Goal: Information Seeking & Learning: Find specific fact

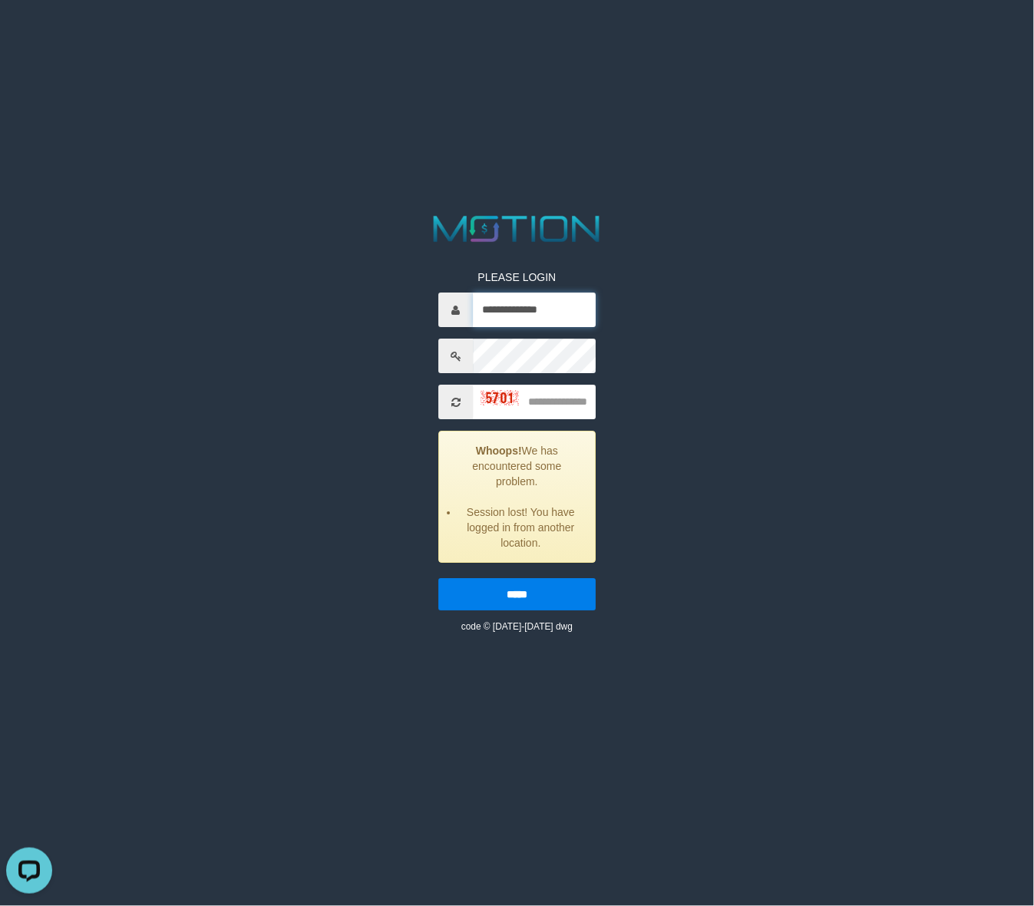
click at [528, 313] on input "**********" at bounding box center [534, 310] width 123 height 35
paste input "text"
type input "*********"
type input "****"
click at [438, 579] on input "*****" at bounding box center [516, 595] width 157 height 32
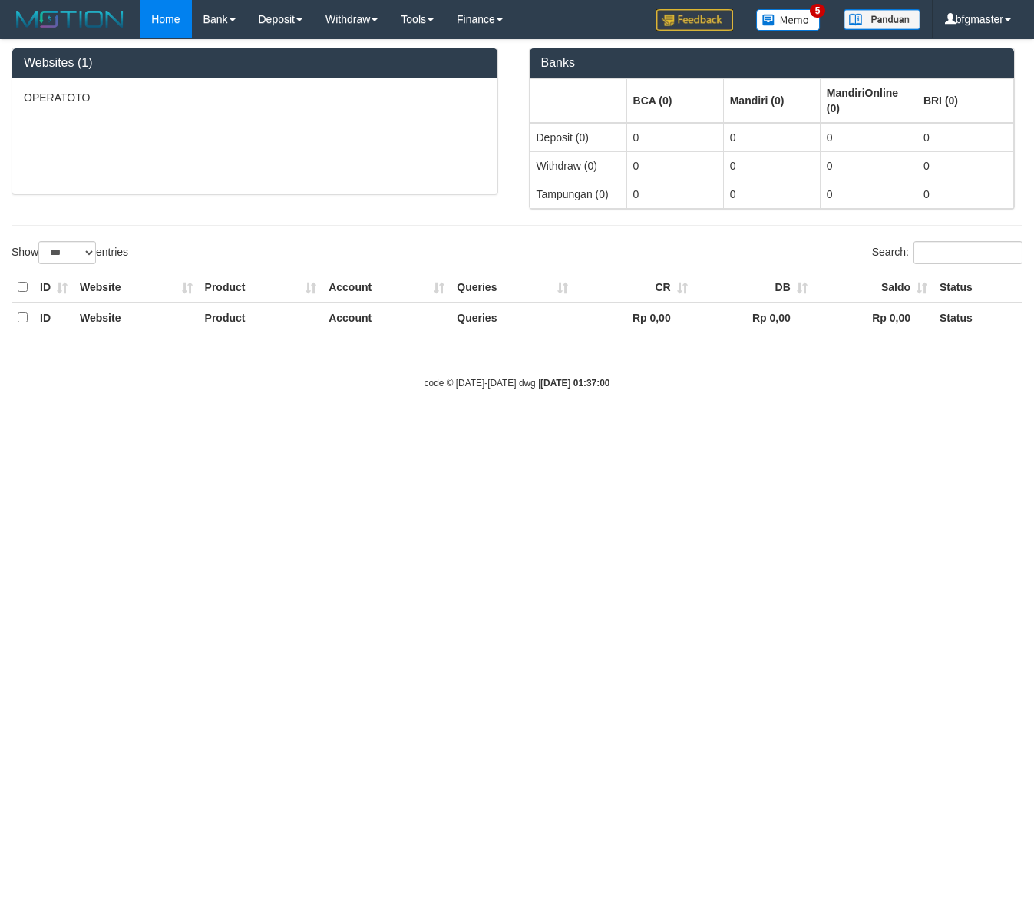
select select "***"
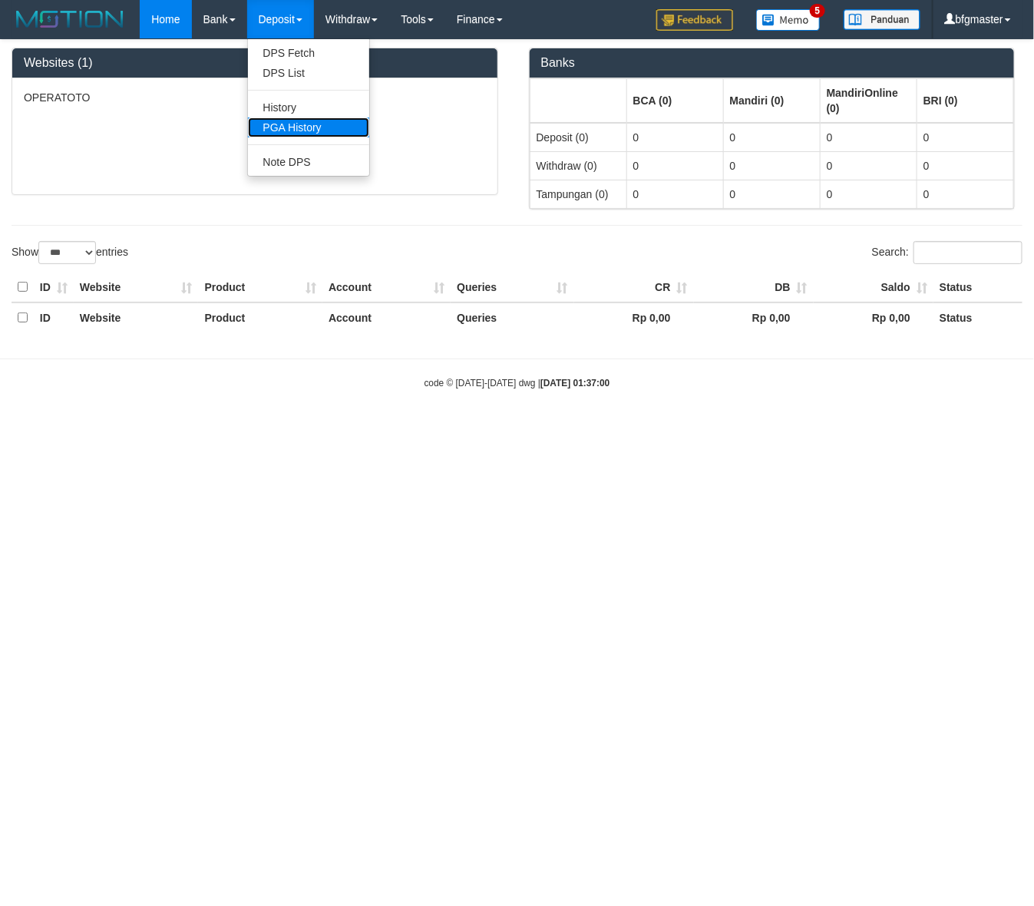
click at [294, 124] on link "PGA History" at bounding box center [308, 127] width 121 height 20
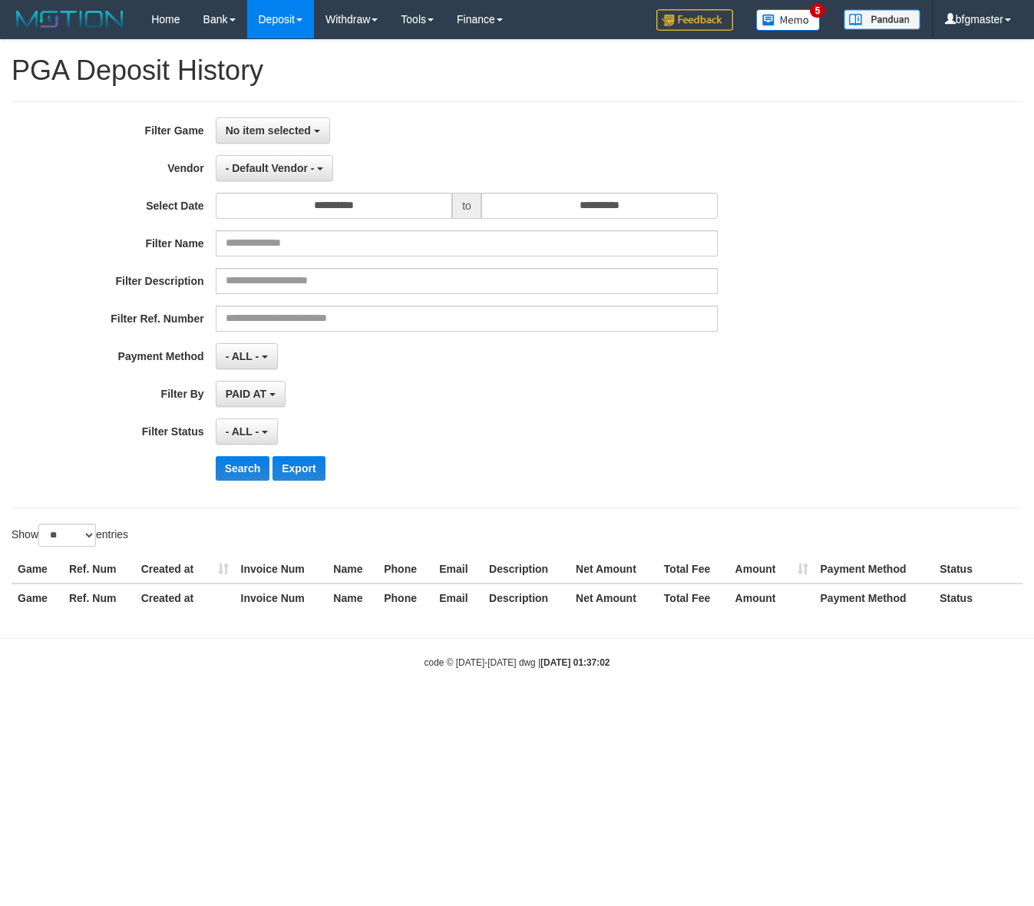
select select
select select "**"
click at [263, 117] on button "No item selected" at bounding box center [273, 130] width 114 height 26
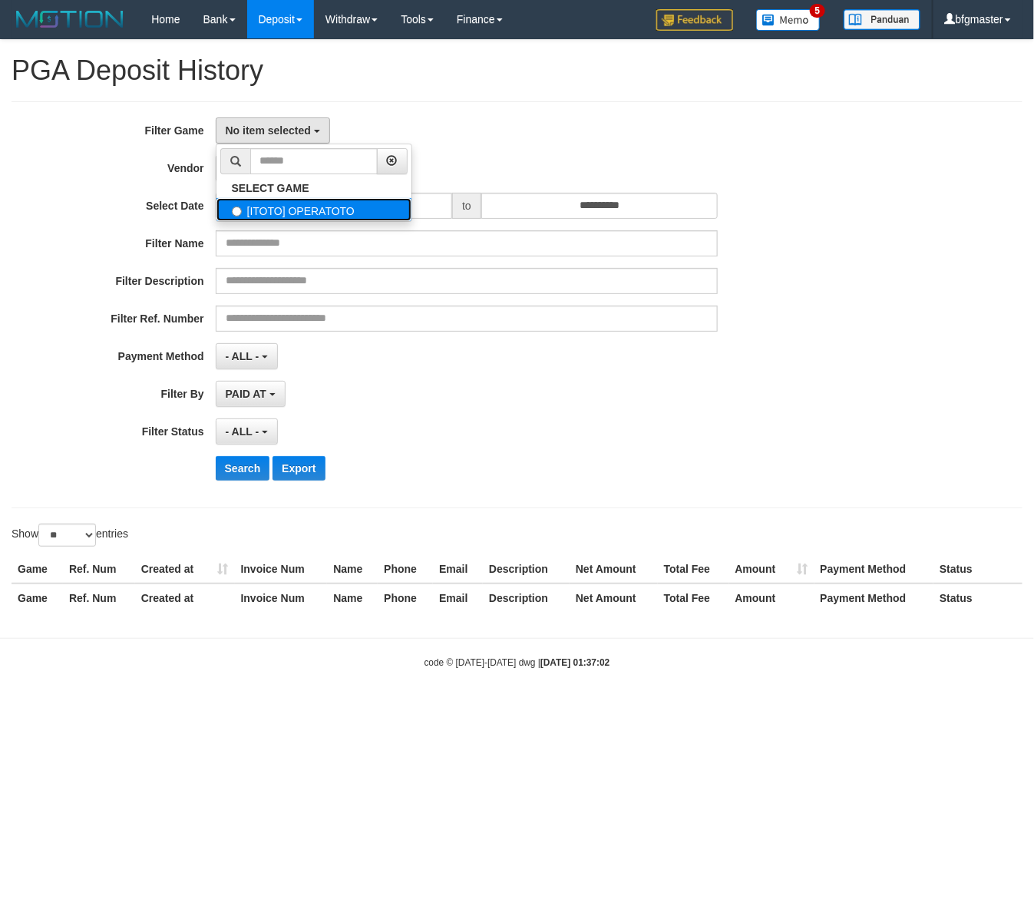
click at [261, 201] on label "[ITOTO] OPERATOTO" at bounding box center [314, 209] width 195 height 23
select select "***"
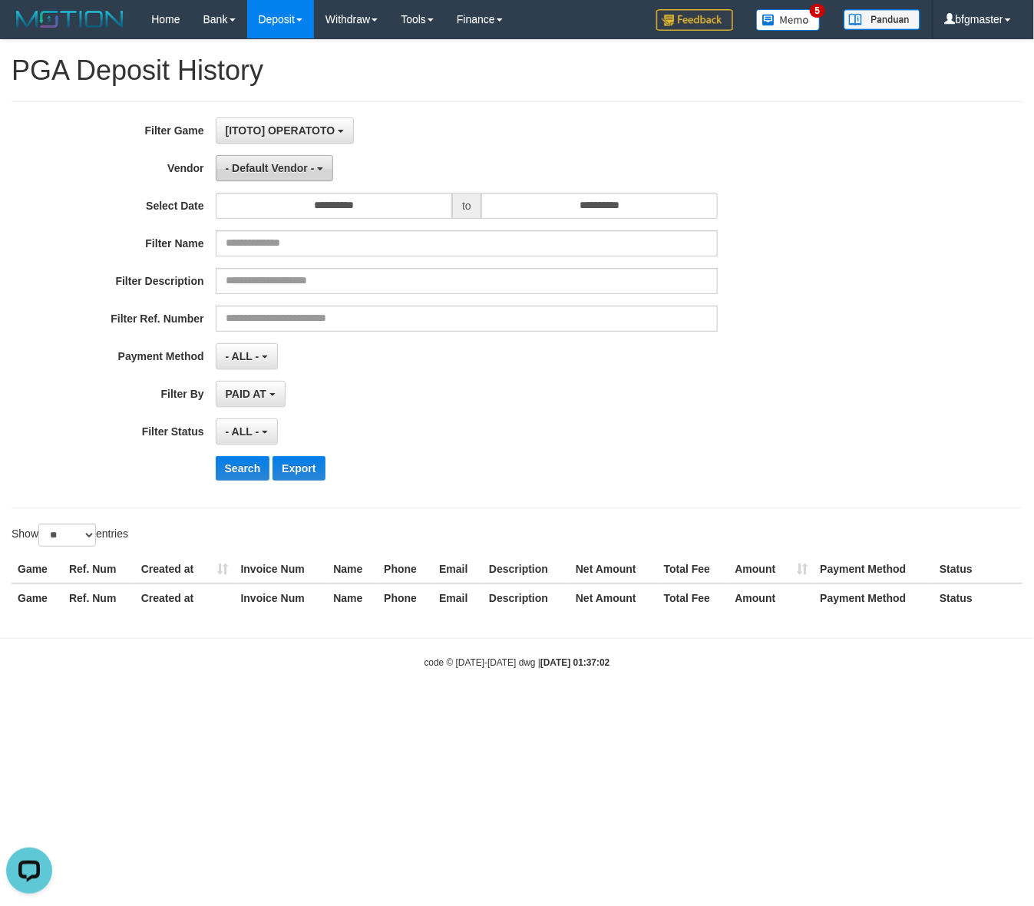
click at [260, 160] on button "- Default Vendor -" at bounding box center [275, 168] width 118 height 26
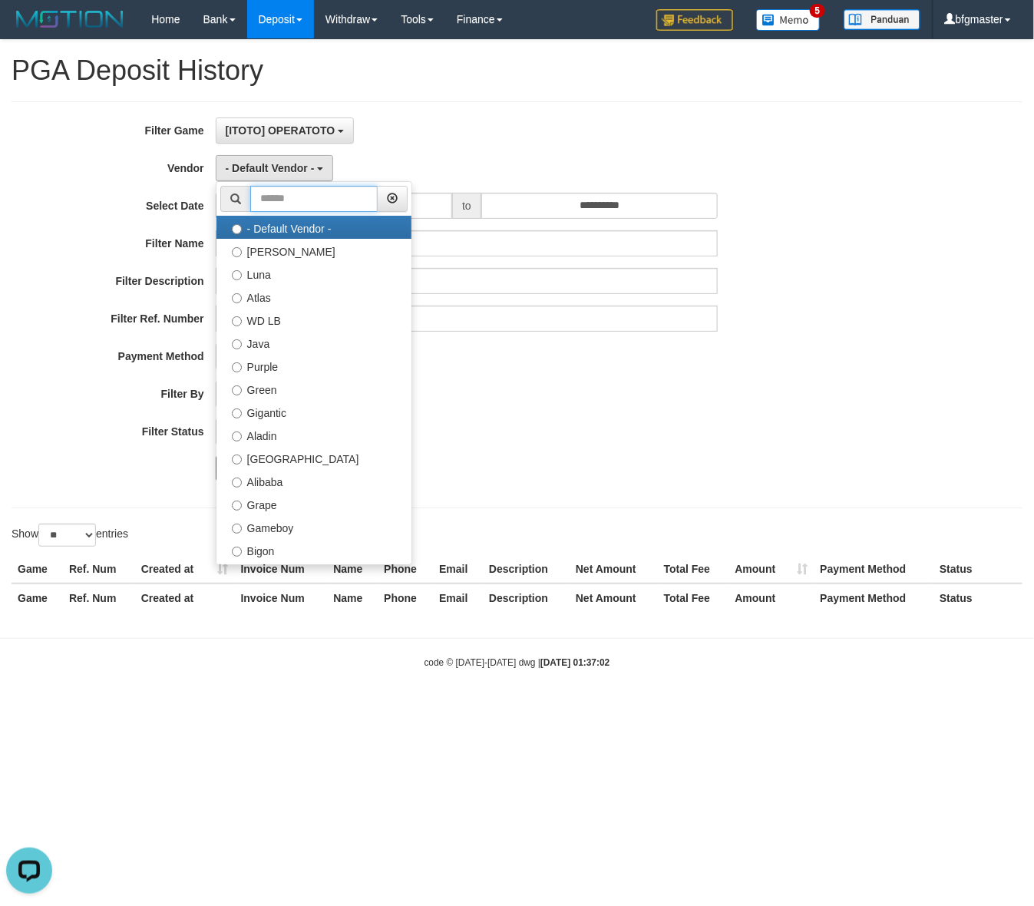
drag, startPoint x: 292, startPoint y: 197, endPoint x: 299, endPoint y: 213, distance: 18.6
click at [292, 197] on input "text" at bounding box center [313, 199] width 127 height 26
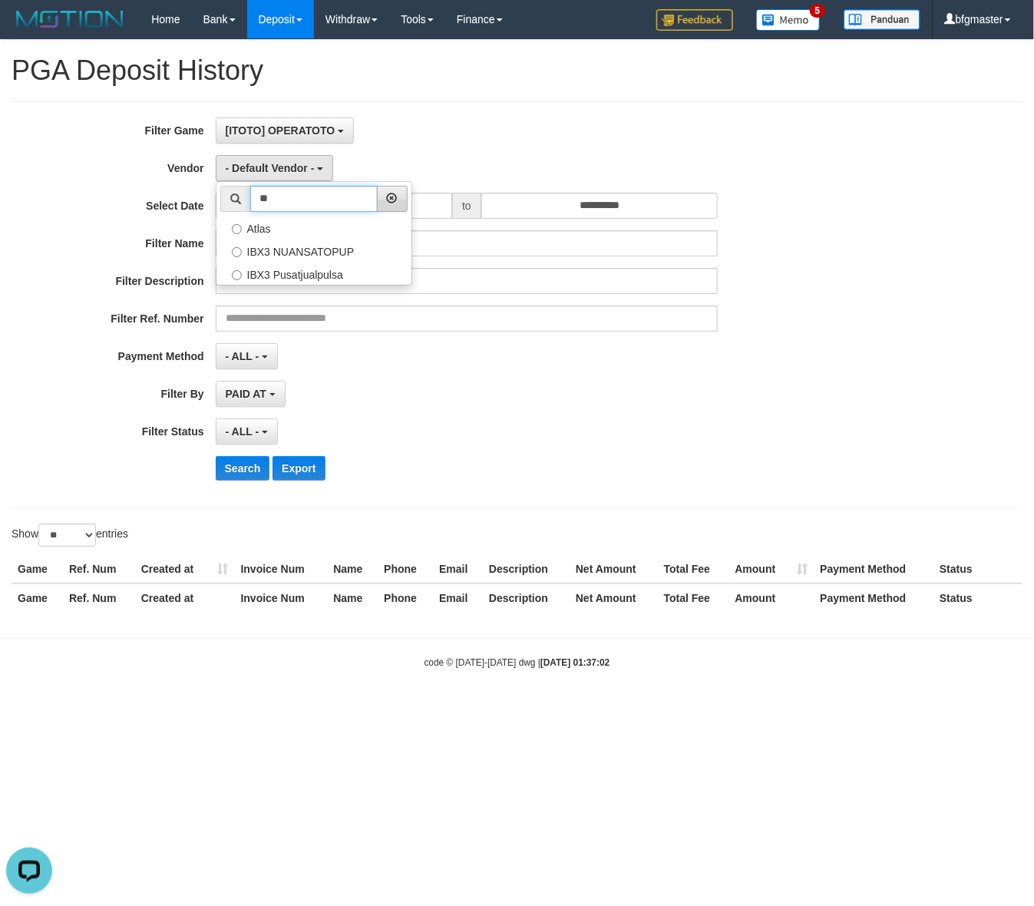
type input "**"
click at [398, 204] on icon "button" at bounding box center [392, 198] width 11 height 11
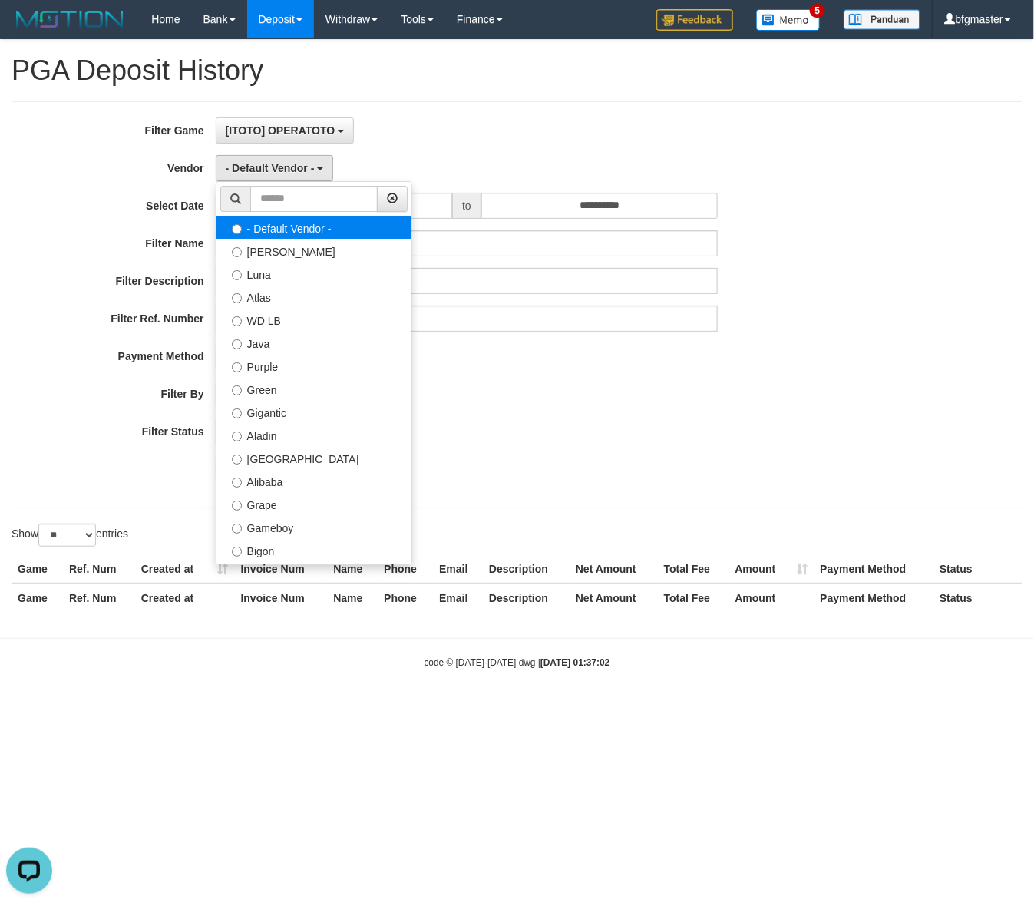
click at [402, 227] on label "- Default Vendor -" at bounding box center [314, 227] width 195 height 23
click at [285, 170] on span "- Default Vendor -" at bounding box center [270, 168] width 89 height 12
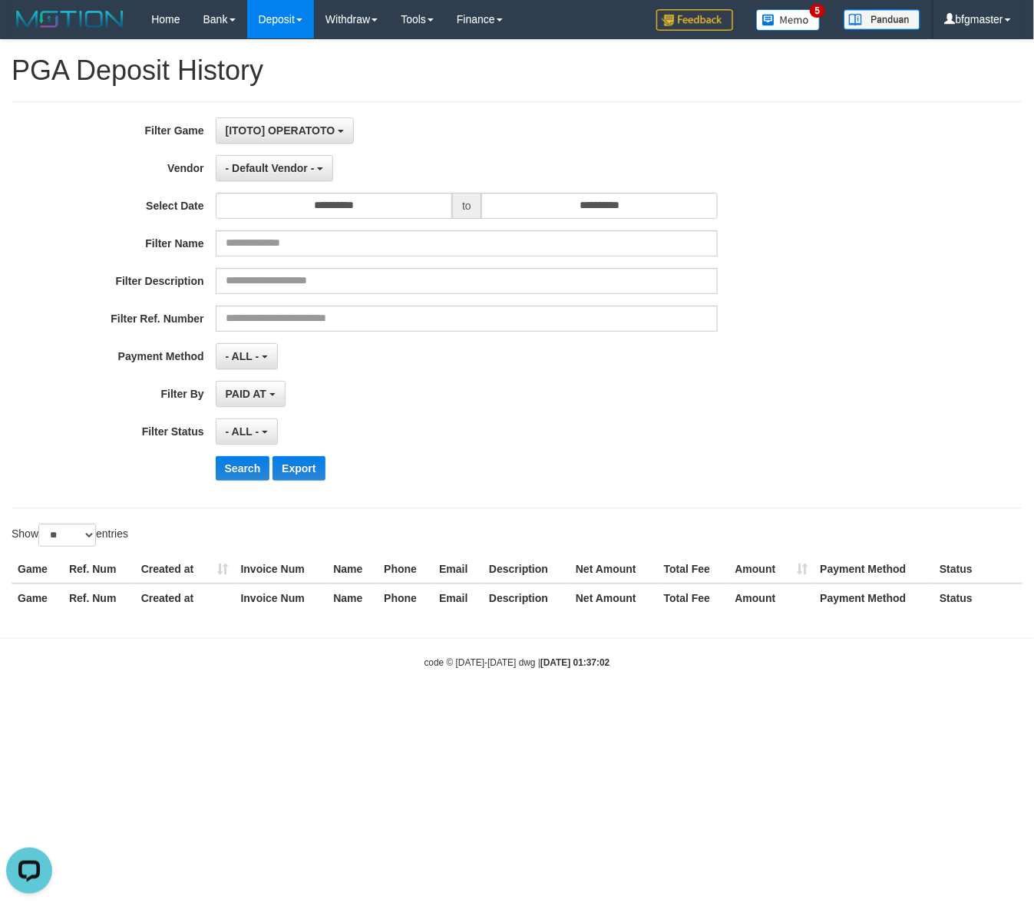
drag, startPoint x: 580, startPoint y: 354, endPoint x: 339, endPoint y: 208, distance: 281.8
click at [577, 351] on div "- ALL - SELECT ALL - ALL - SELECT PAYMENT METHOD Mandiri BNI OVO CIMB BRI MAYBA…" at bounding box center [467, 356] width 503 height 26
click at [305, 165] on span "- Default Vendor -" at bounding box center [270, 168] width 89 height 12
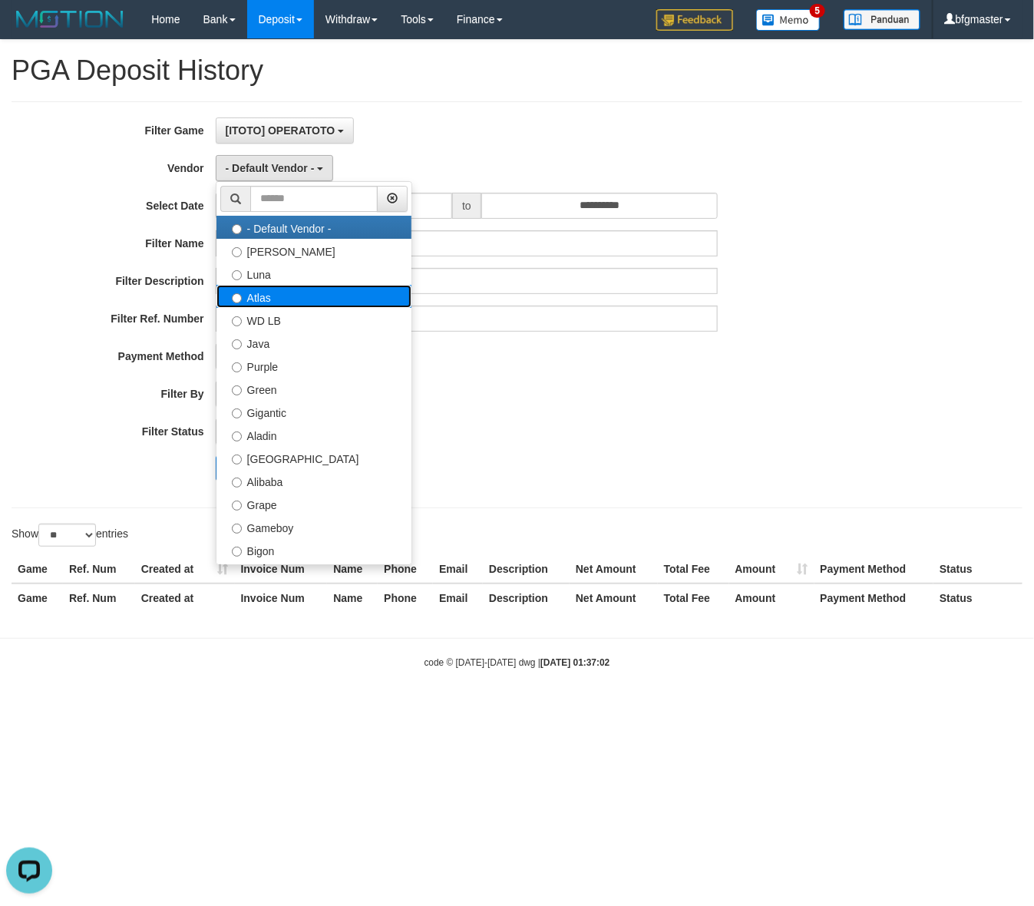
click at [305, 293] on label "Atlas" at bounding box center [314, 296] width 195 height 23
select select "**********"
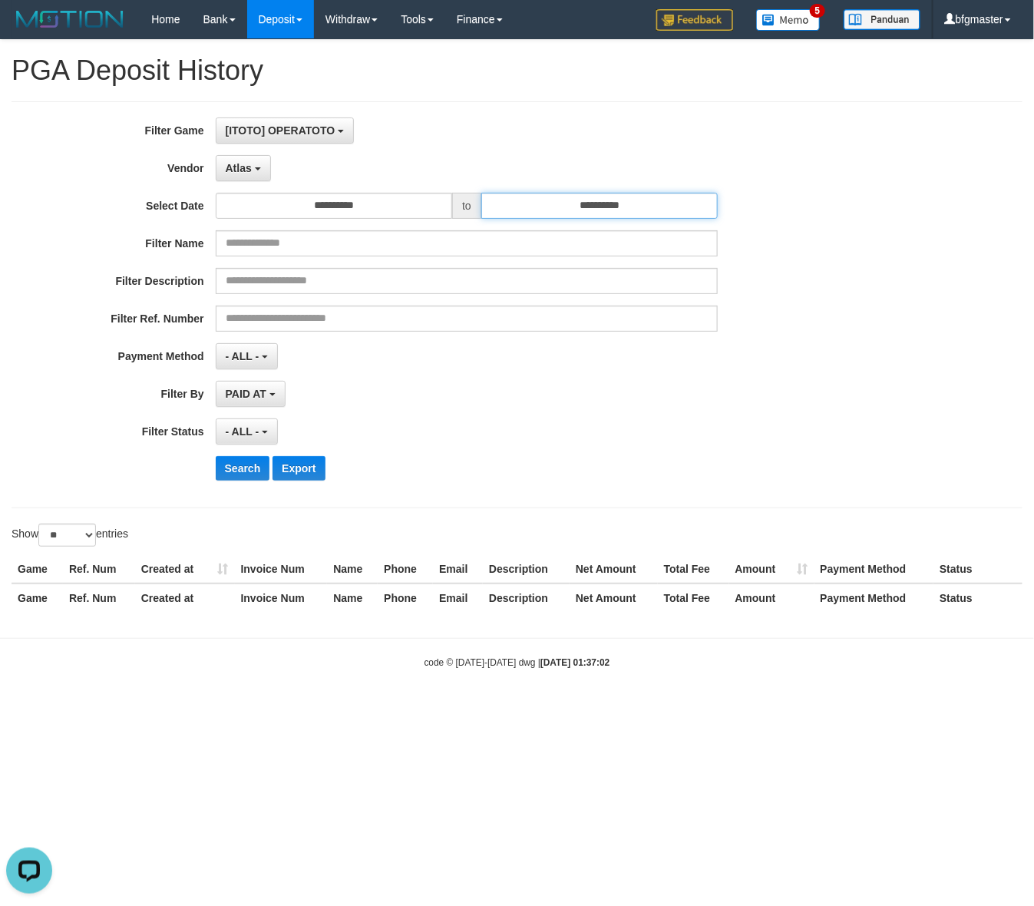
click at [532, 207] on input "**********" at bounding box center [599, 206] width 237 height 26
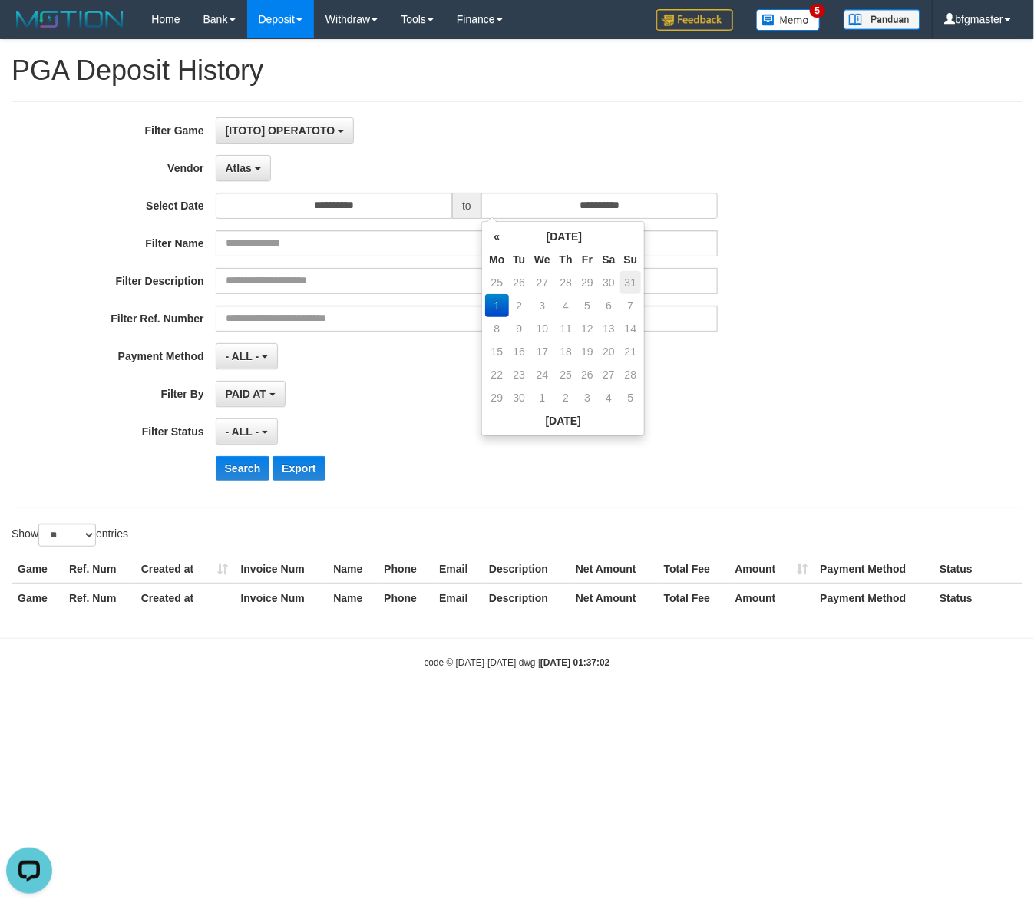
click at [630, 283] on td "31" at bounding box center [631, 282] width 22 height 23
type input "**********"
drag, startPoint x: 584, startPoint y: 550, endPoint x: 407, endPoint y: 528, distance: 178.8
click at [581, 549] on div "Show ** ** ** *** entries" at bounding box center [517, 537] width 1034 height 27
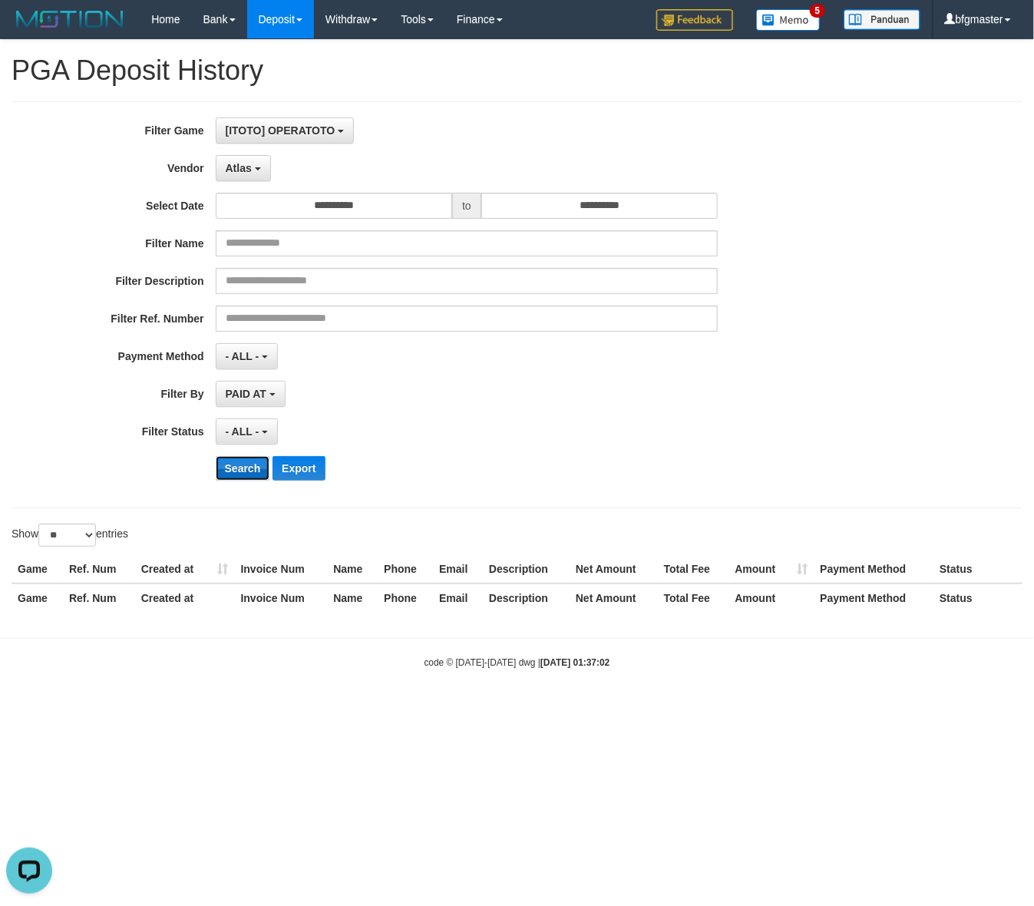
click at [242, 477] on button "Search" at bounding box center [243, 468] width 55 height 25
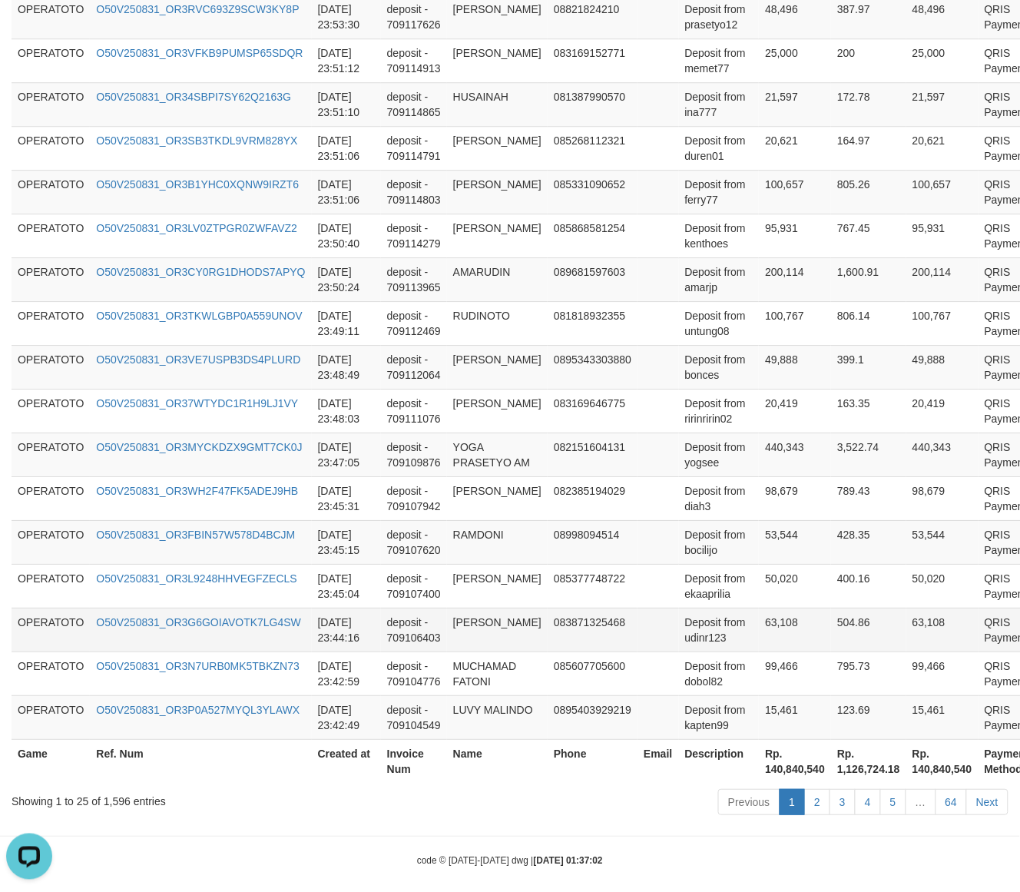
scroll to position [991, 0]
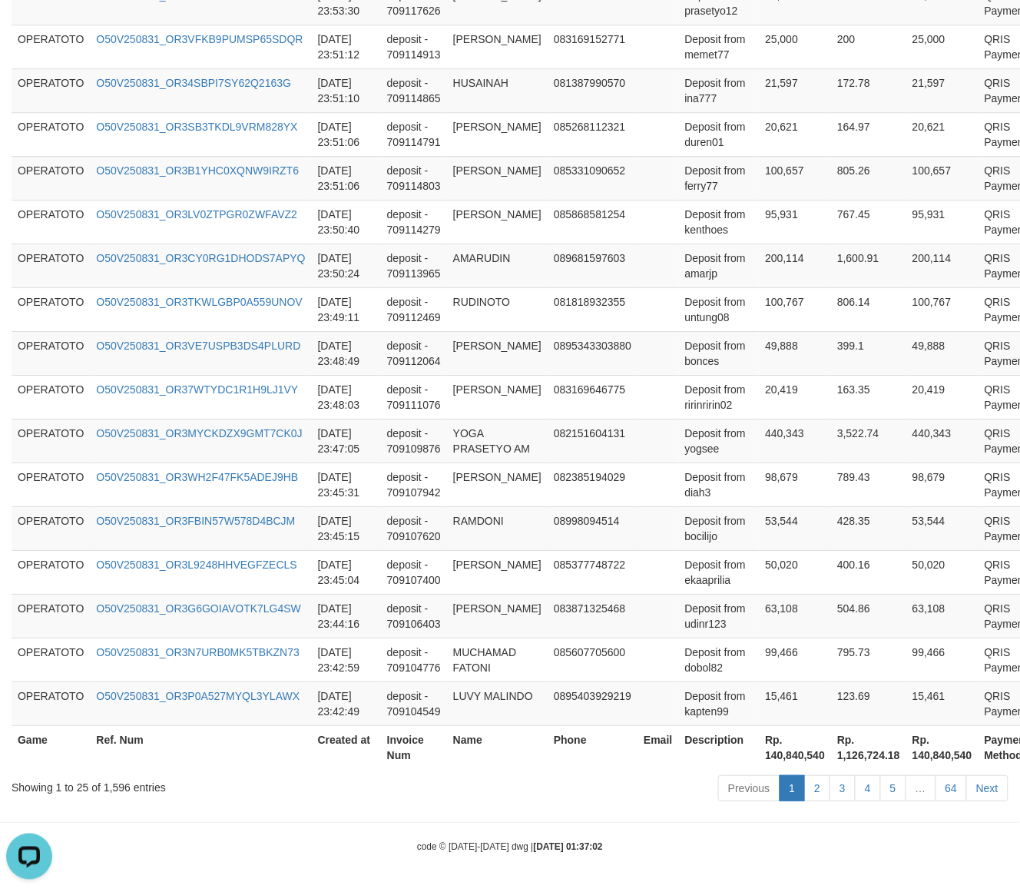
click at [796, 747] on th "Rp. 140,840,540" at bounding box center [795, 747] width 72 height 44
copy th "140,840,540"
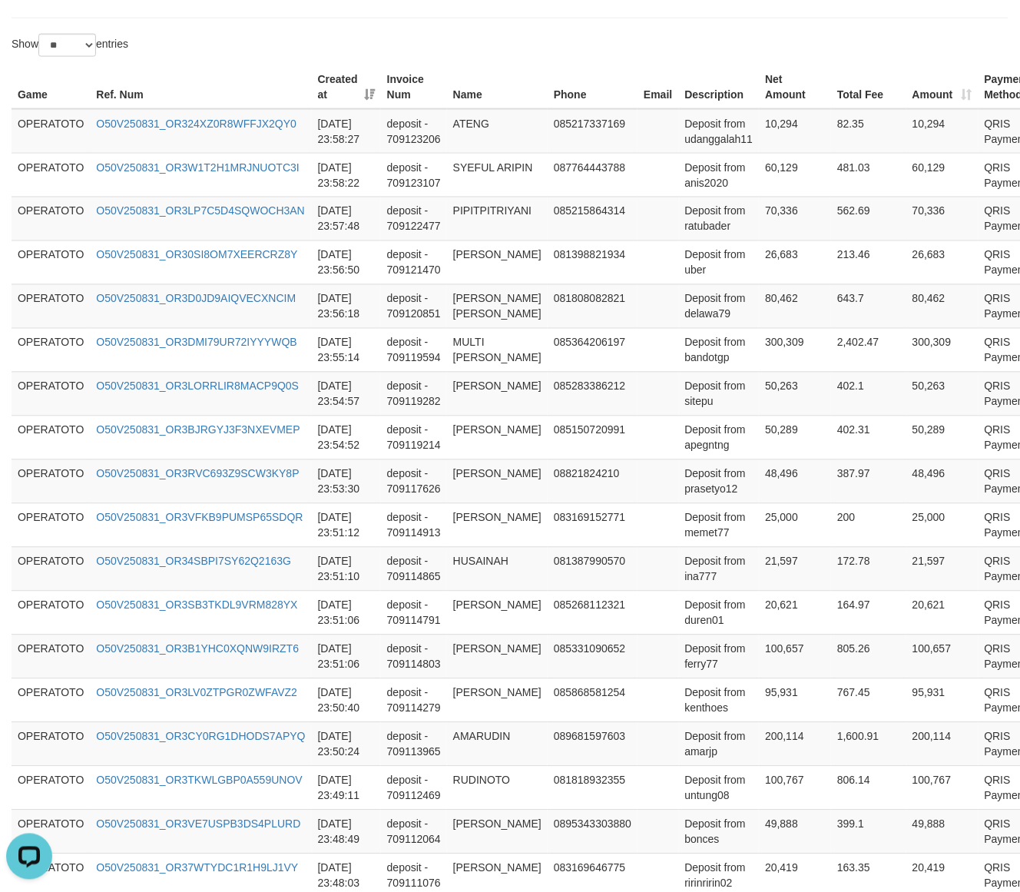
scroll to position [0, 0]
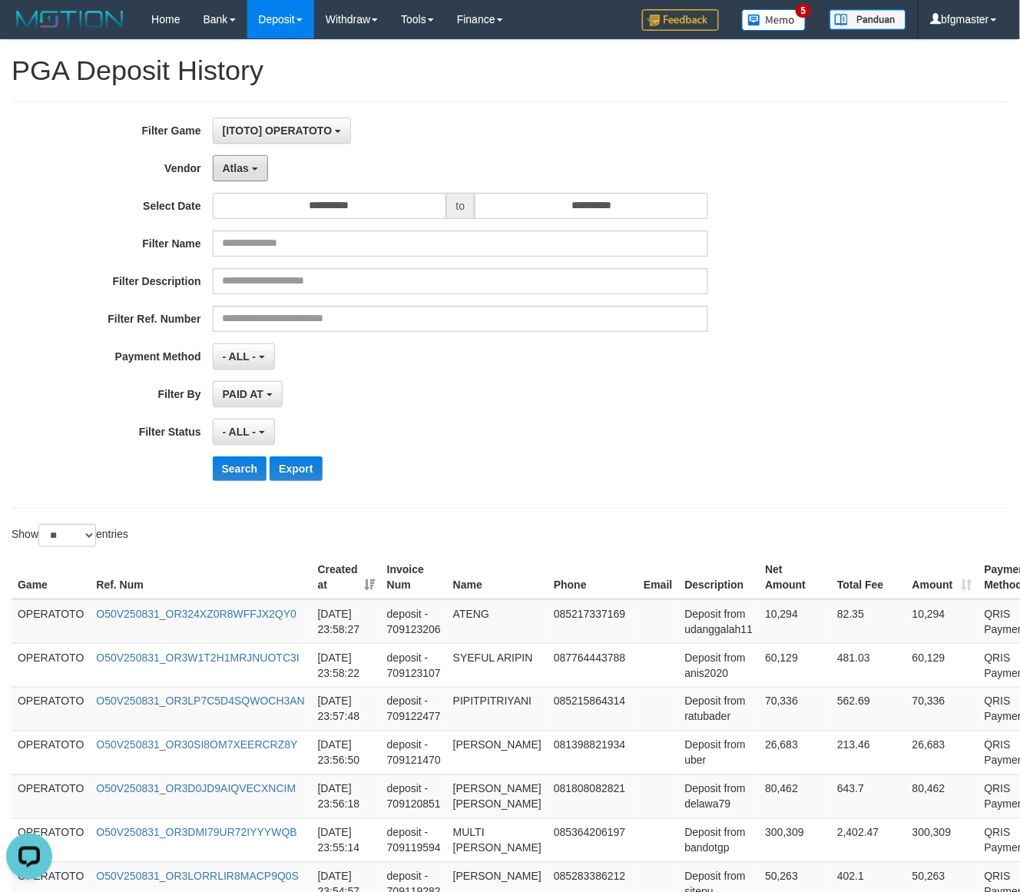
drag, startPoint x: 224, startPoint y: 162, endPoint x: 270, endPoint y: 243, distance: 93.2
click at [224, 162] on button "Atlas" at bounding box center [240, 168] width 55 height 26
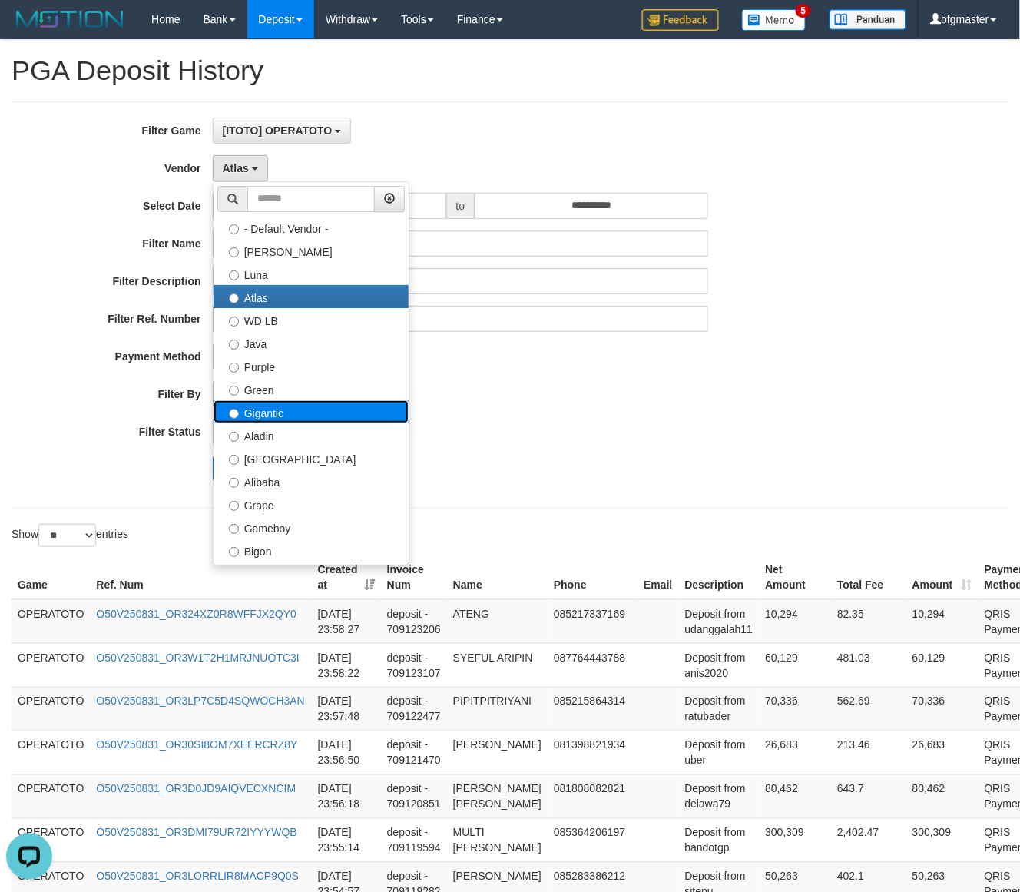
click at [281, 409] on label "Gigantic" at bounding box center [310, 411] width 195 height 23
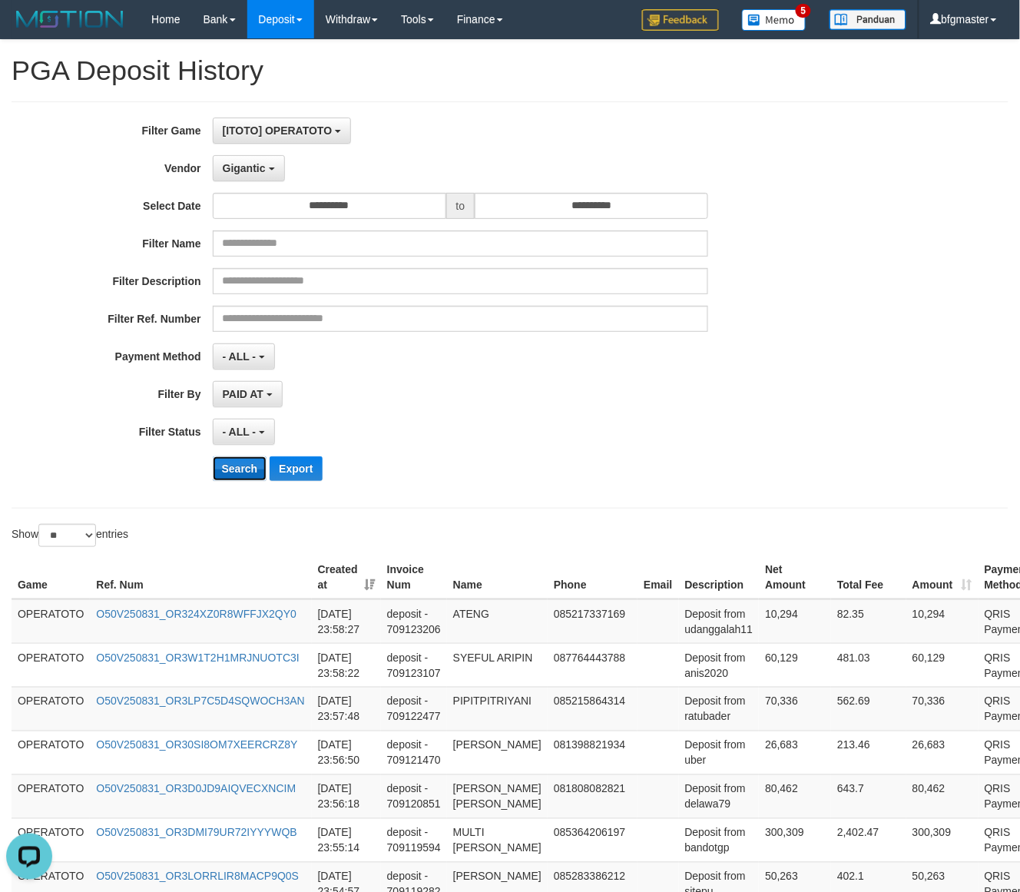
click at [243, 480] on button "Search" at bounding box center [240, 468] width 55 height 25
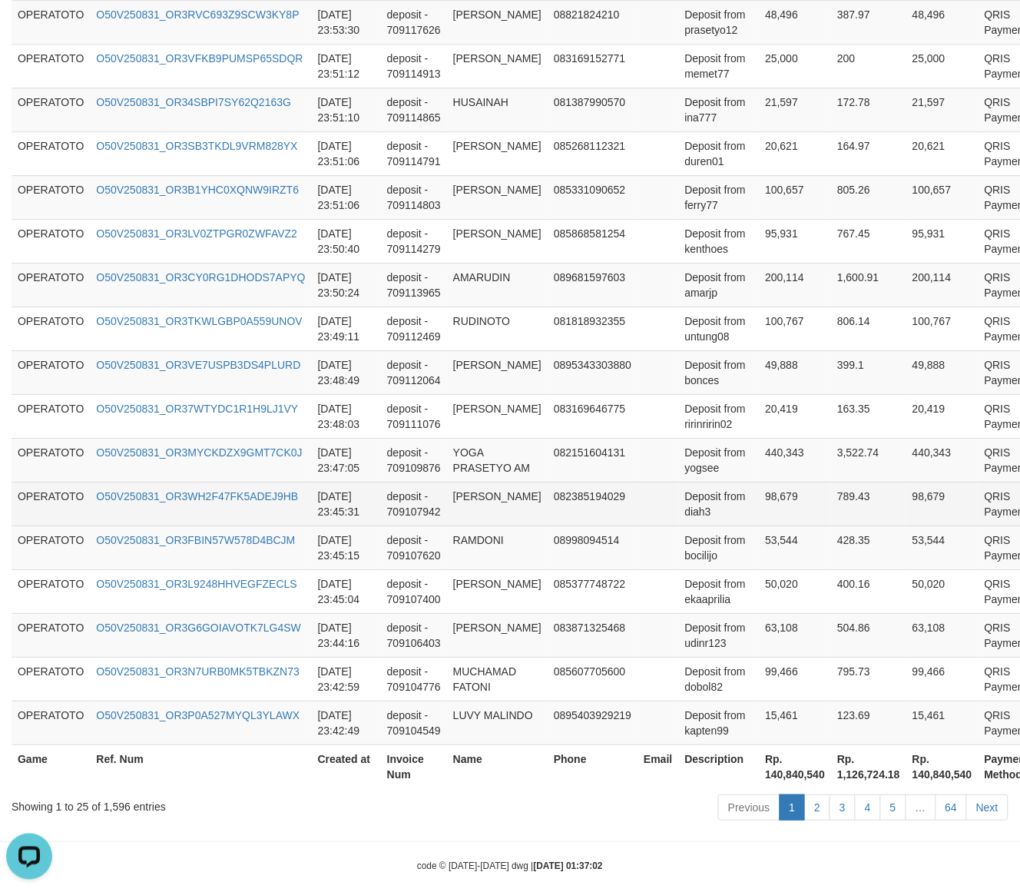
scroll to position [991, 0]
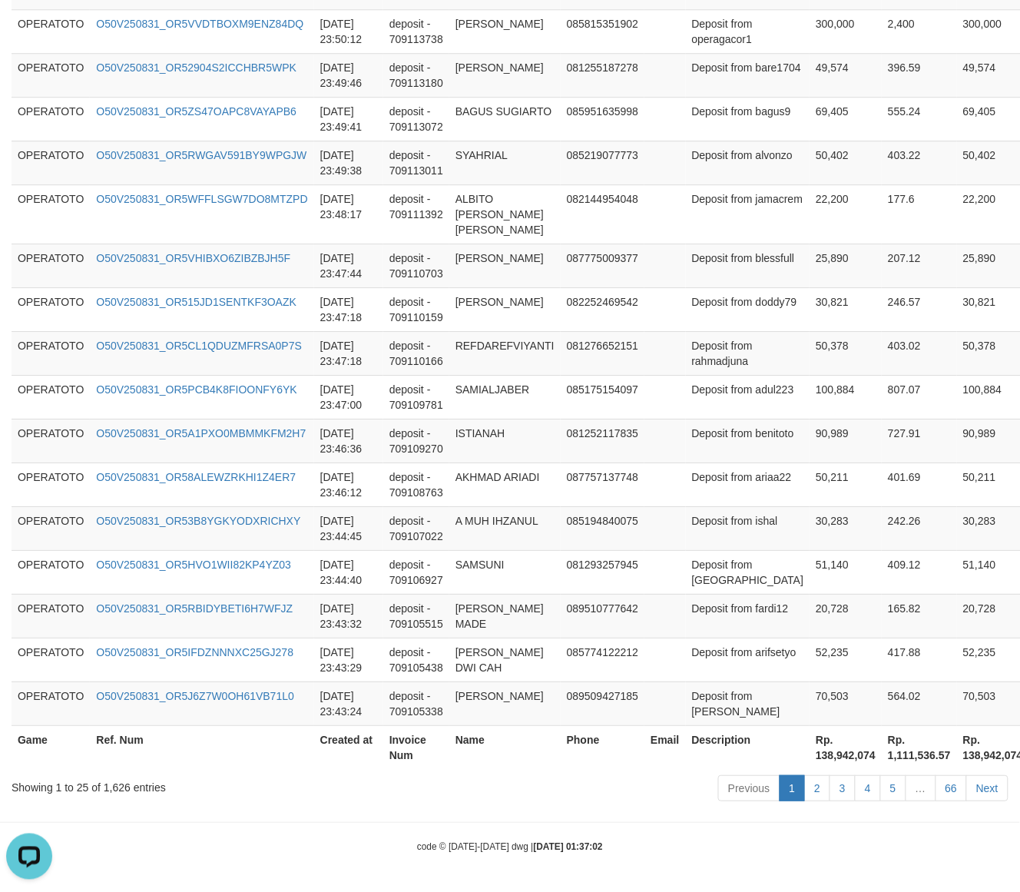
click at [809, 765] on th "Rp. 138,942,074" at bounding box center [845, 747] width 72 height 44
copy th "138,942,074"
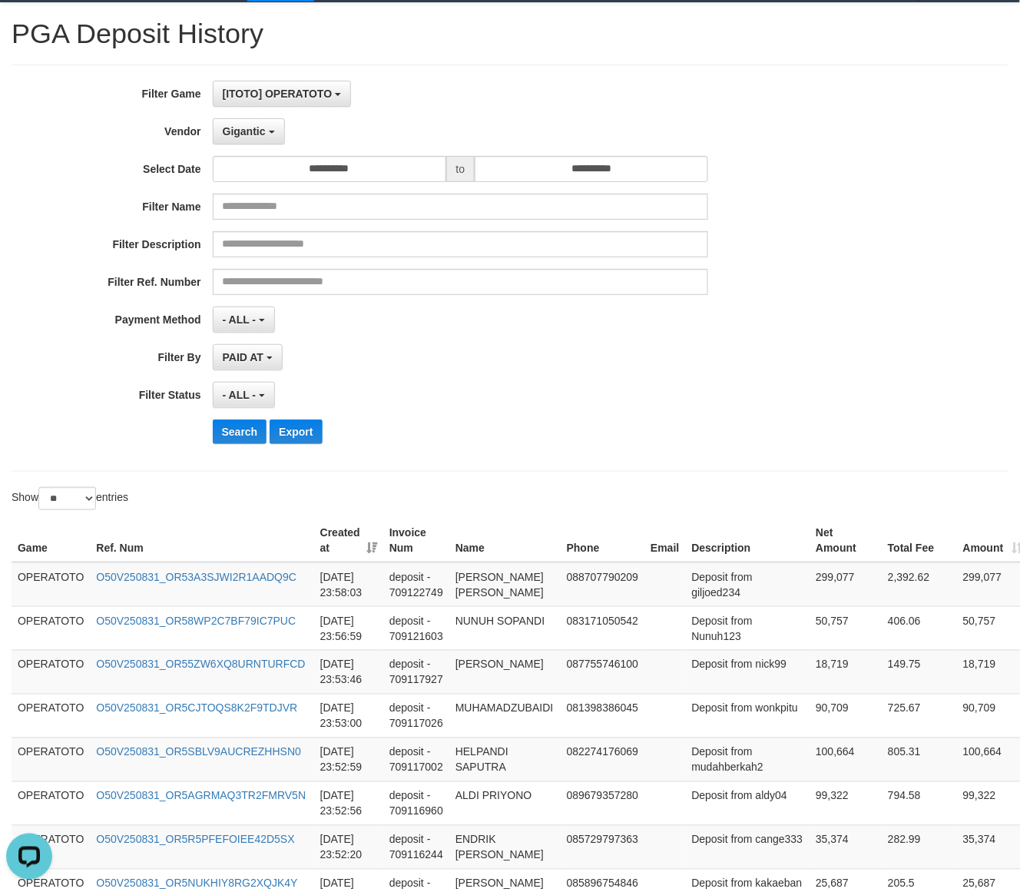
scroll to position [0, 0]
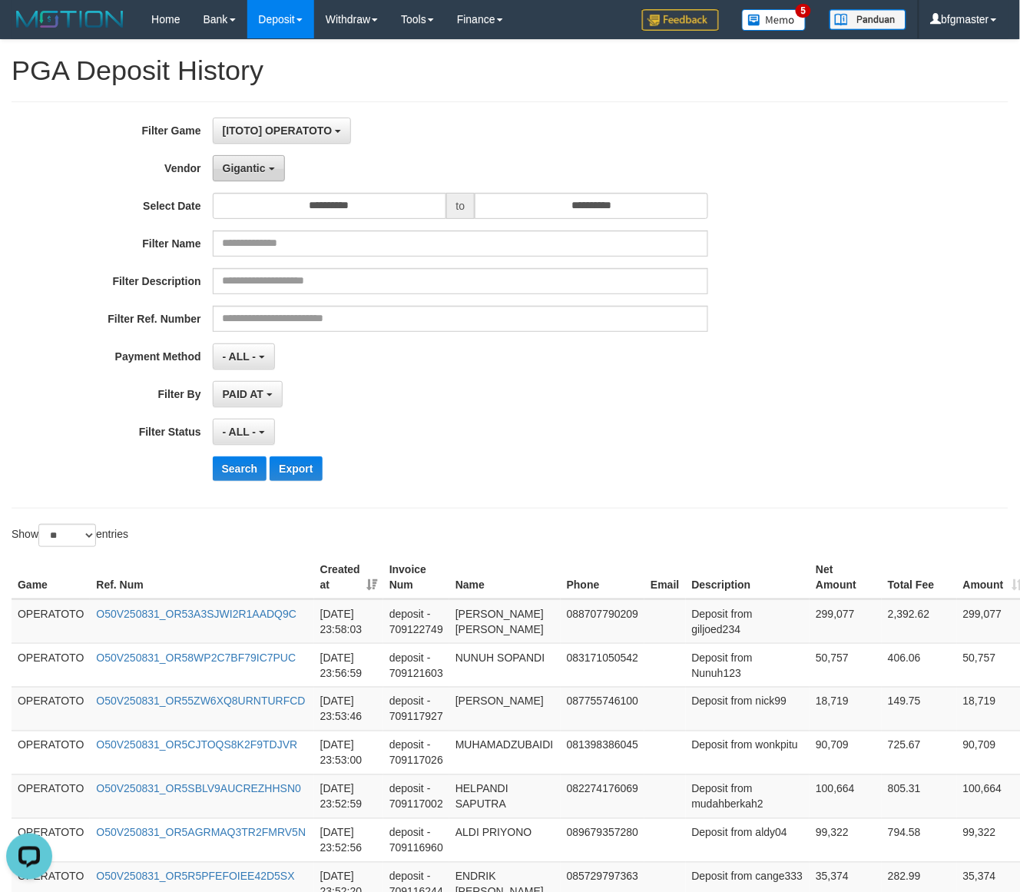
click at [227, 167] on span "Gigantic" at bounding box center [244, 168] width 43 height 12
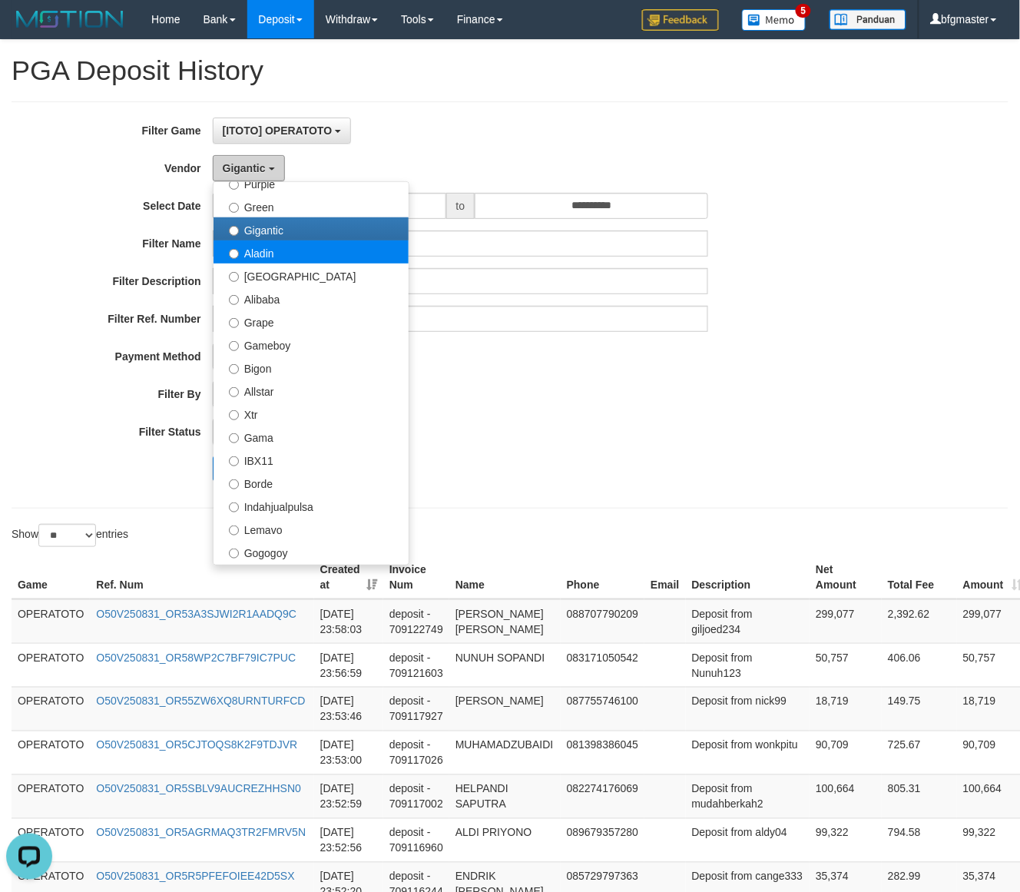
scroll to position [256, 0]
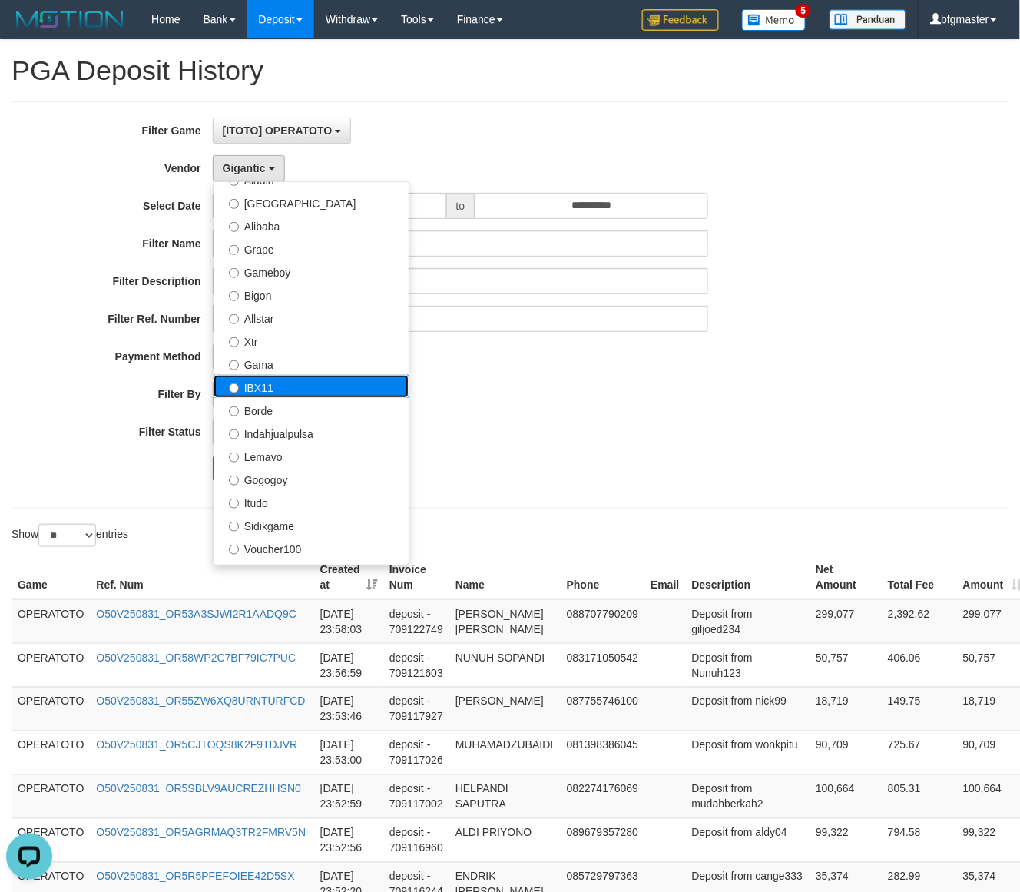
click at [273, 386] on label "IBX11" at bounding box center [310, 386] width 195 height 23
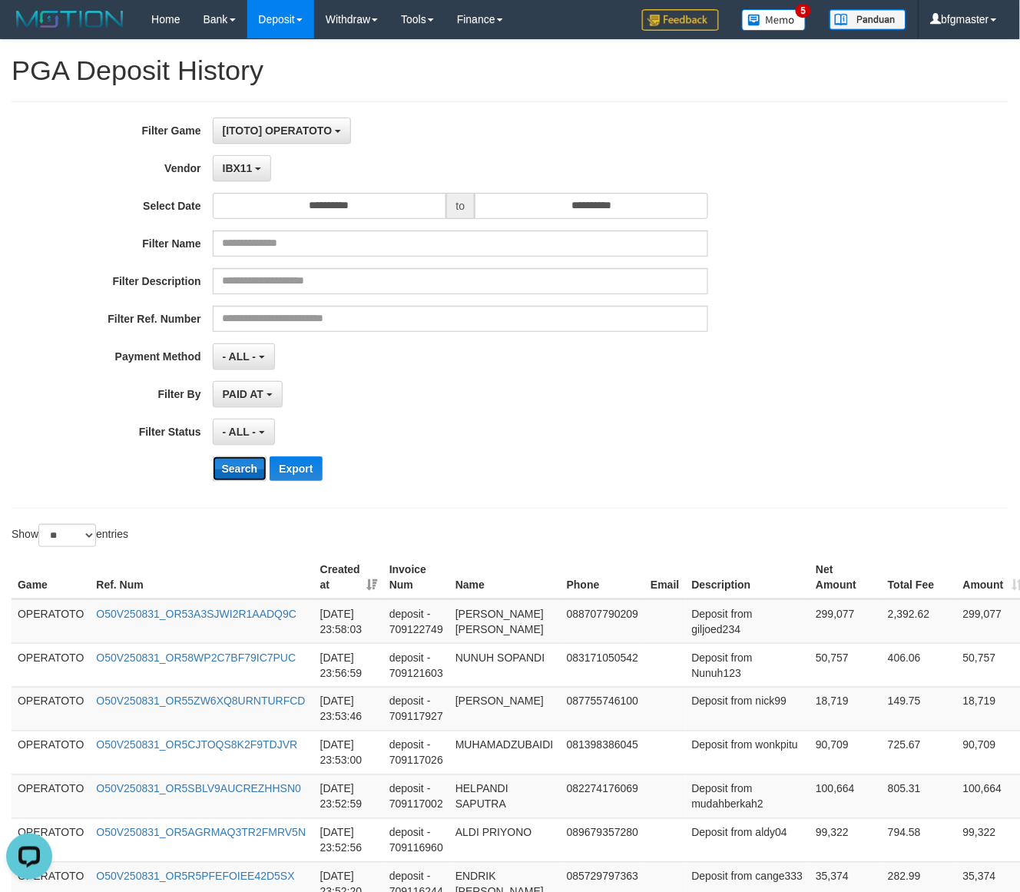
click at [230, 473] on button "Search" at bounding box center [240, 468] width 55 height 25
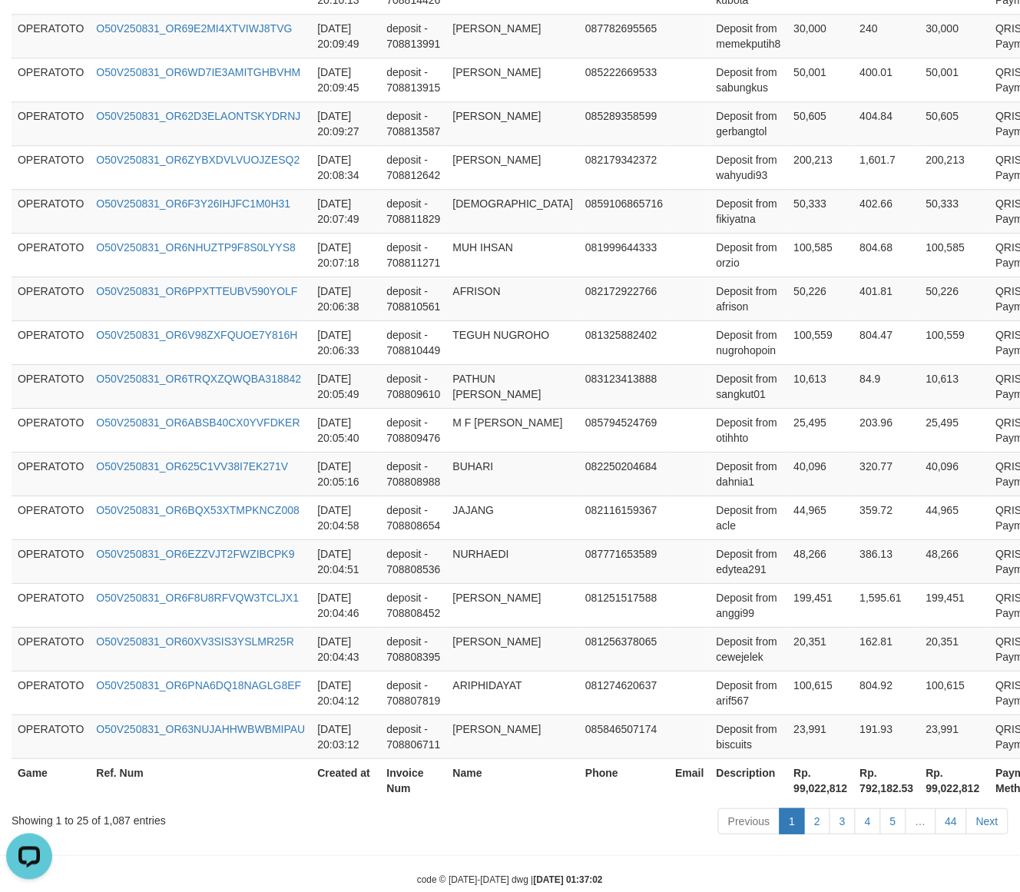
scroll to position [975, 0]
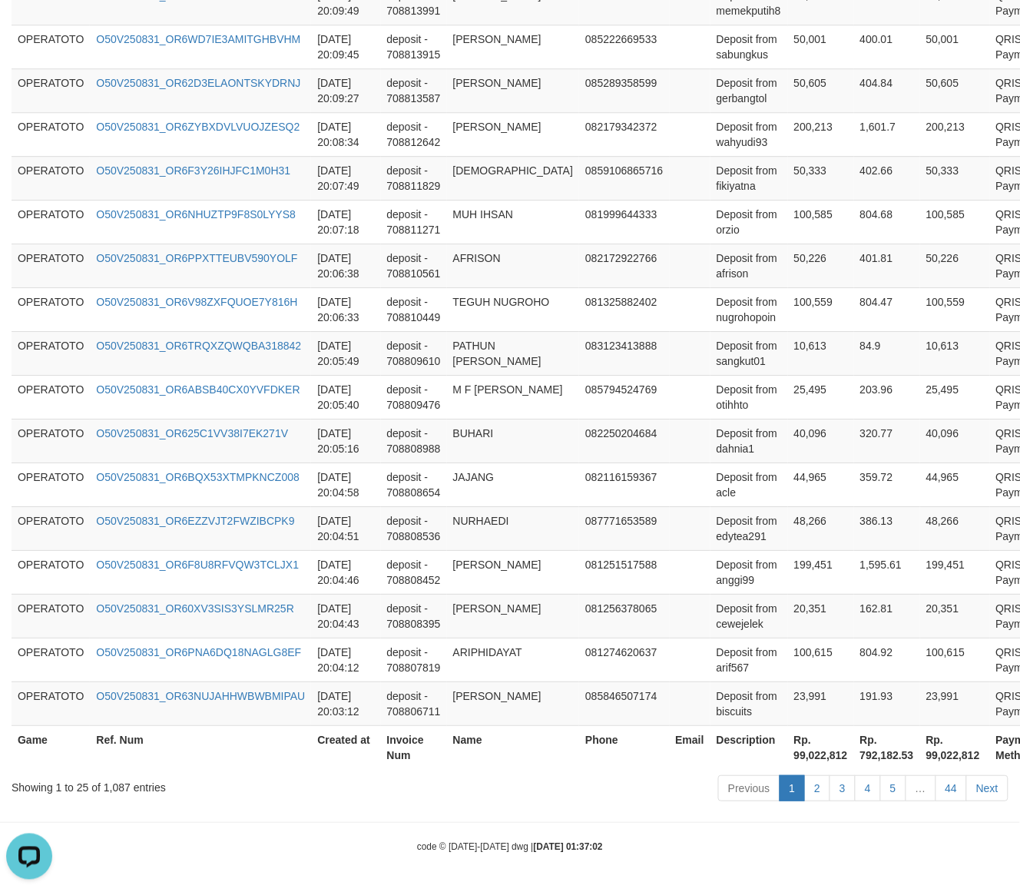
click at [788, 760] on th "Rp. 99,022,812" at bounding box center [821, 747] width 66 height 44
copy th "99,022,812"
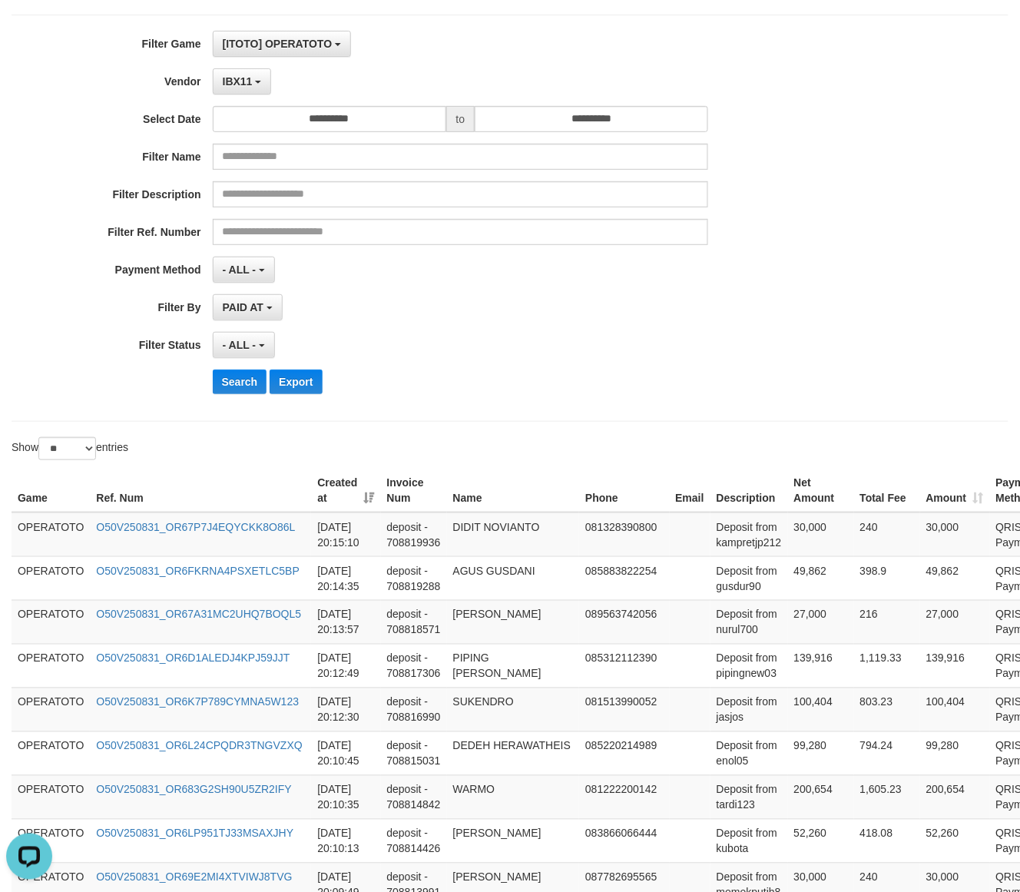
scroll to position [0, 0]
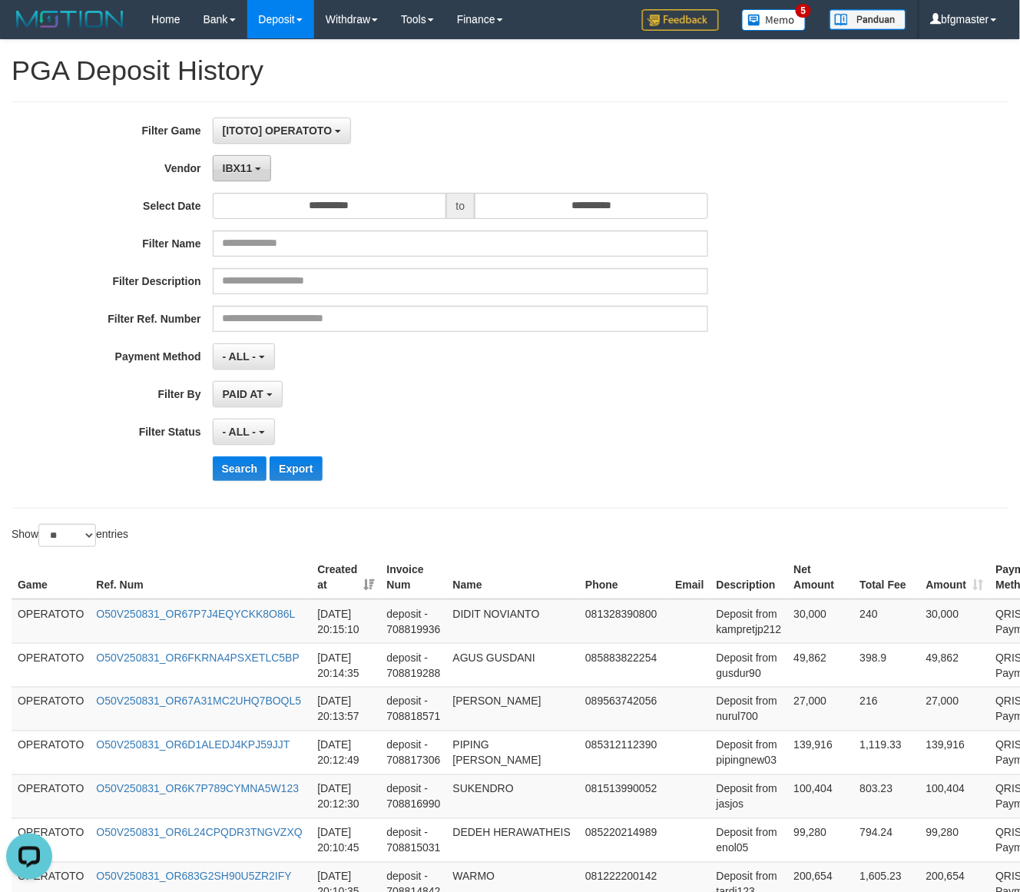
click at [213, 165] on button "IBX11" at bounding box center [242, 168] width 59 height 26
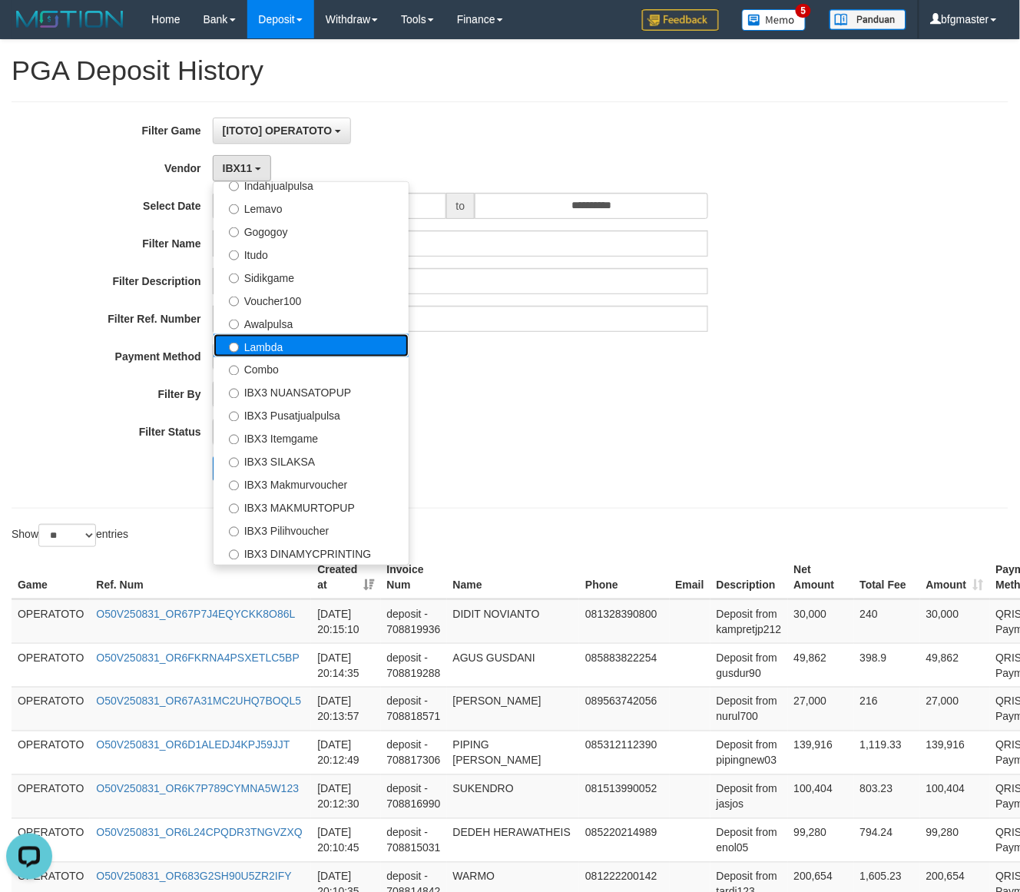
click at [286, 343] on label "Lambda" at bounding box center [310, 345] width 195 height 23
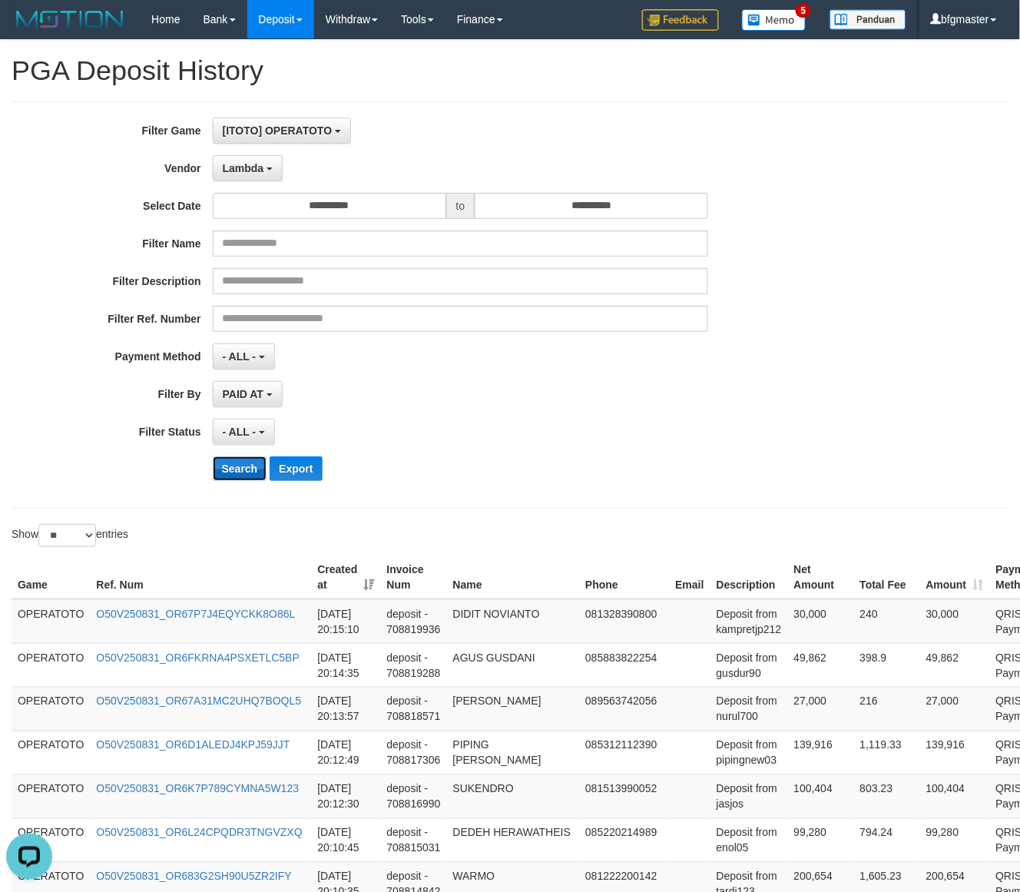
click at [238, 468] on button "Search" at bounding box center [240, 468] width 55 height 25
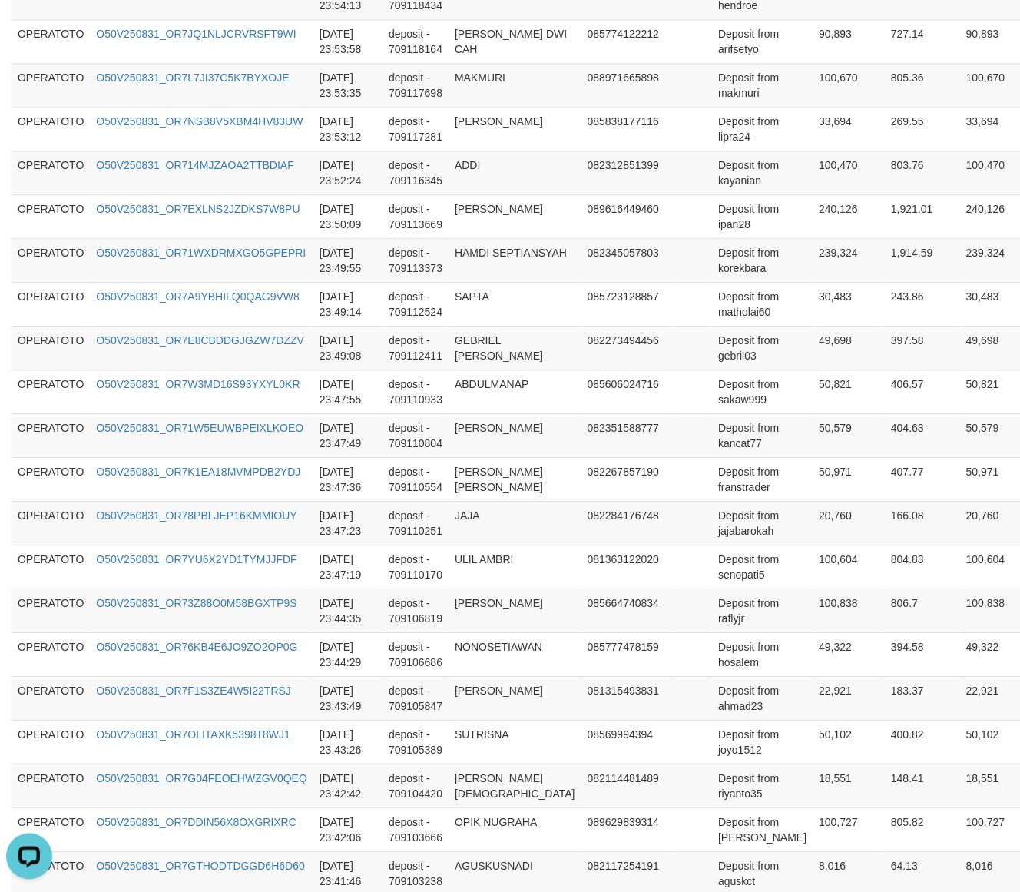
scroll to position [1267, 0]
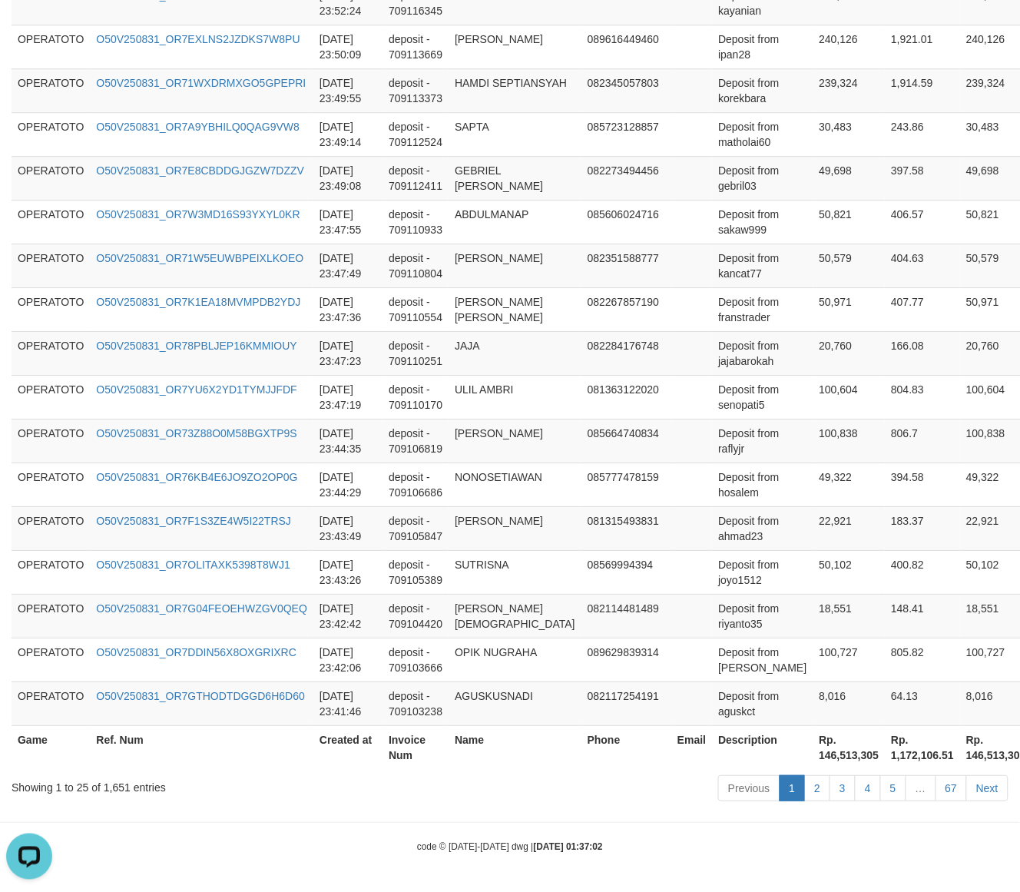
click at [813, 754] on th "Rp. 146,513,305" at bounding box center [849, 747] width 72 height 44
copy th "146,513,305"
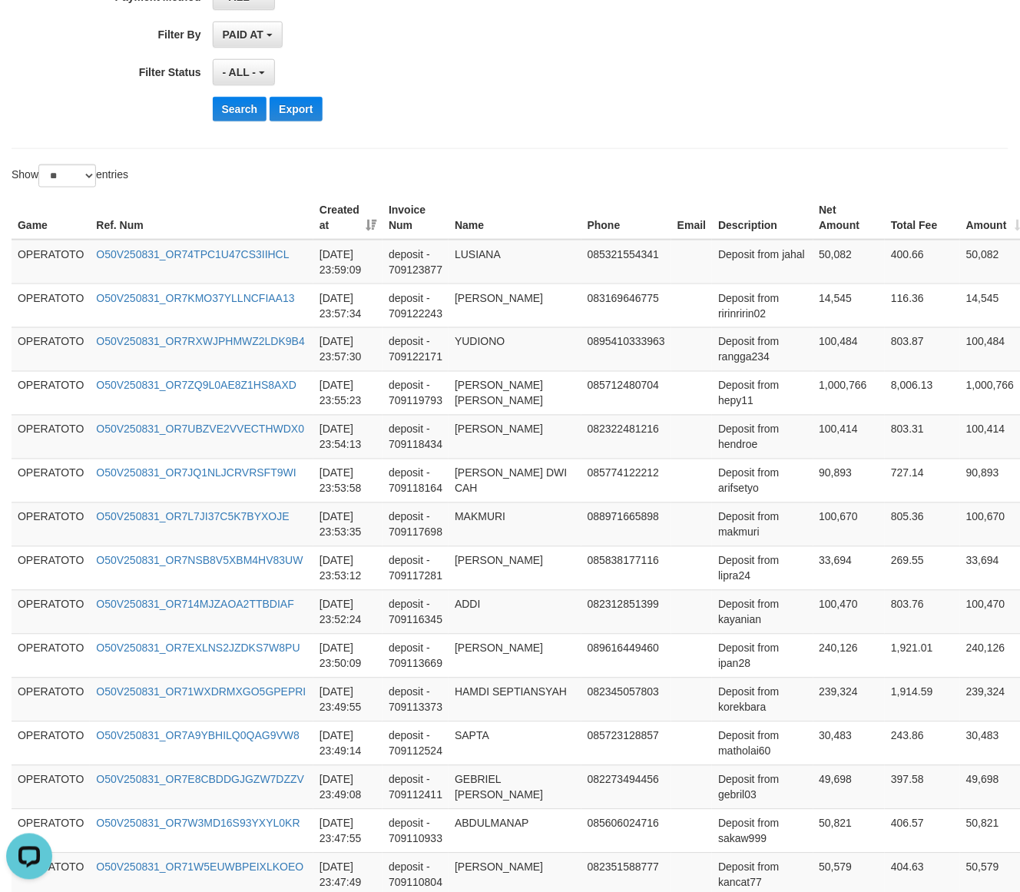
scroll to position [0, 0]
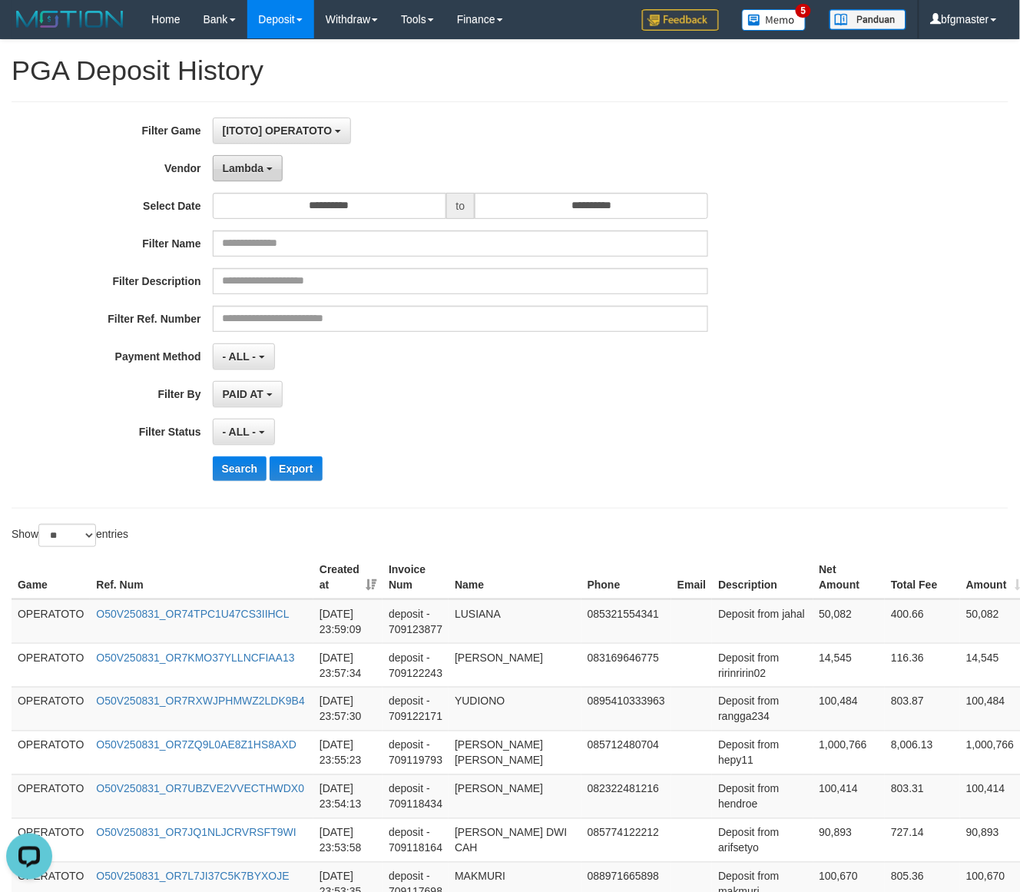
click at [252, 173] on span "Lambda" at bounding box center [243, 168] width 41 height 12
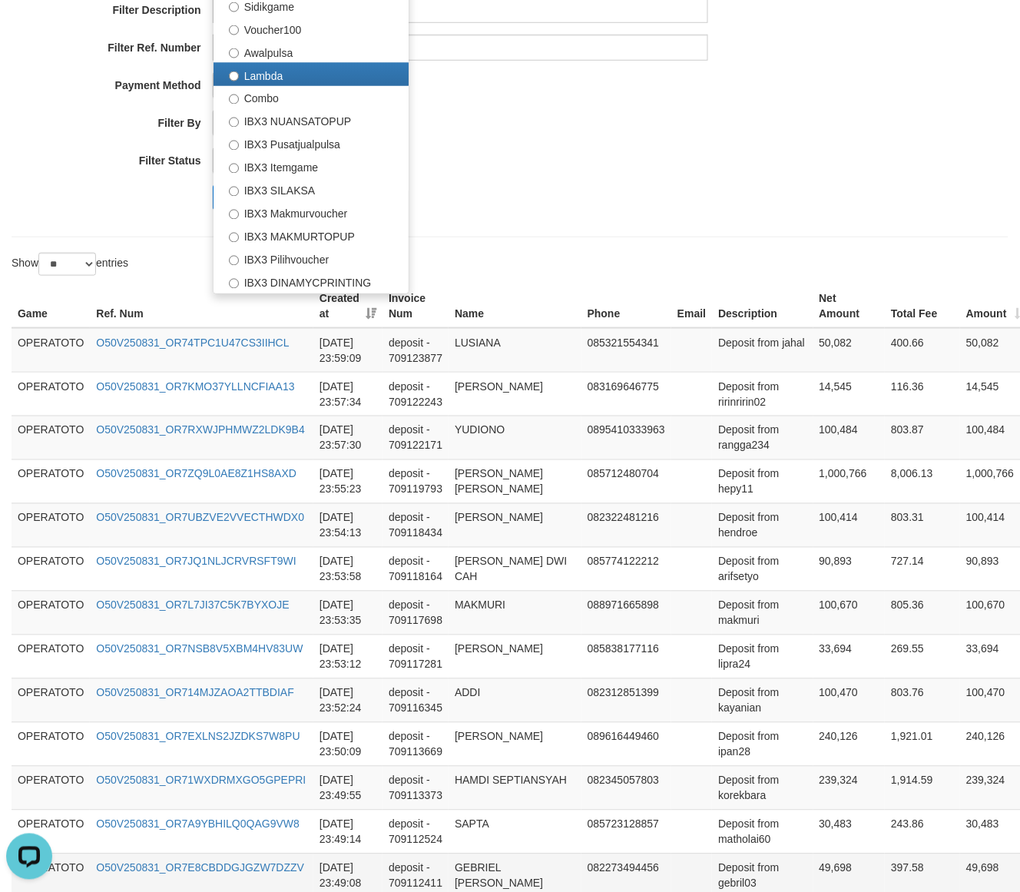
scroll to position [256, 0]
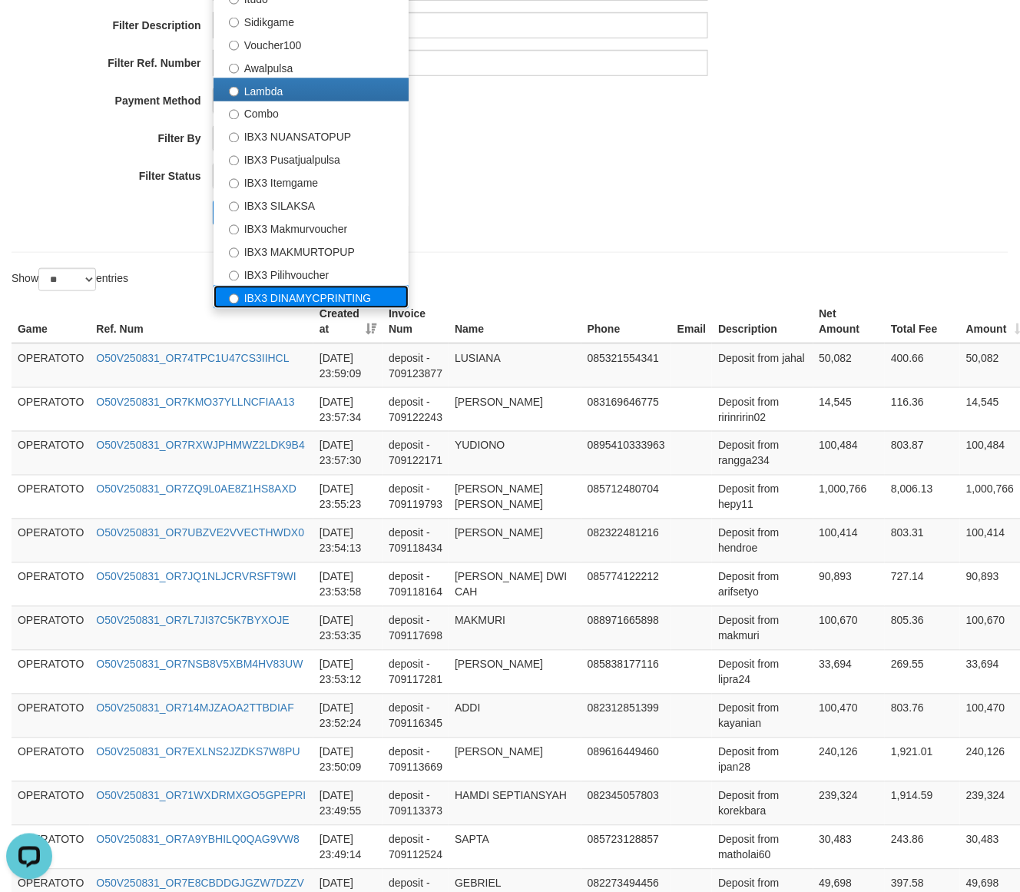
click at [301, 294] on label "IBX3 DINAMYCPRINTING" at bounding box center [310, 297] width 195 height 23
select select "**********"
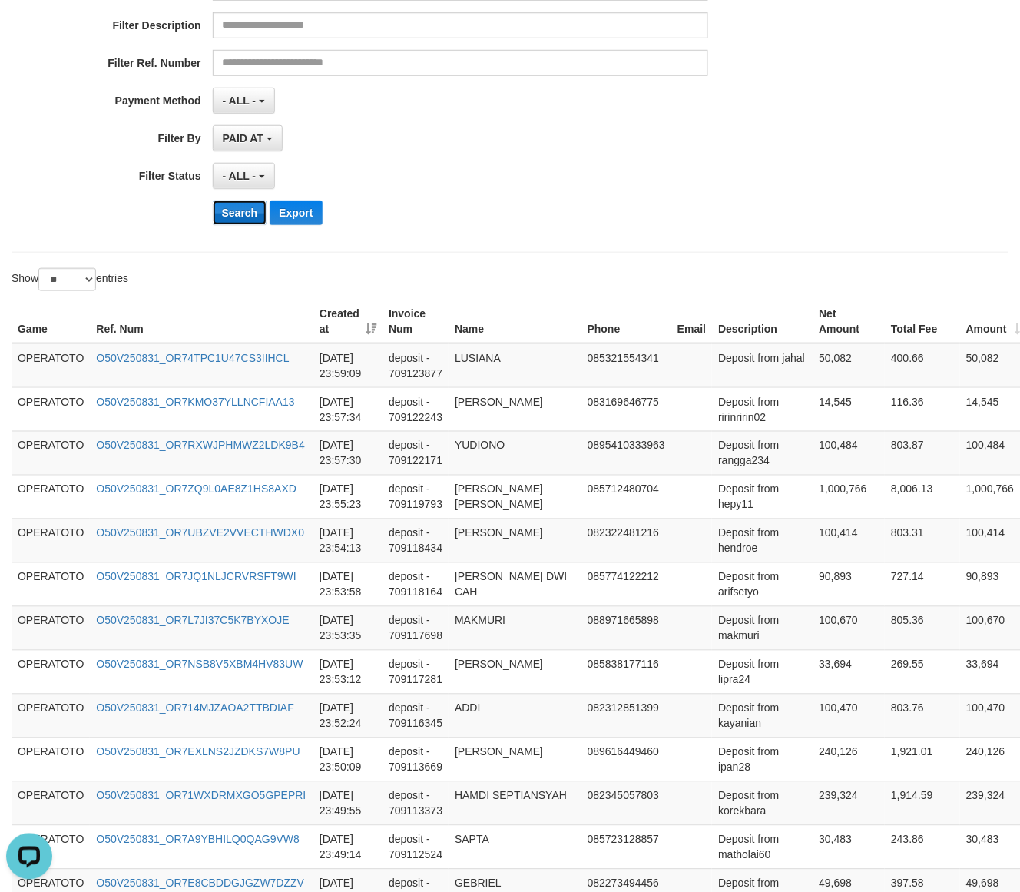
click at [253, 201] on button "Search" at bounding box center [240, 212] width 55 height 25
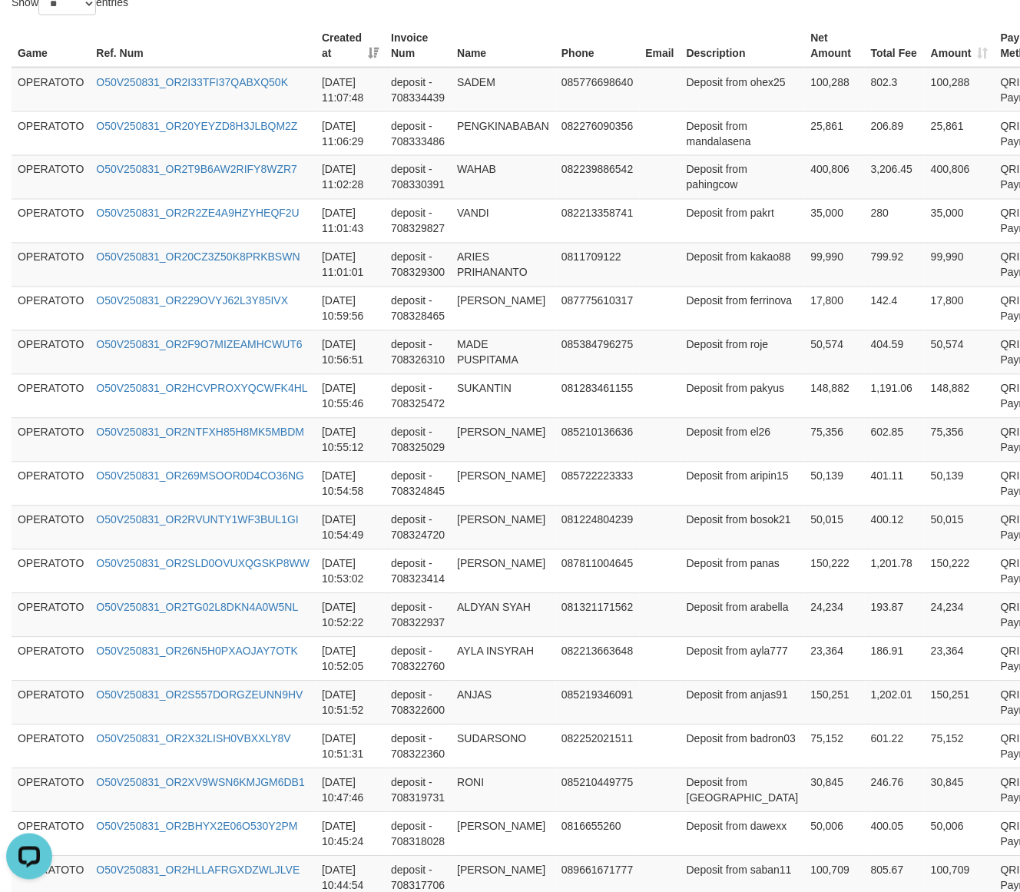
scroll to position [975, 0]
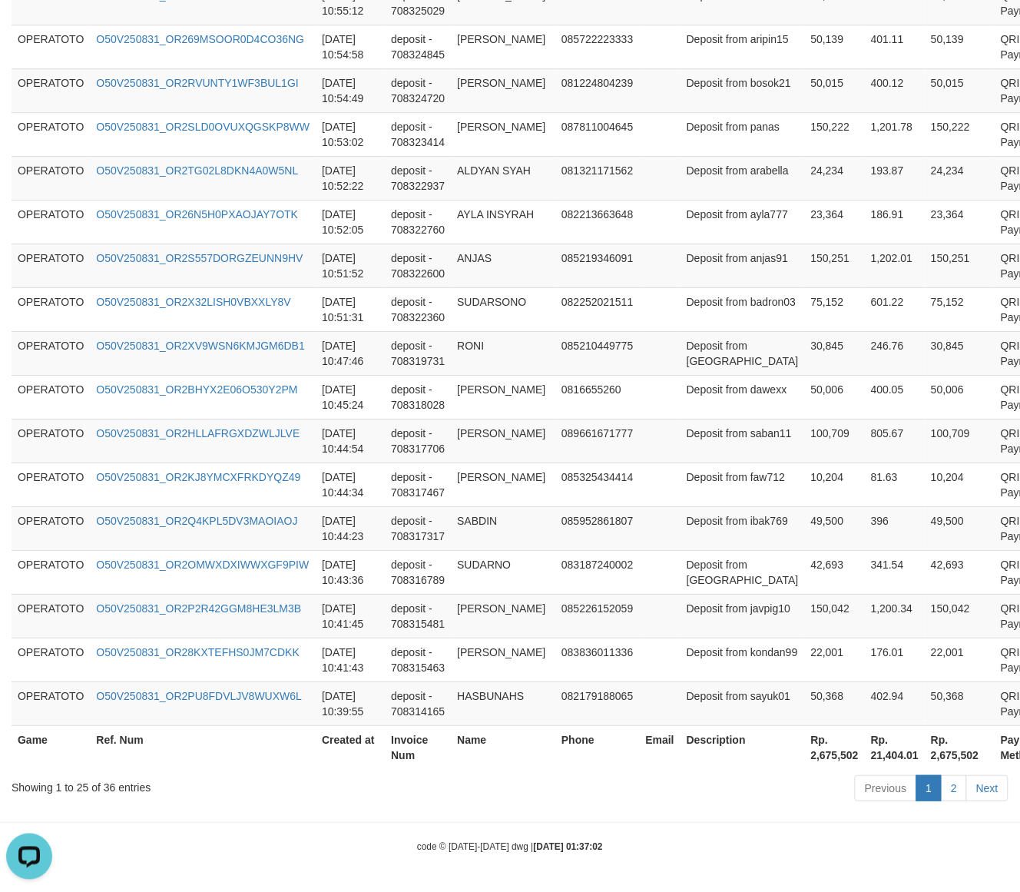
click at [805, 758] on th "Rp. 2,675,502" at bounding box center [835, 747] width 60 height 44
copy th "2,675,502"
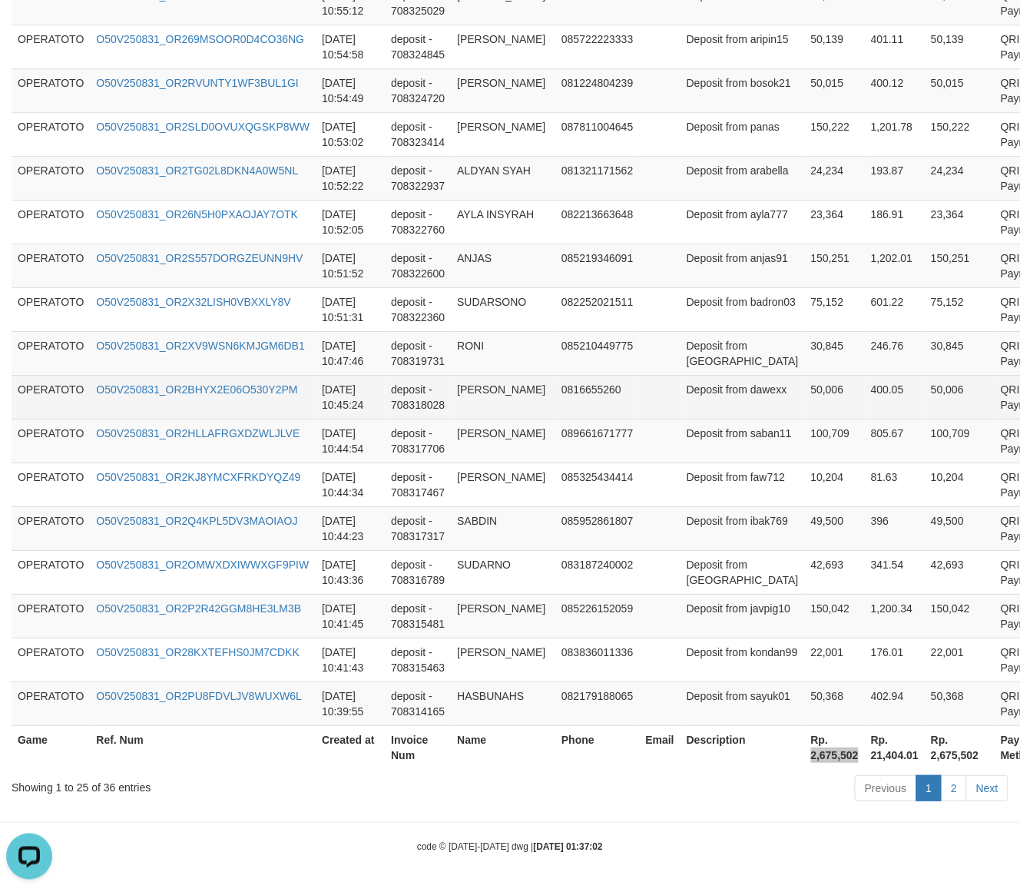
scroll to position [0, 0]
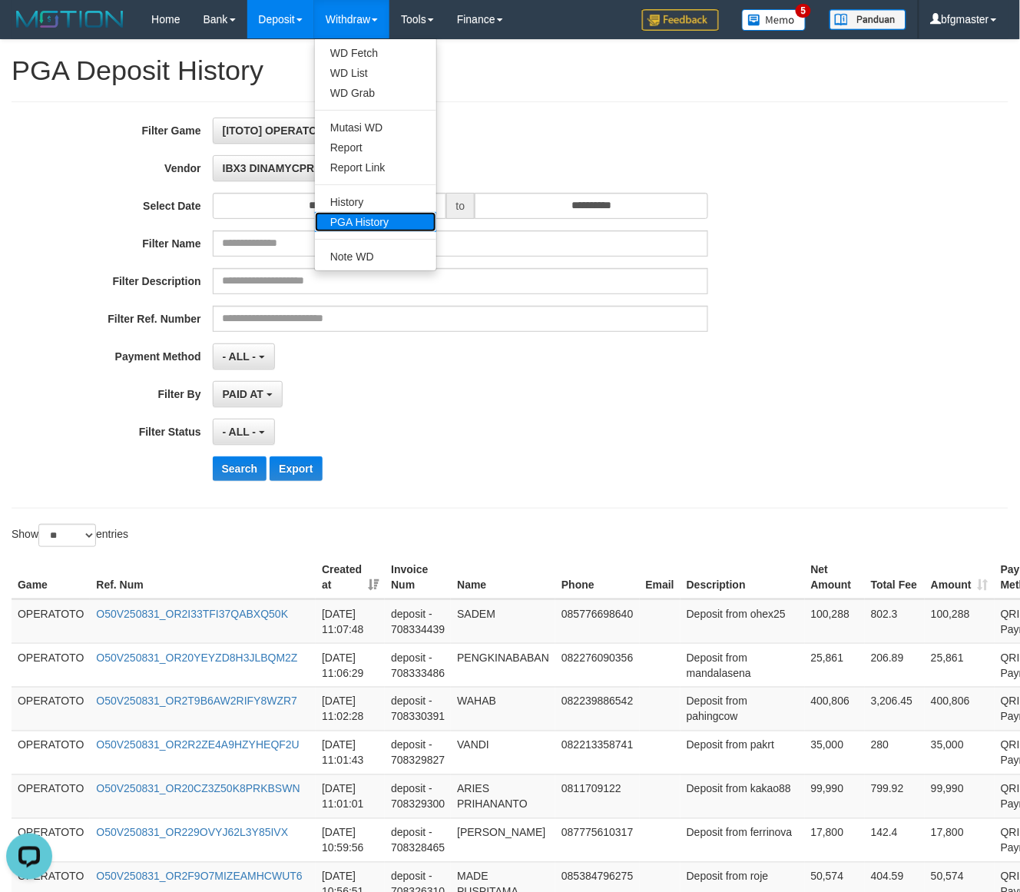
click at [361, 220] on link "PGA History" at bounding box center [375, 222] width 121 height 20
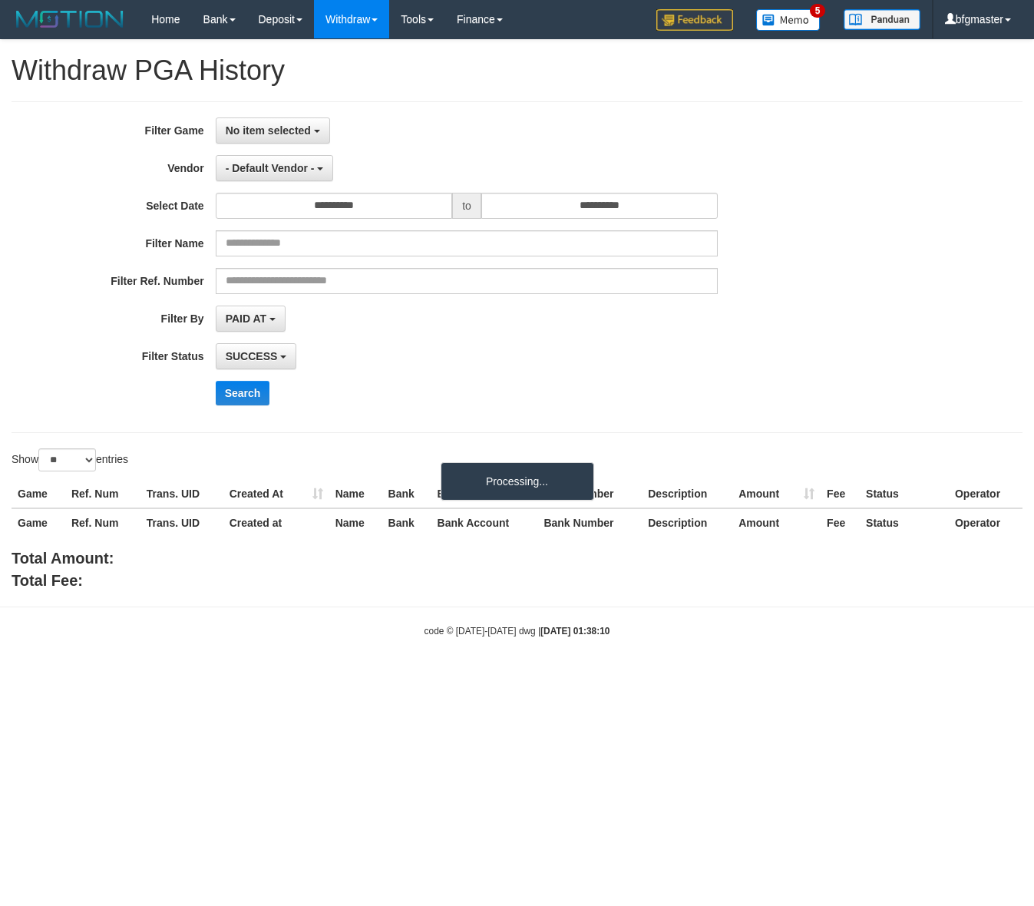
select select
select select "**"
click at [263, 131] on span "No item selected" at bounding box center [268, 130] width 85 height 12
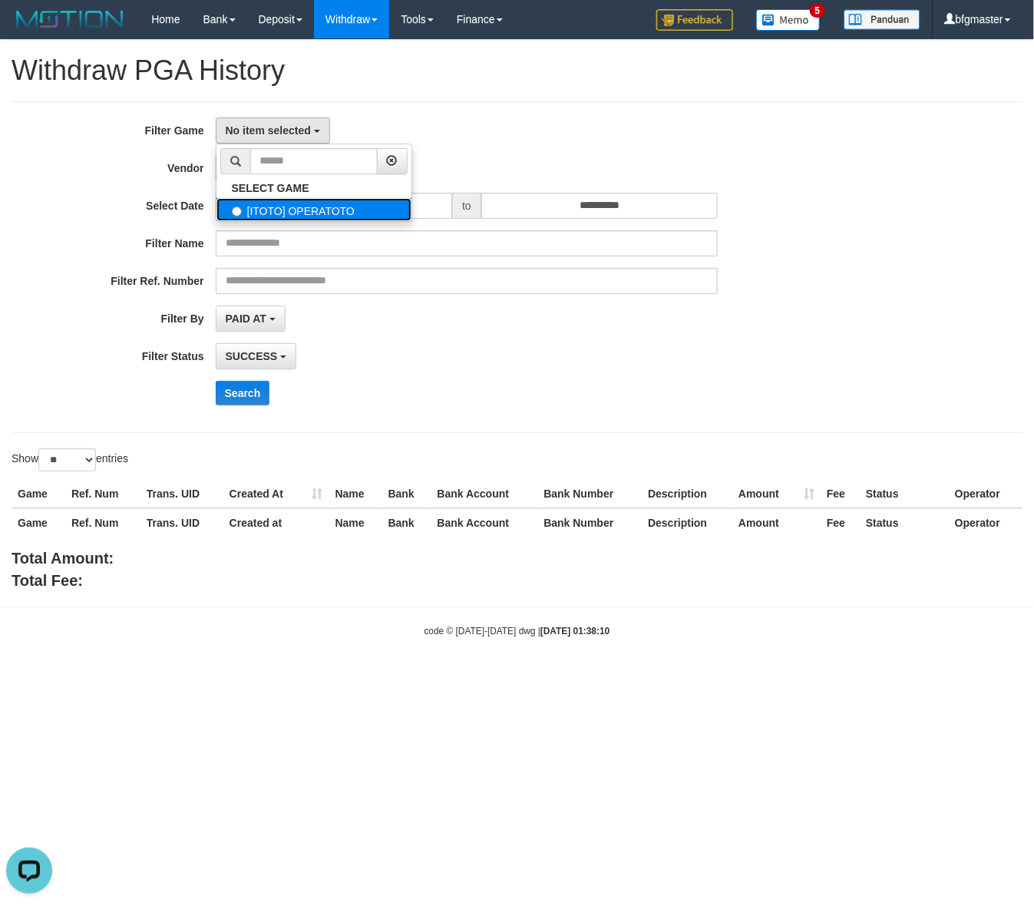
click at [316, 213] on label "[ITOTO] OPERATOTO" at bounding box center [314, 209] width 195 height 23
select select "***"
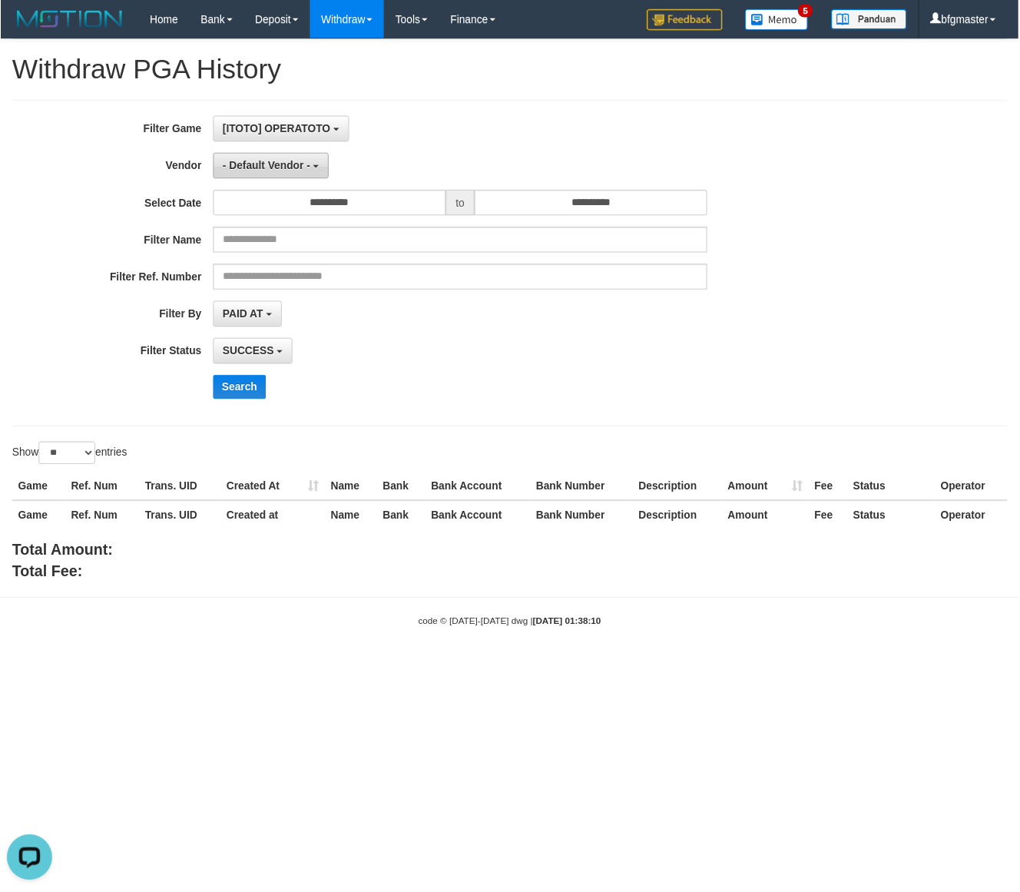
scroll to position [13, 0]
click at [283, 167] on span "- Default Vendor -" at bounding box center [270, 168] width 89 height 12
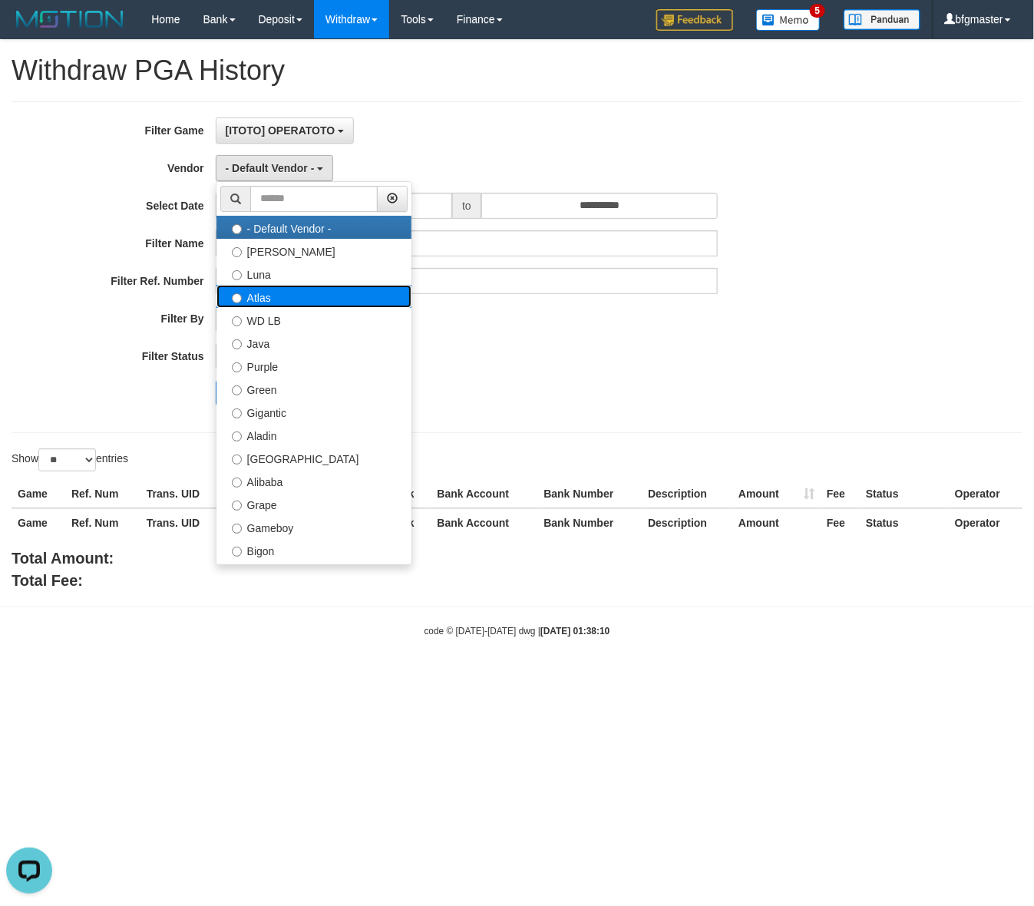
click at [284, 304] on label "Atlas" at bounding box center [314, 296] width 195 height 23
select select "**********"
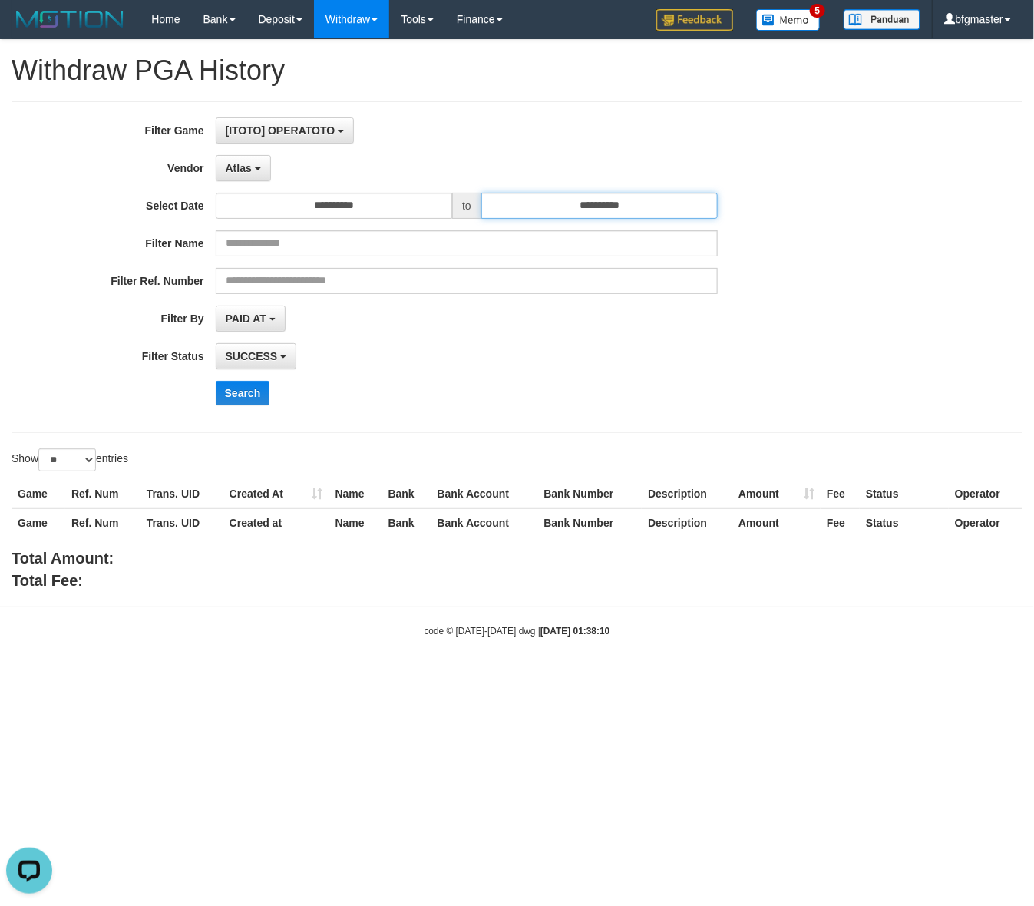
click at [554, 208] on input "**********" at bounding box center [599, 206] width 237 height 26
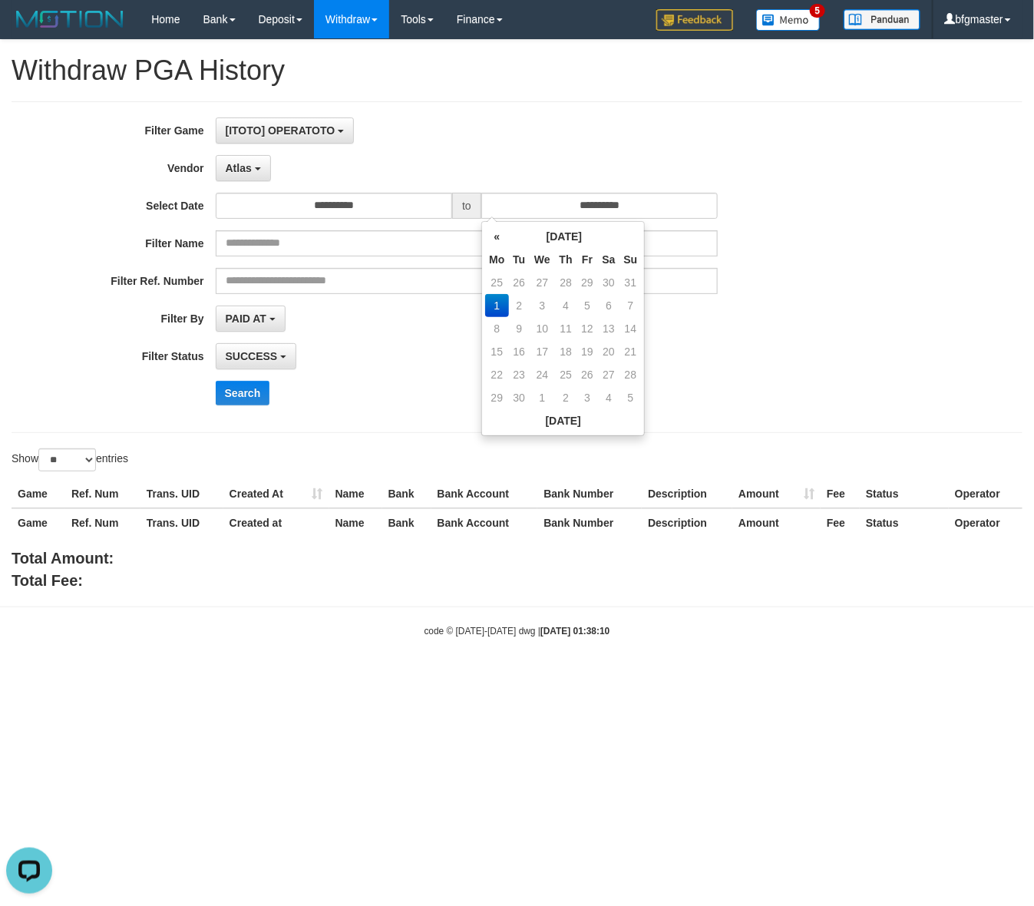
click at [628, 290] on td "31" at bounding box center [631, 282] width 22 height 23
type input "**********"
click at [781, 367] on div "**********" at bounding box center [431, 356] width 862 height 26
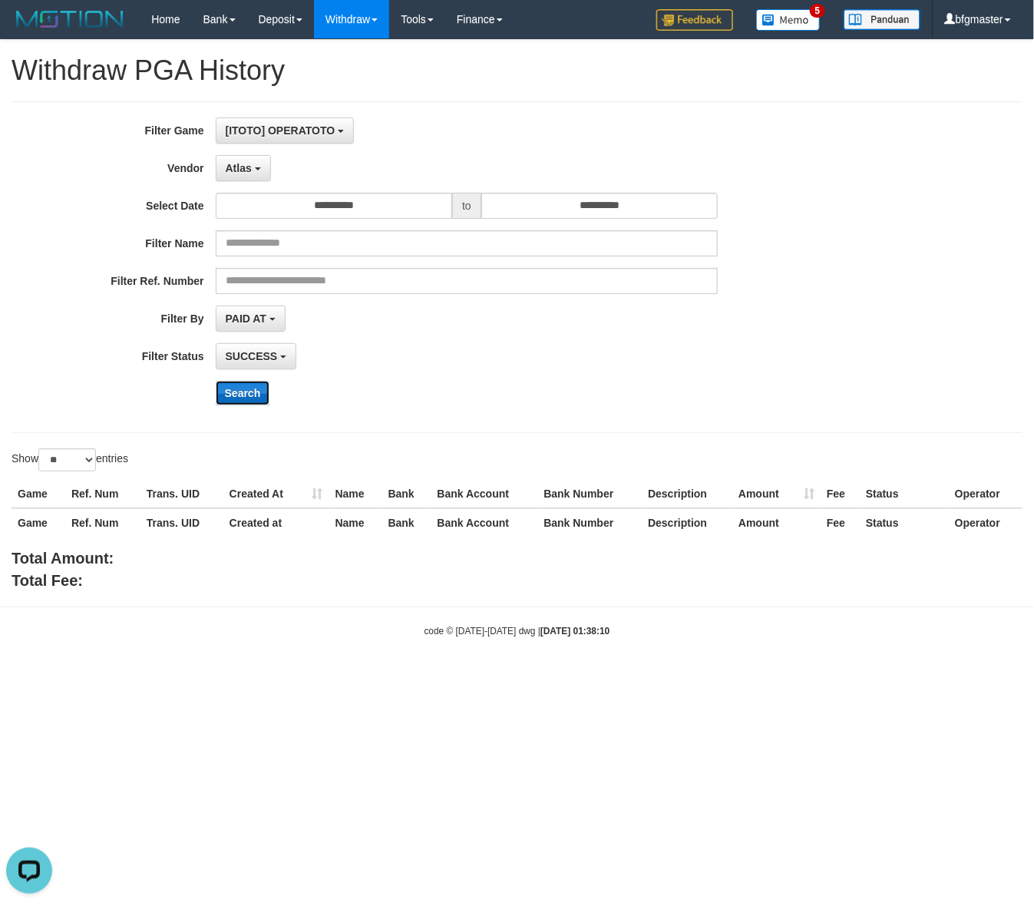
click at [239, 392] on button "Search" at bounding box center [243, 393] width 55 height 25
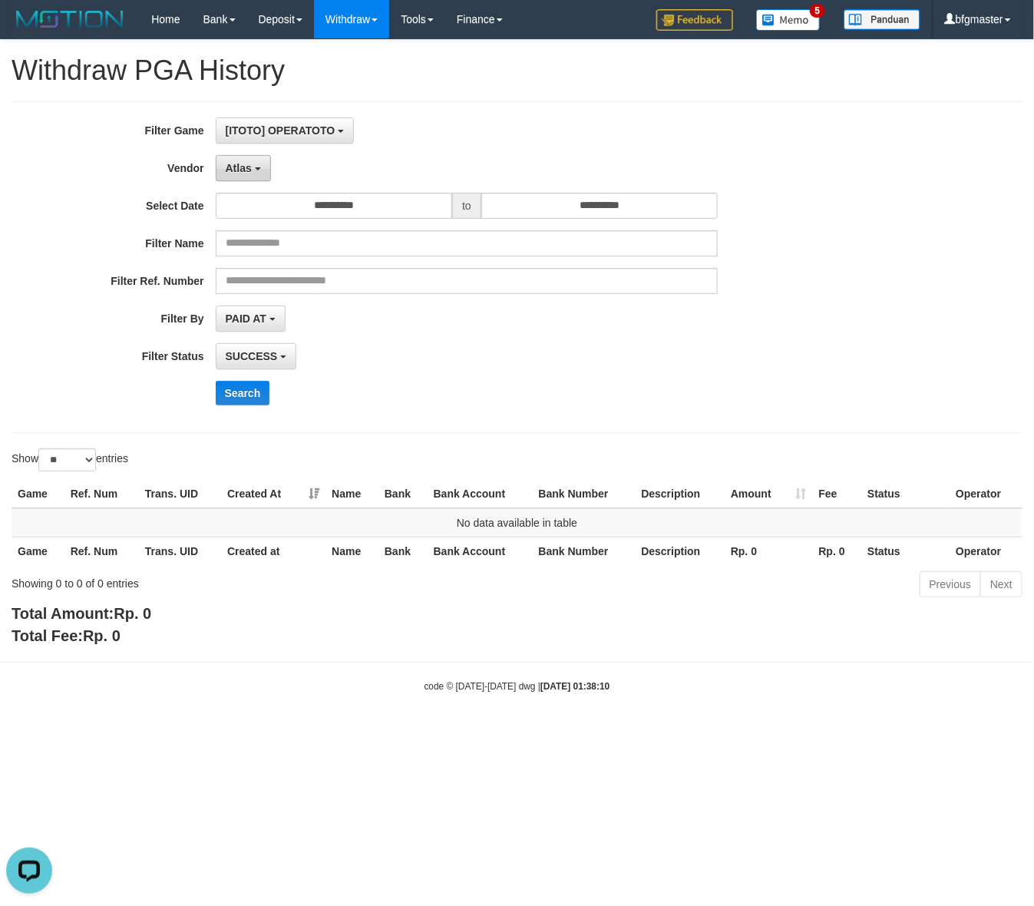
click at [263, 171] on button "Atlas" at bounding box center [243, 168] width 55 height 26
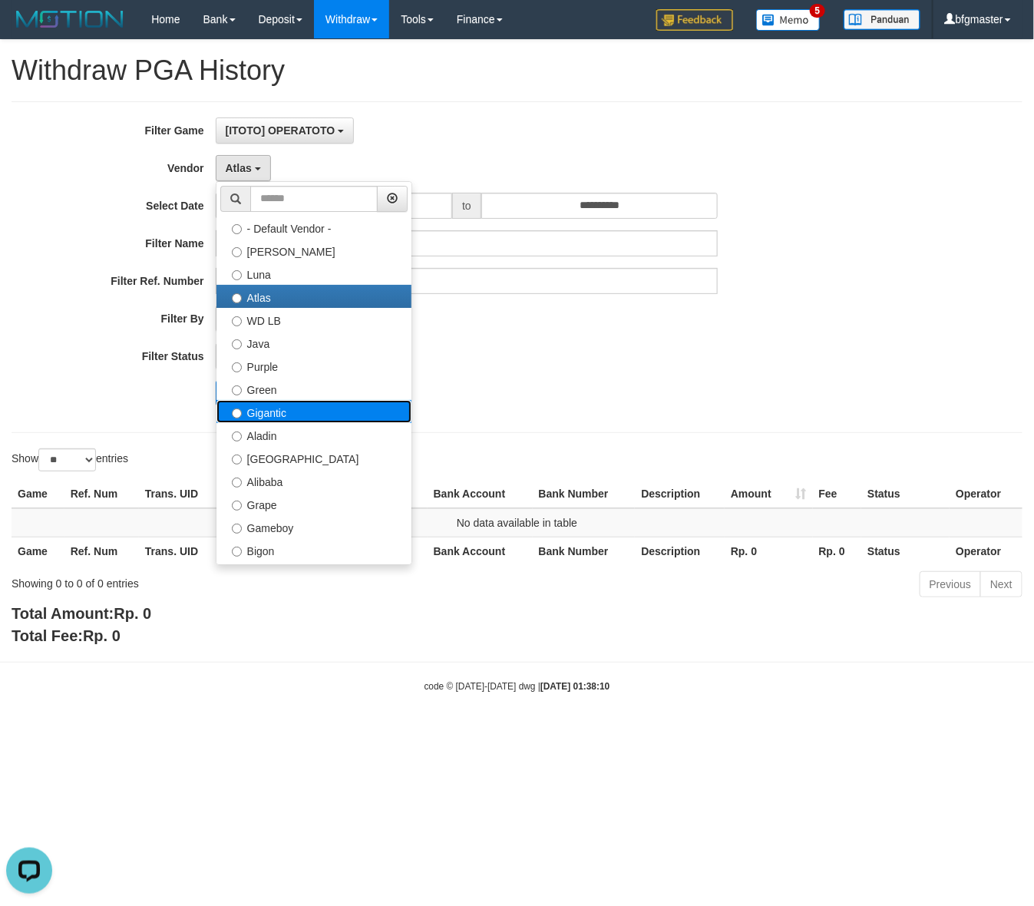
click at [282, 409] on label "Gigantic" at bounding box center [314, 411] width 195 height 23
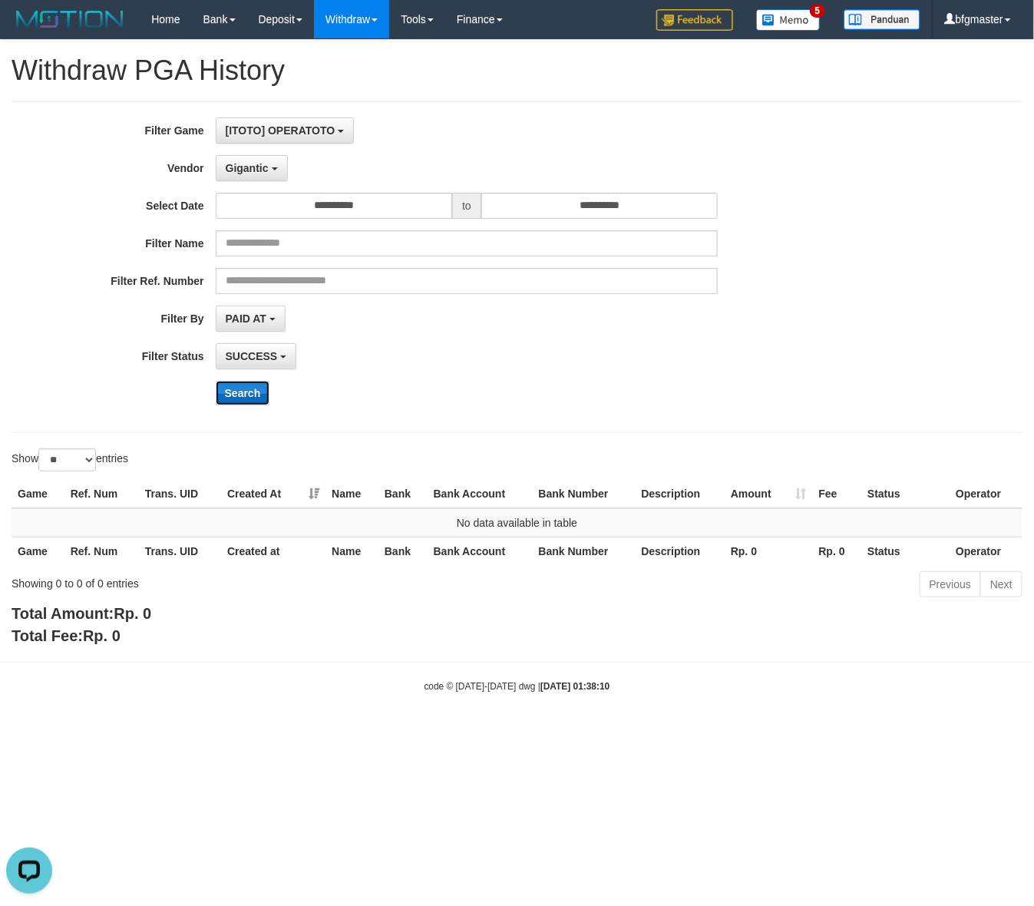
click at [231, 404] on button "Search" at bounding box center [243, 393] width 55 height 25
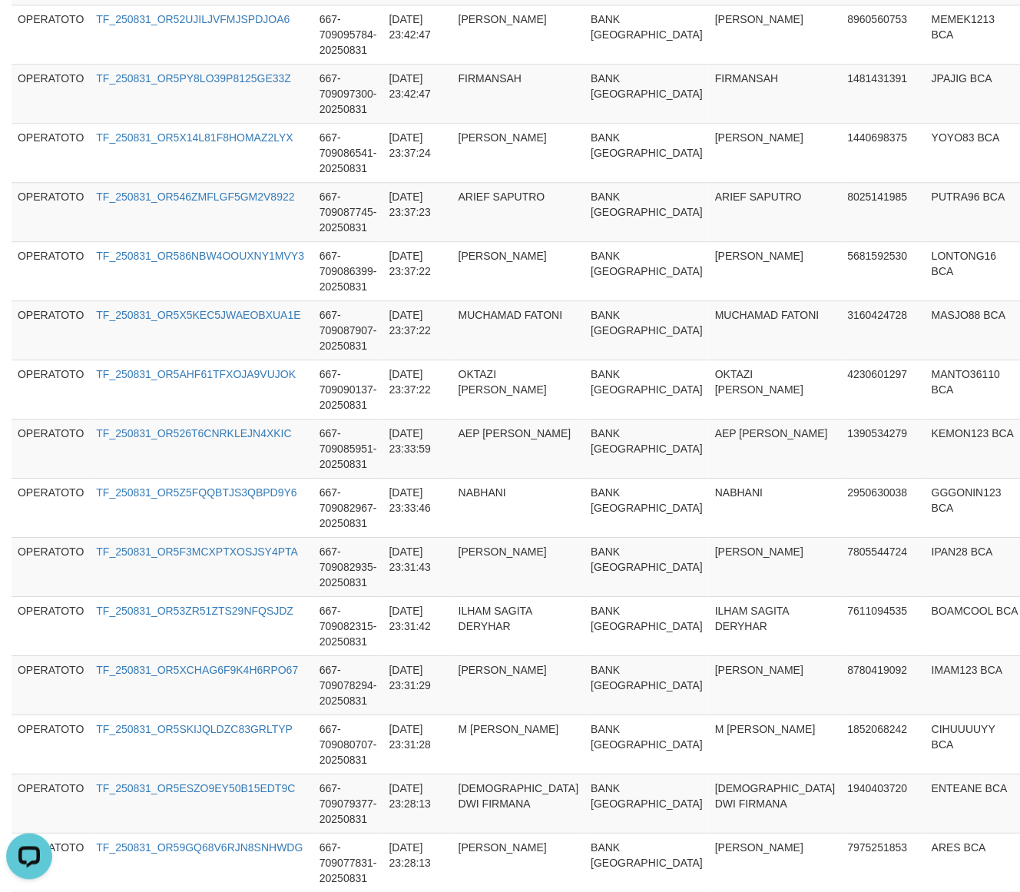
scroll to position [1326, 0]
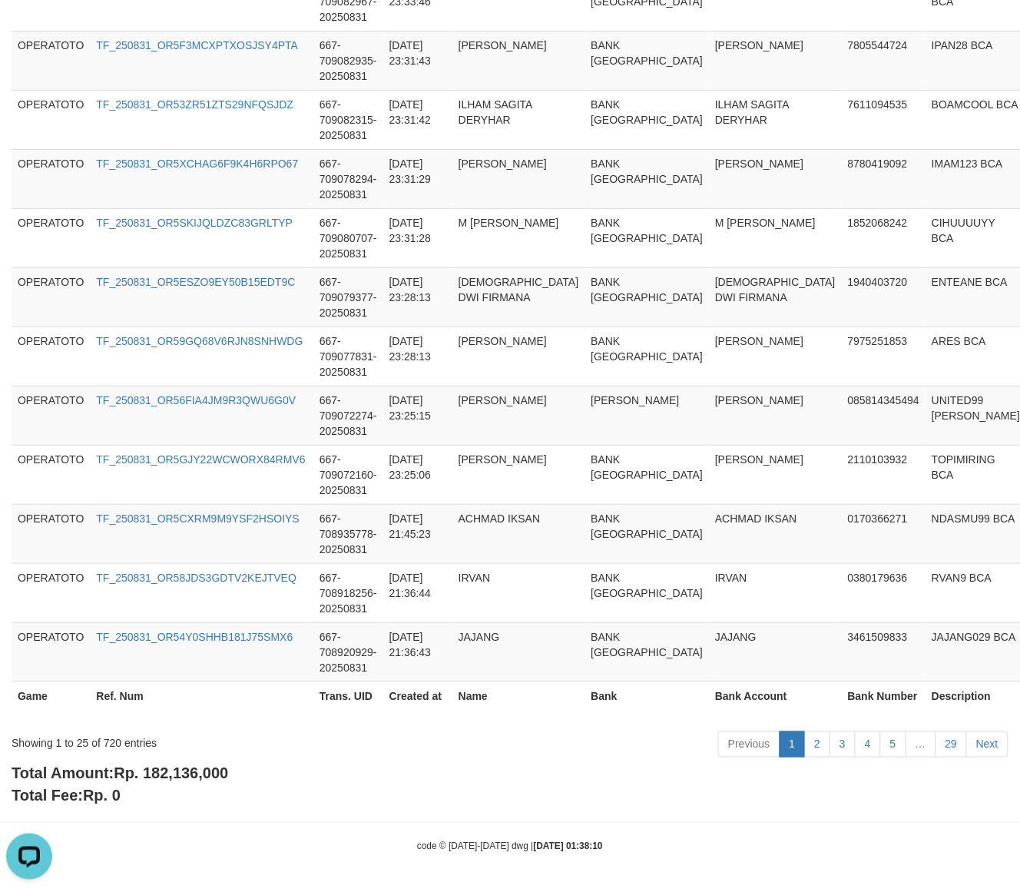
click at [177, 786] on div "Total Amount: Rp. 182,136,000 Total Fee: Rp. 0" at bounding box center [510, 785] width 997 height 44
click at [181, 774] on span "Rp. 182,136,000" at bounding box center [171, 773] width 114 height 17
copy span "182,136,000"
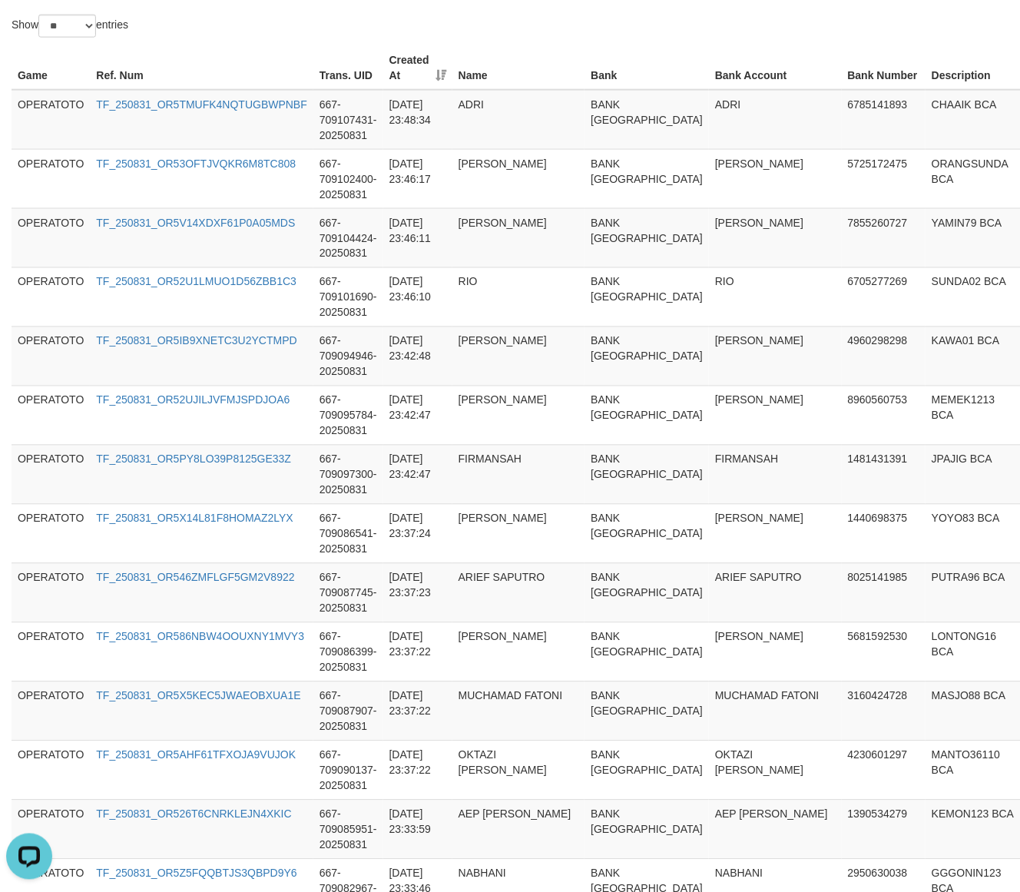
scroll to position [0, 0]
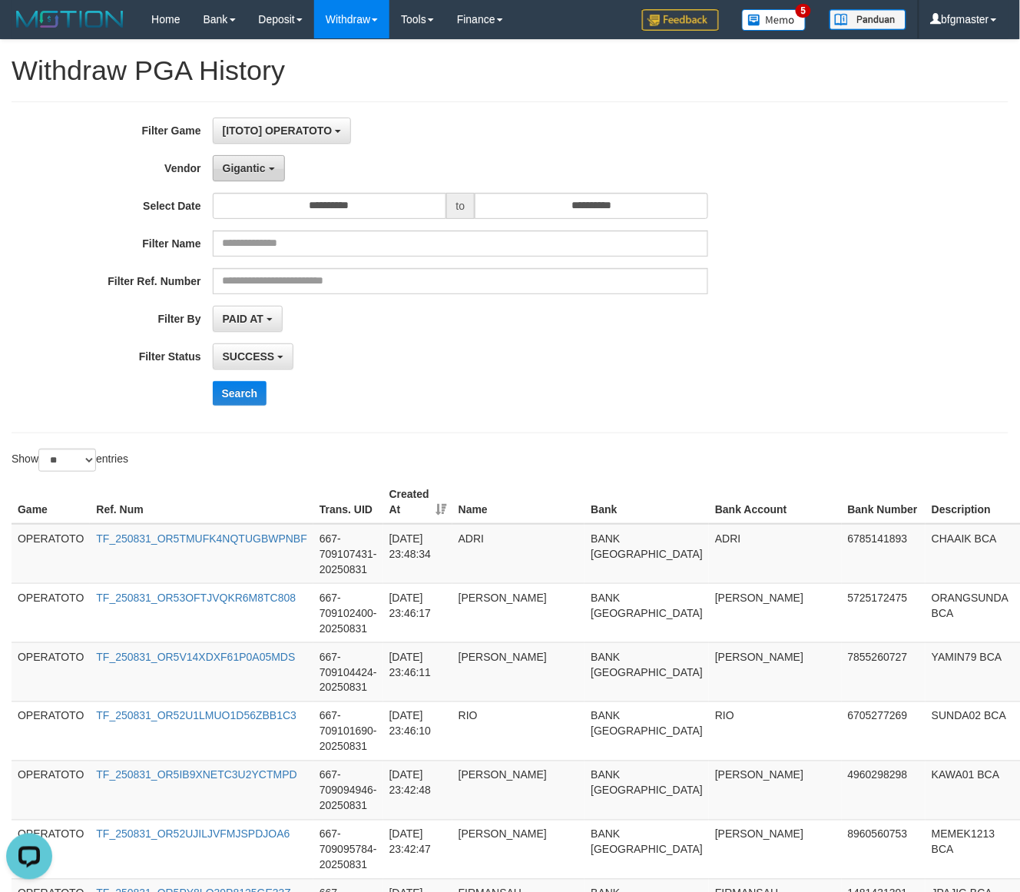
click at [258, 169] on span "Gigantic" at bounding box center [244, 168] width 43 height 12
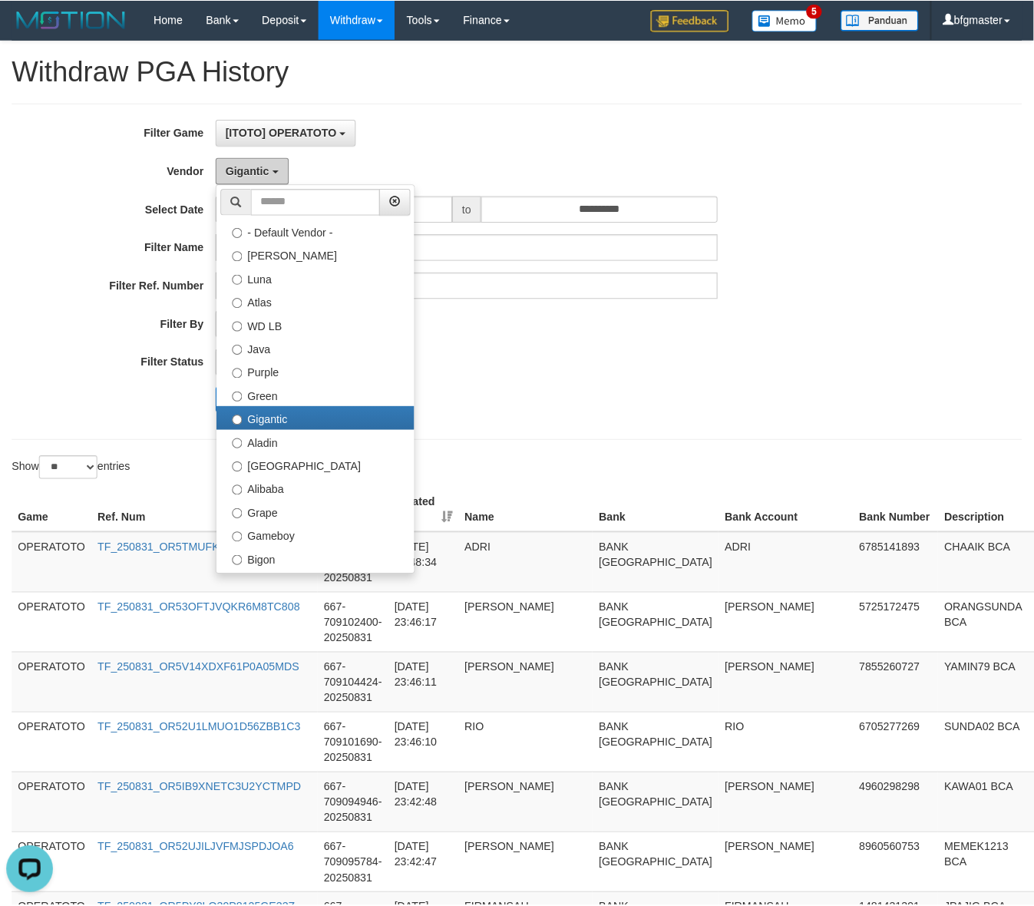
scroll to position [256, 0]
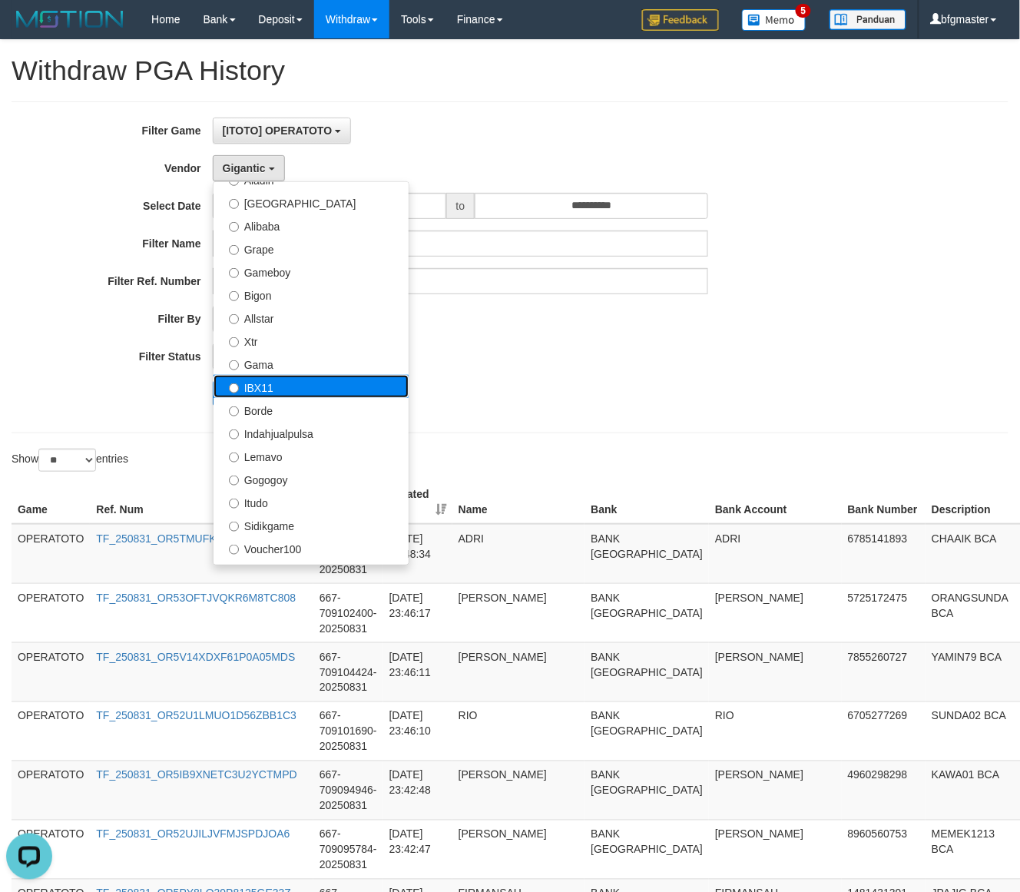
click at [292, 389] on label "IBX11" at bounding box center [310, 386] width 195 height 23
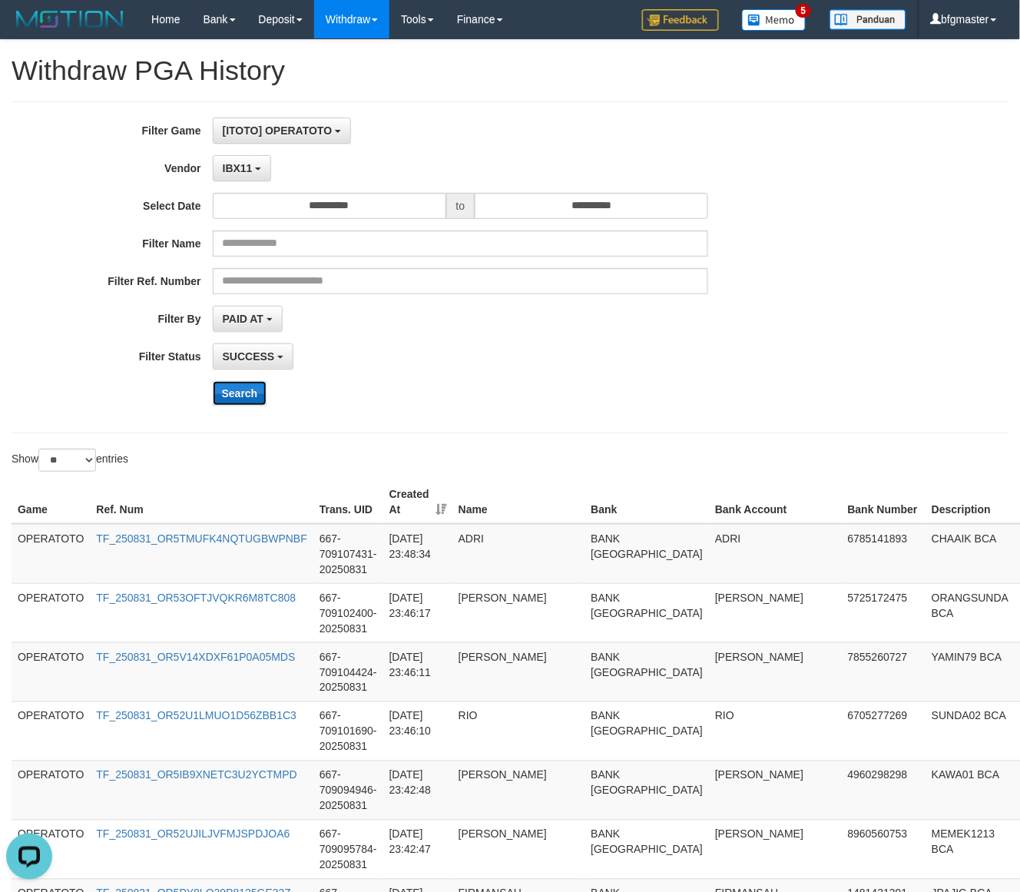
click at [235, 405] on button "Search" at bounding box center [240, 393] width 55 height 25
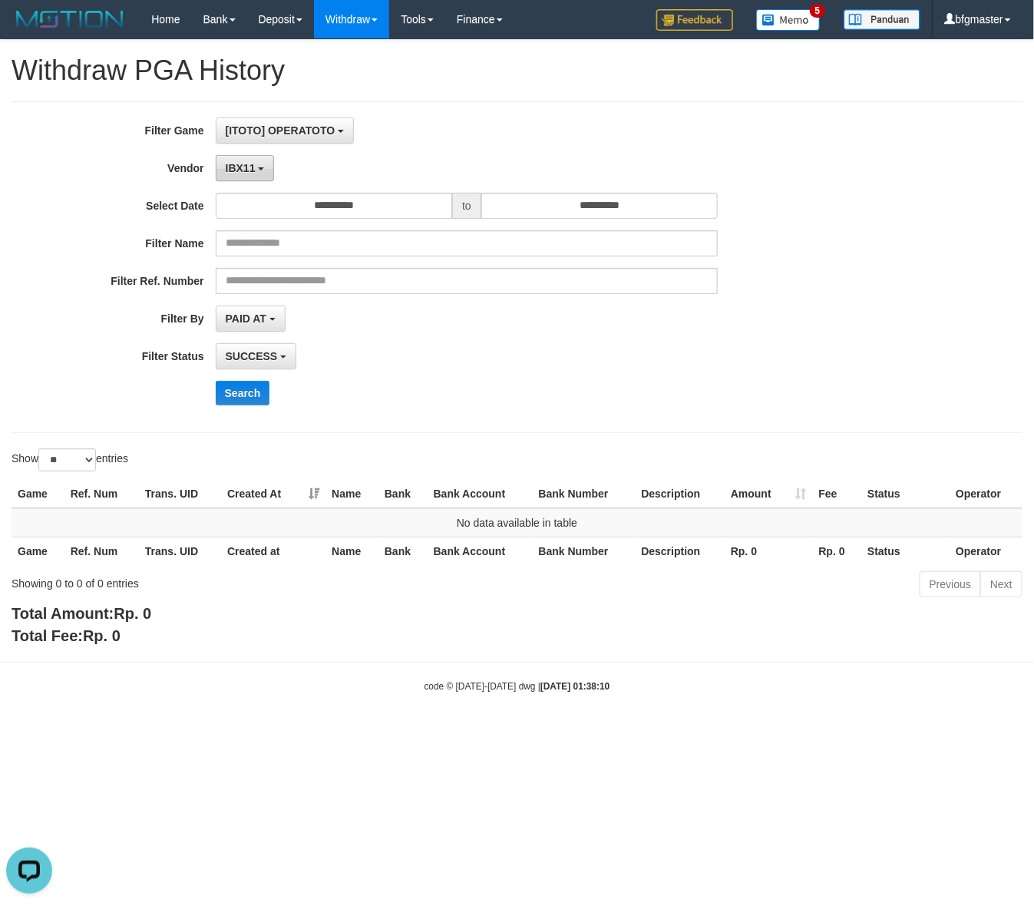
click at [231, 173] on span "IBX11" at bounding box center [241, 168] width 30 height 12
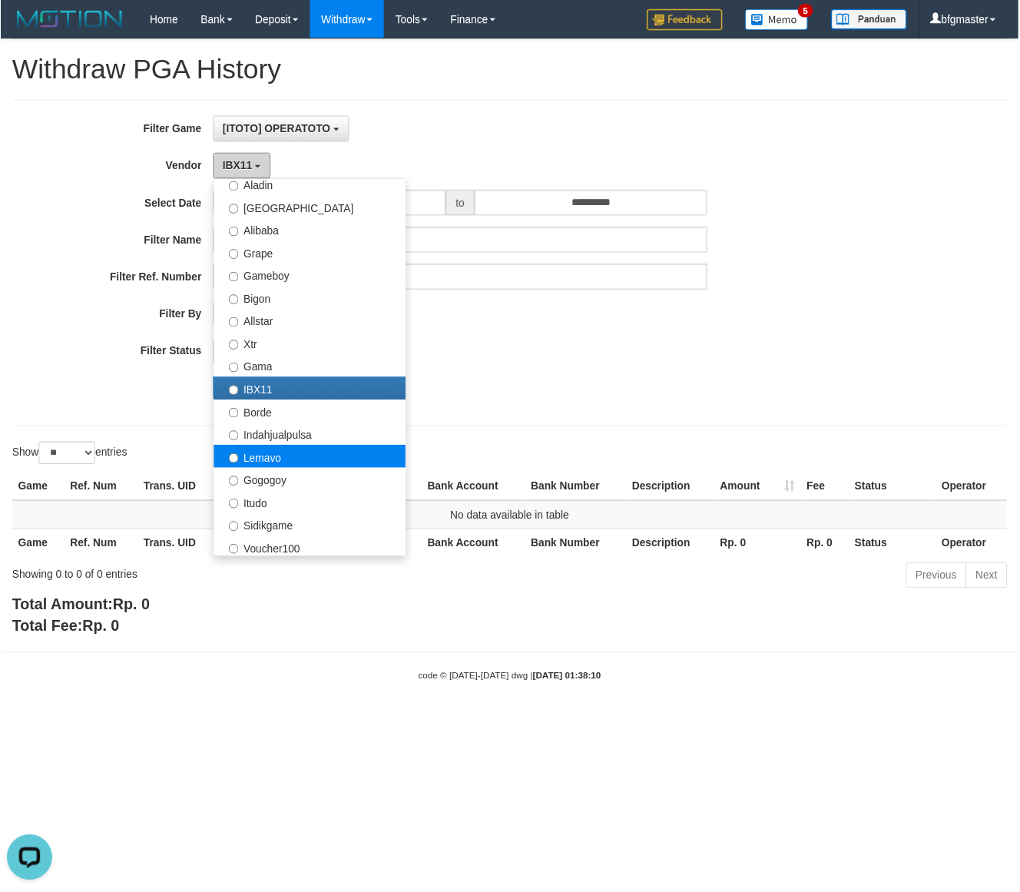
scroll to position [504, 0]
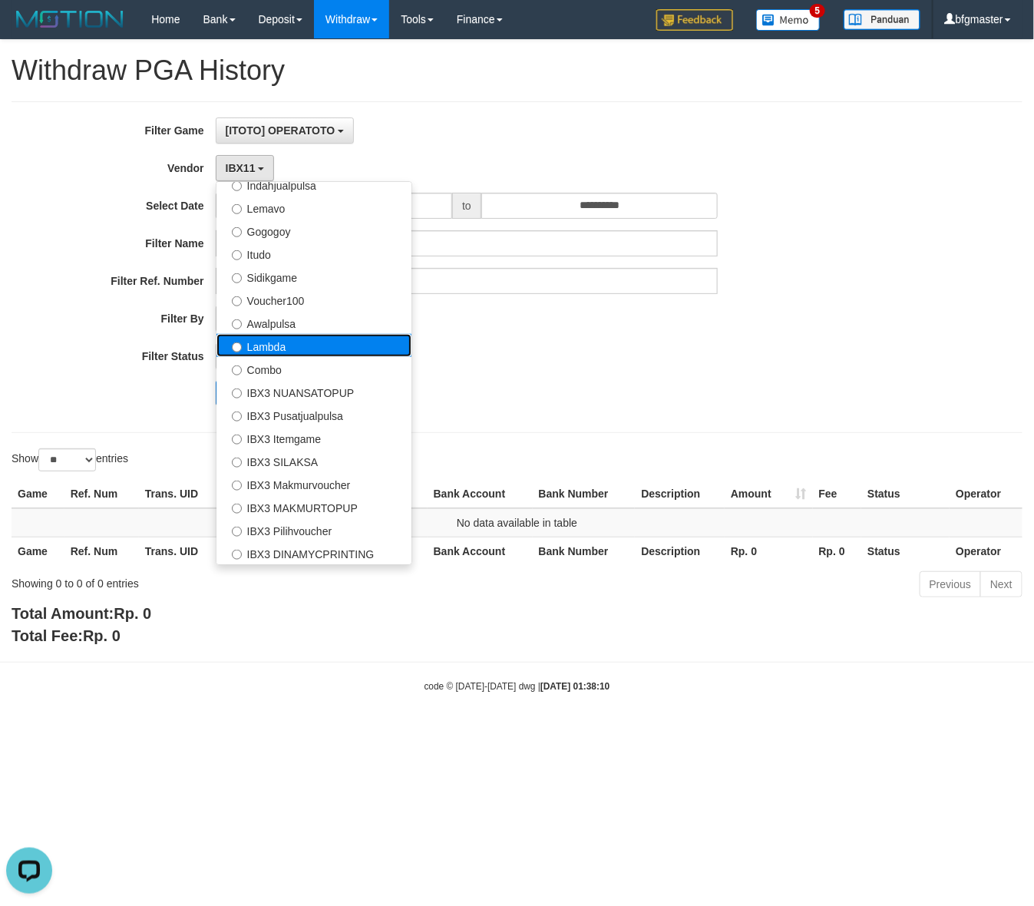
click at [297, 348] on label "Lambda" at bounding box center [314, 345] width 195 height 23
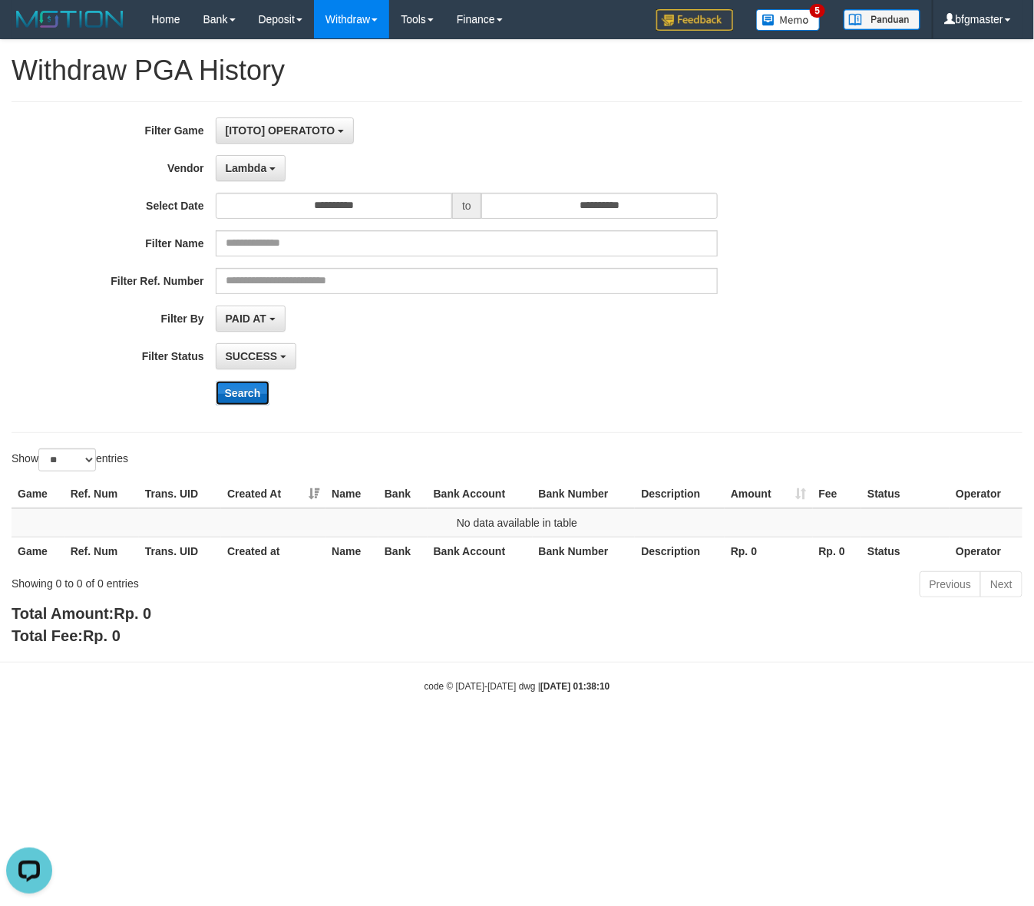
click at [242, 394] on button "Search" at bounding box center [243, 393] width 55 height 25
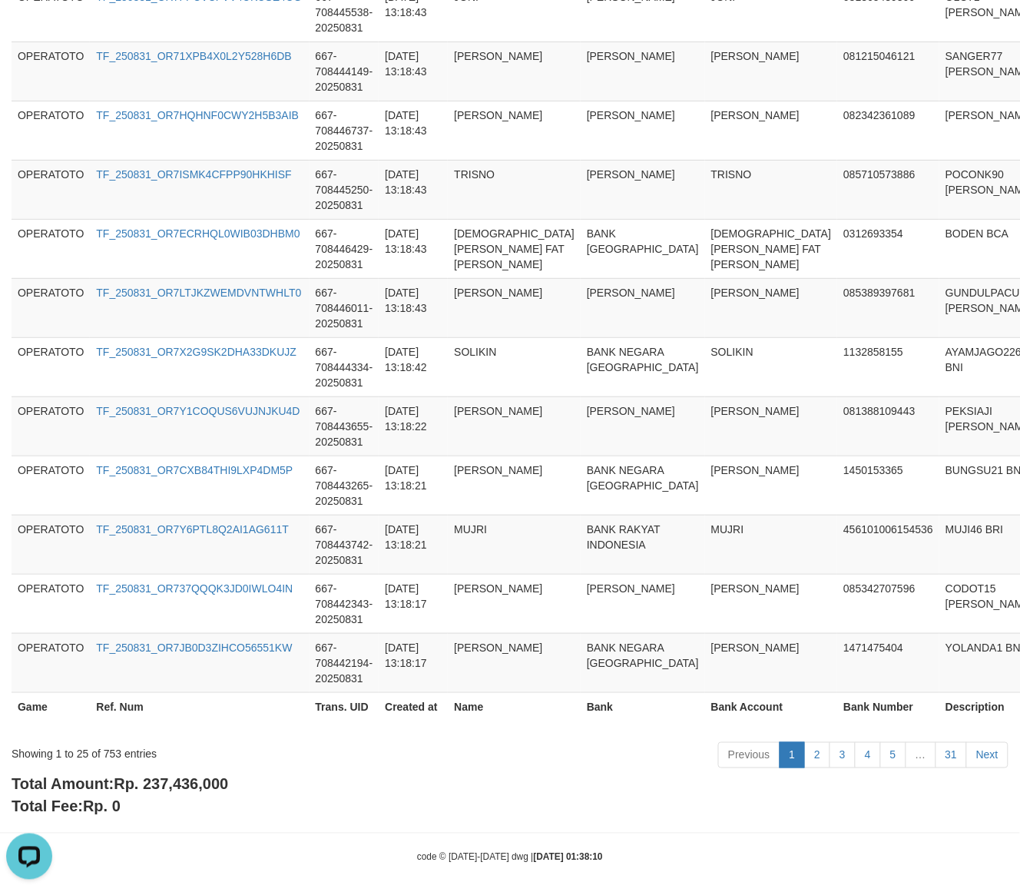
scroll to position [1326, 0]
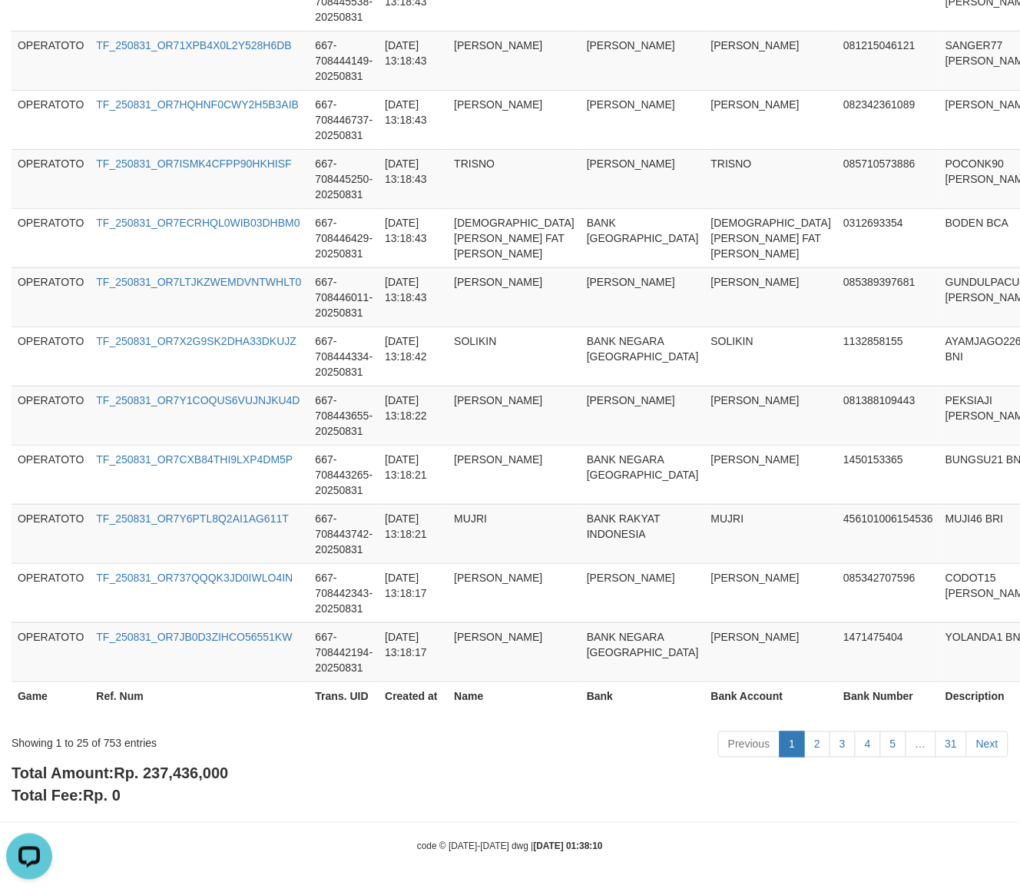
click at [225, 780] on span "Rp. 237,436,000" at bounding box center [171, 773] width 114 height 17
copy span "237,436,000"
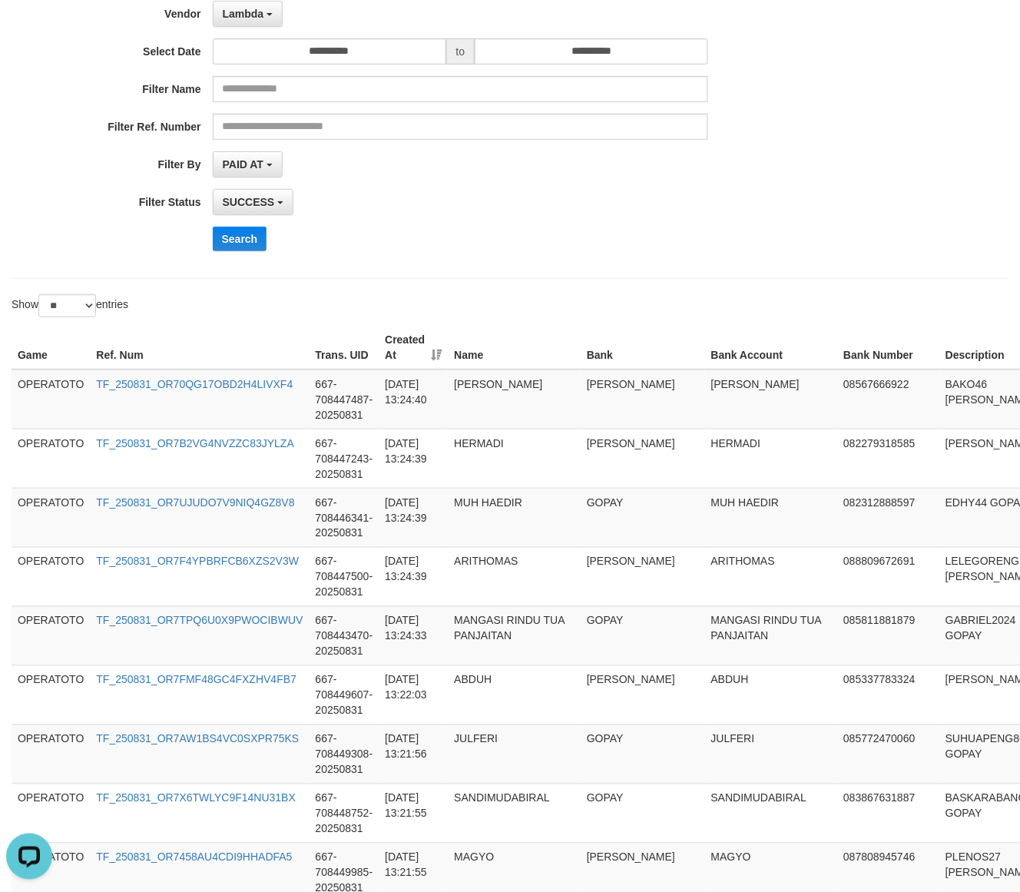
scroll to position [0, 0]
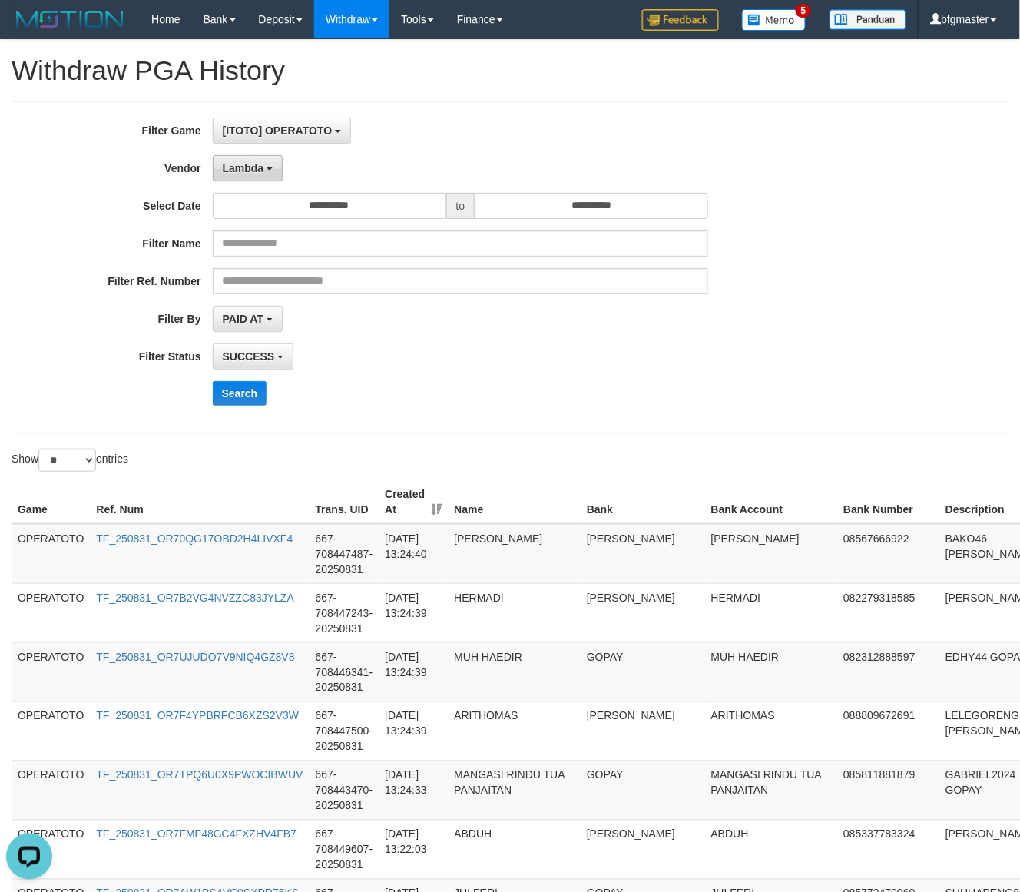
click at [263, 174] on button "Lambda" at bounding box center [248, 168] width 71 height 26
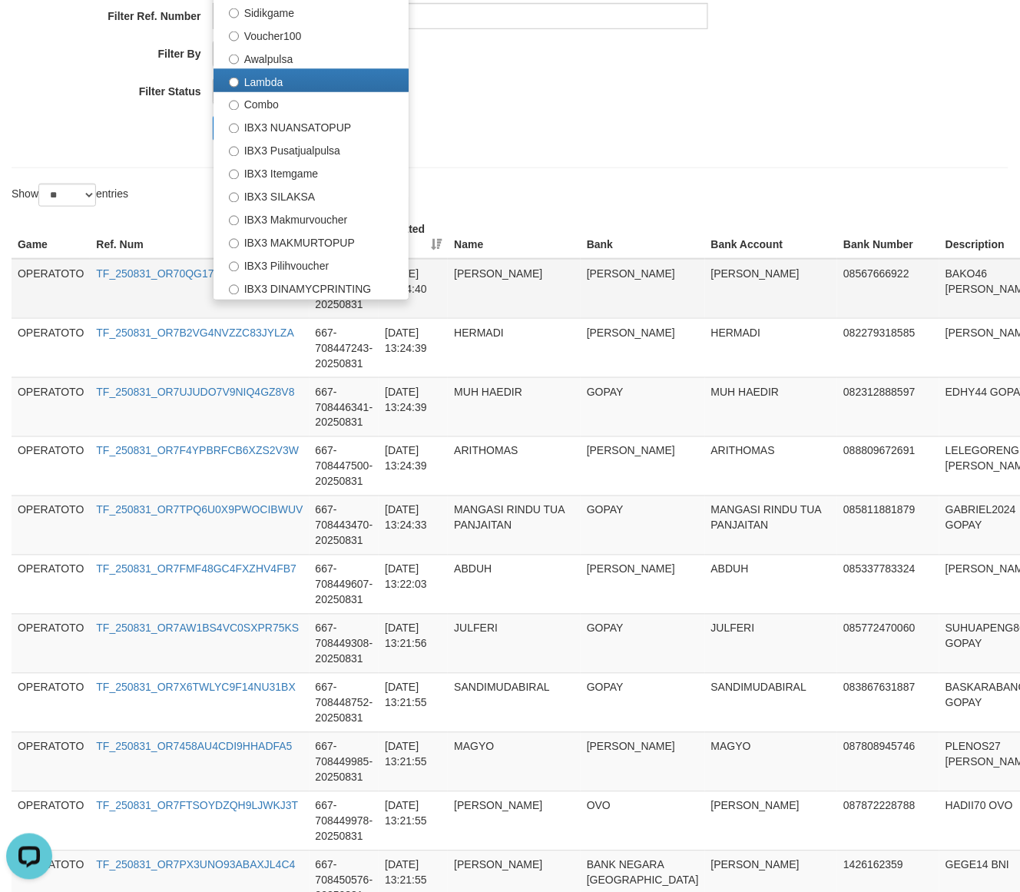
scroll to position [256, 0]
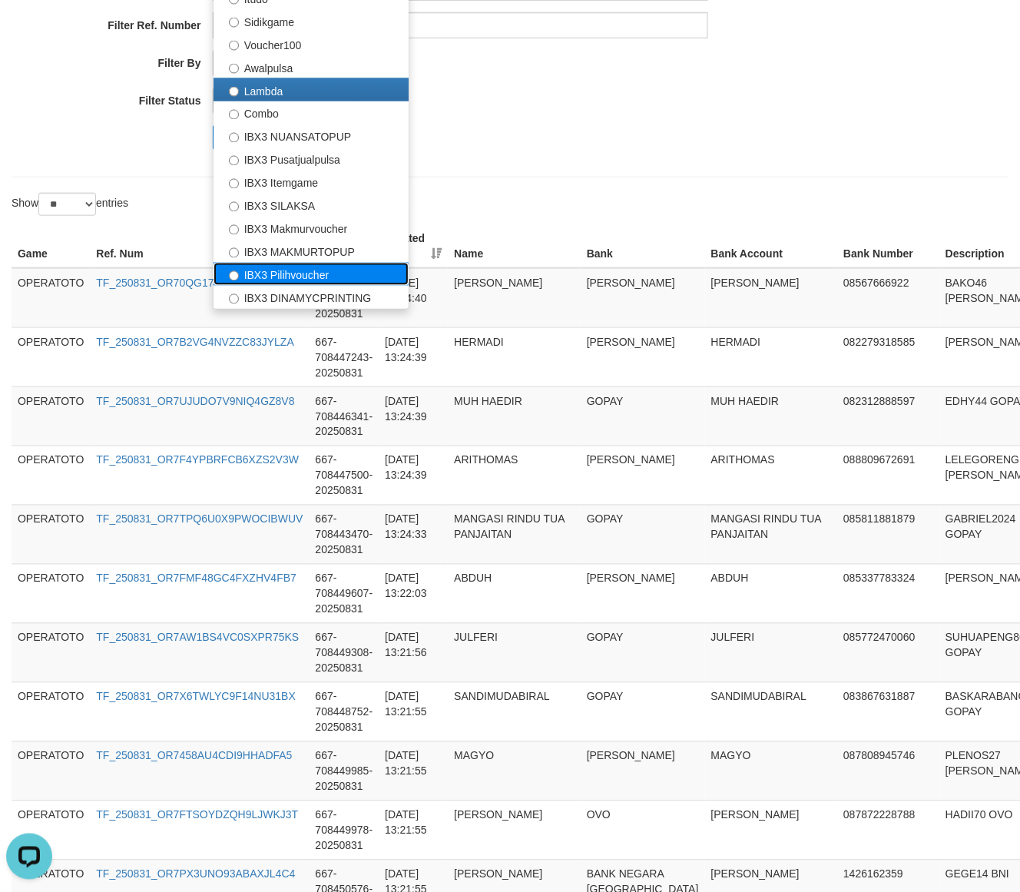
click at [275, 278] on label "IBX3 Pilihvoucher" at bounding box center [310, 274] width 195 height 23
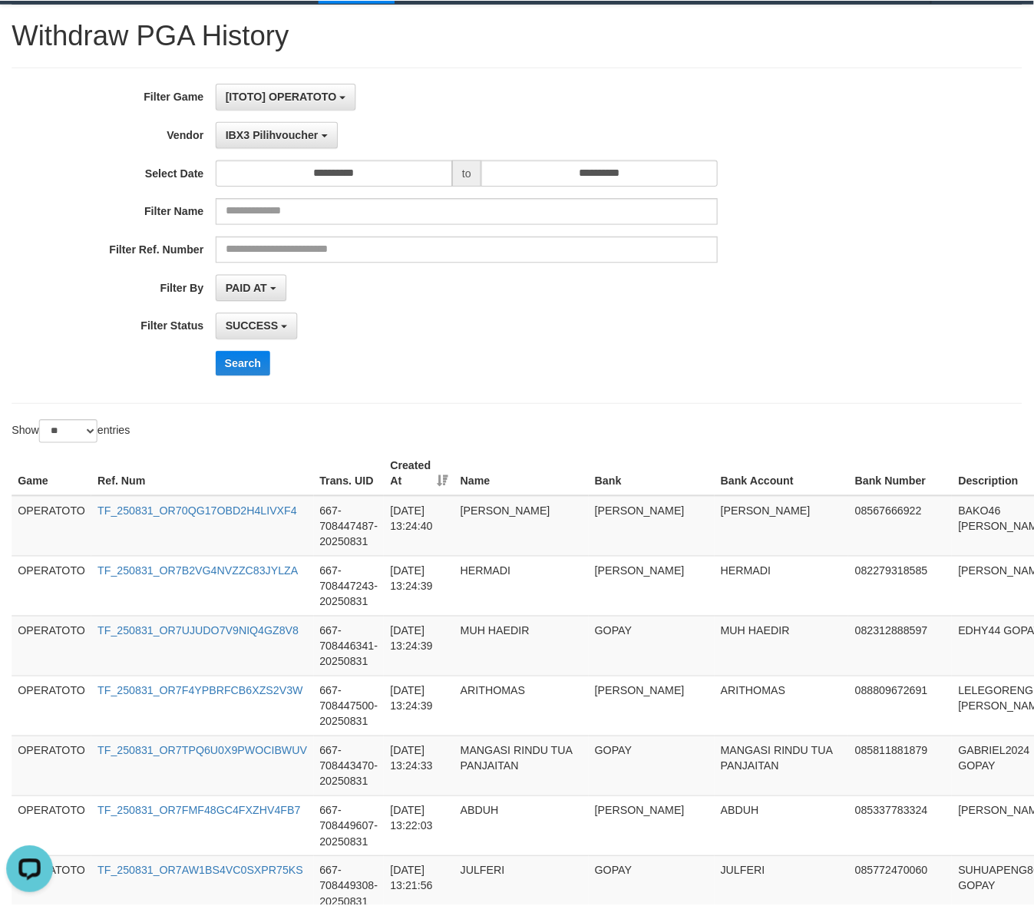
scroll to position [0, 0]
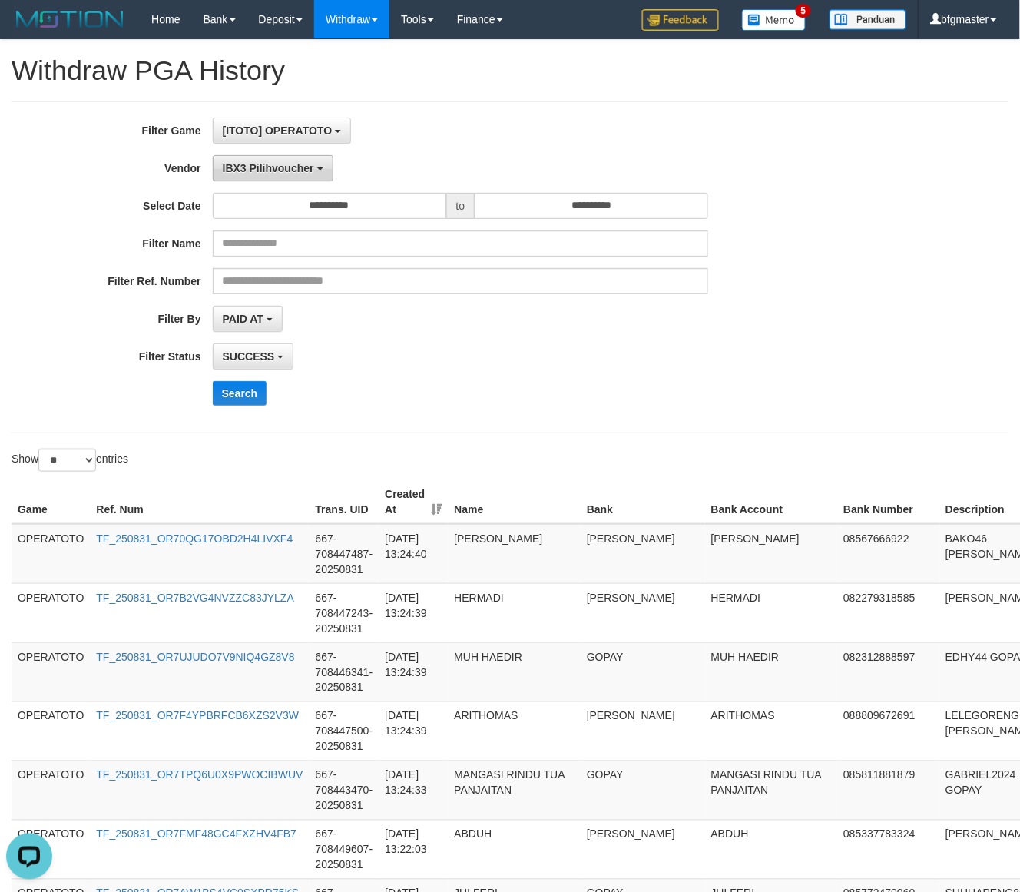
click at [266, 167] on span "IBX3 Pilihvoucher" at bounding box center [268, 168] width 91 height 12
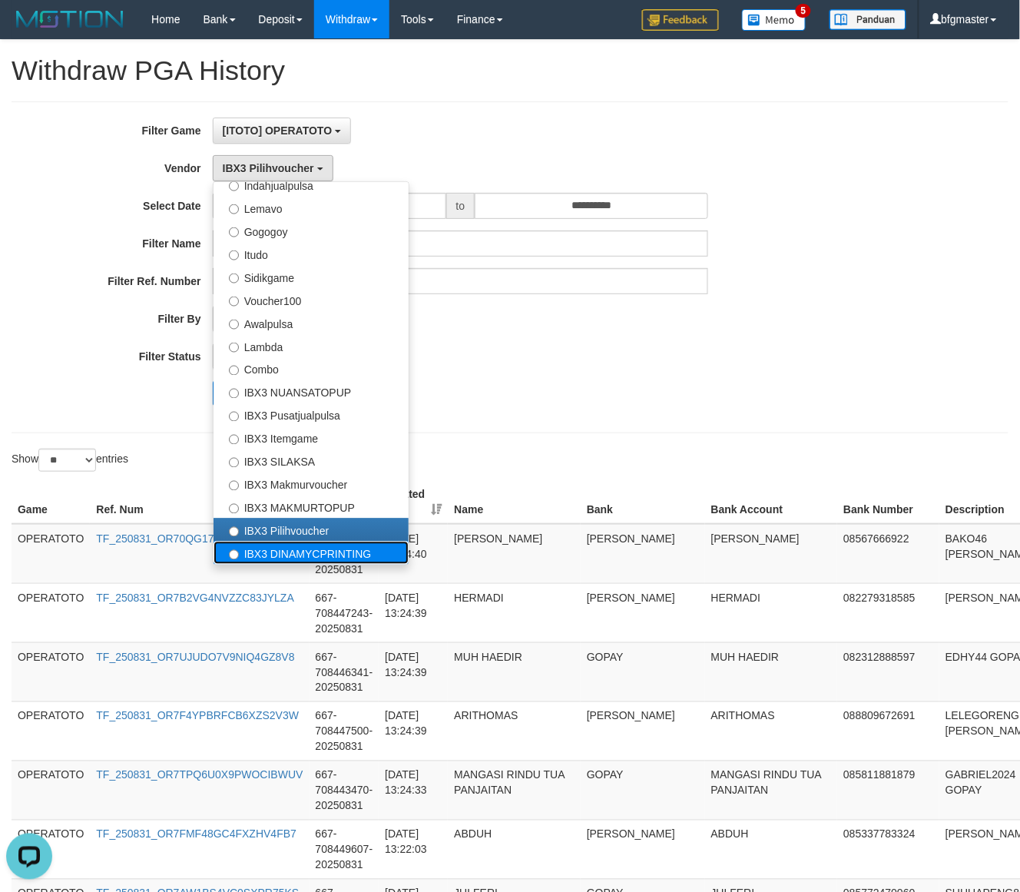
click at [270, 547] on label "IBX3 DINAMYCPRINTING" at bounding box center [310, 552] width 195 height 23
select select "**********"
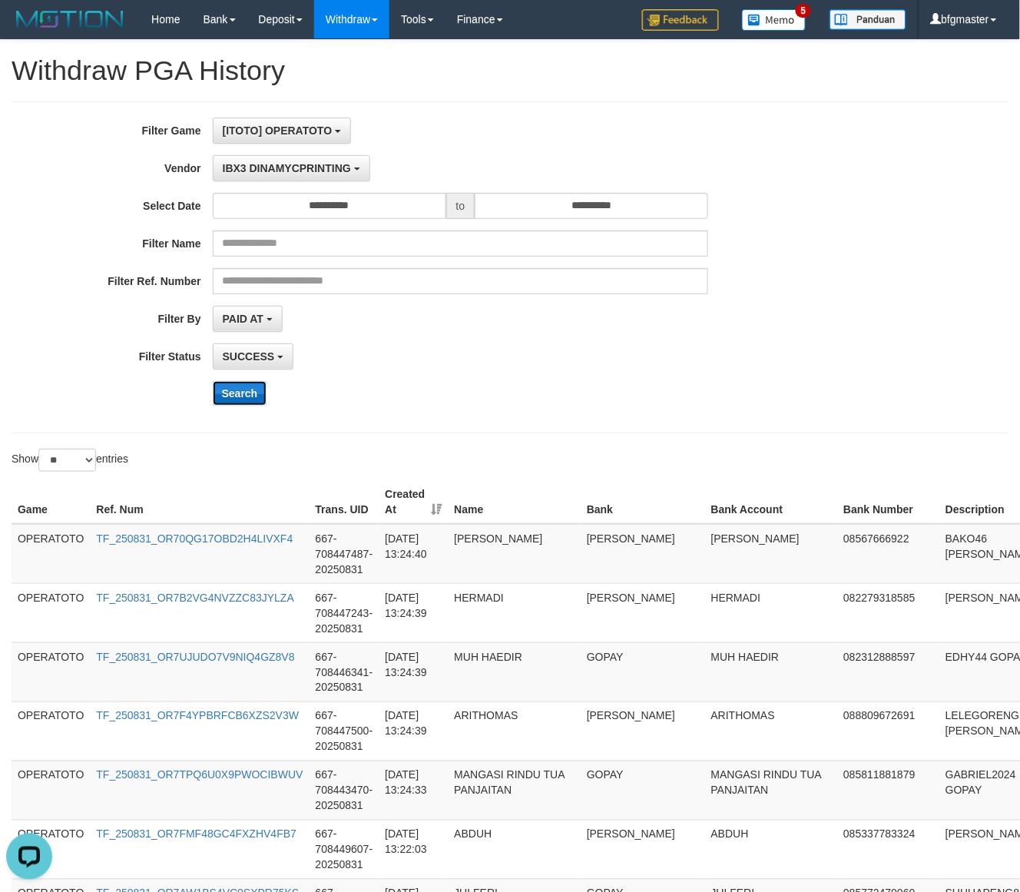
click at [240, 403] on button "Search" at bounding box center [240, 393] width 55 height 25
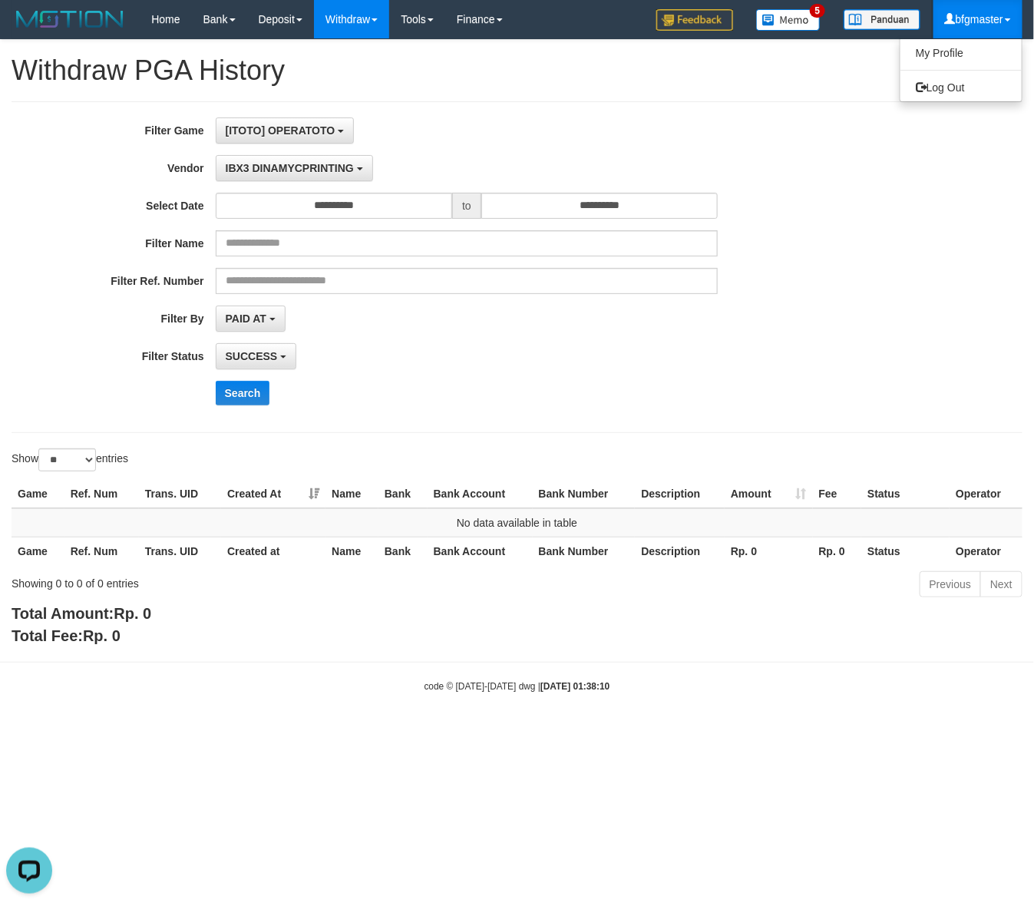
click at [934, 100] on ul "My Profile Log Out" at bounding box center [961, 70] width 123 height 64
click at [938, 86] on div "**********" at bounding box center [517, 343] width 1034 height 607
click at [946, 94] on link "Log Out" at bounding box center [961, 88] width 121 height 20
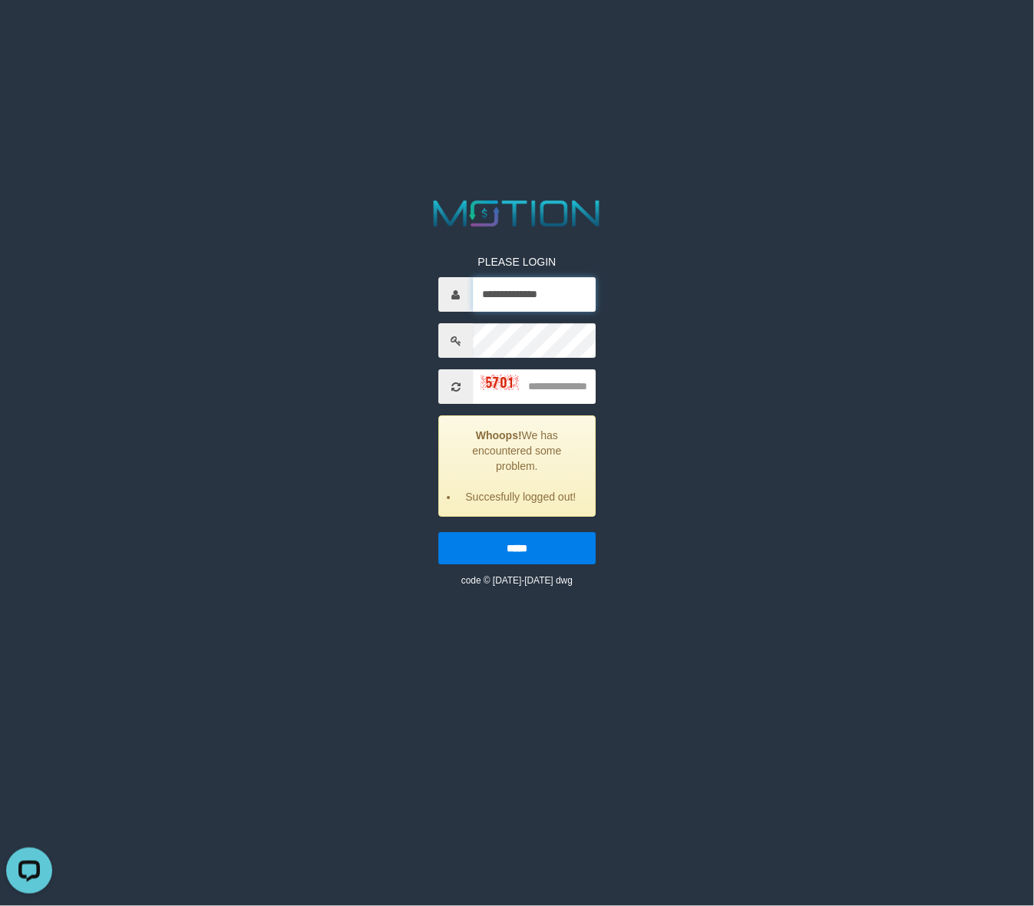
click at [543, 293] on input "**********" at bounding box center [534, 295] width 123 height 35
paste input "text"
type input "*********"
type input "****"
click at [438, 533] on input "*****" at bounding box center [516, 549] width 157 height 32
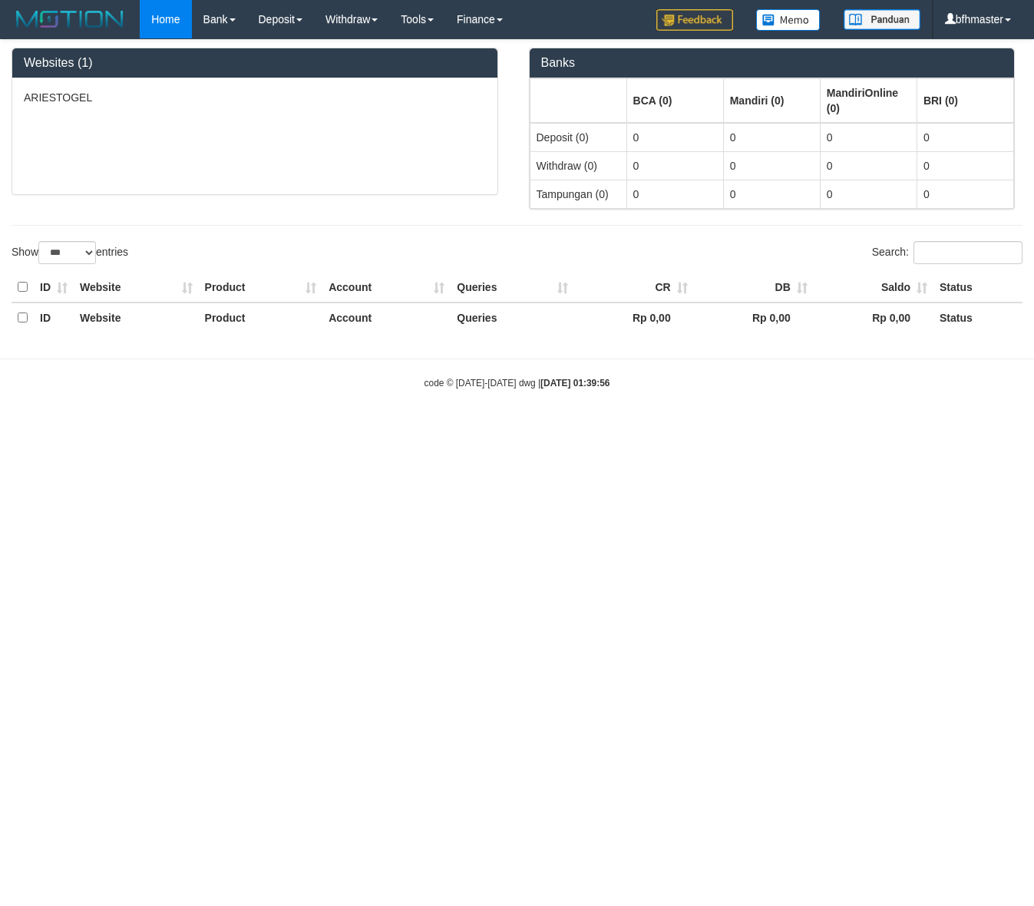
select select "***"
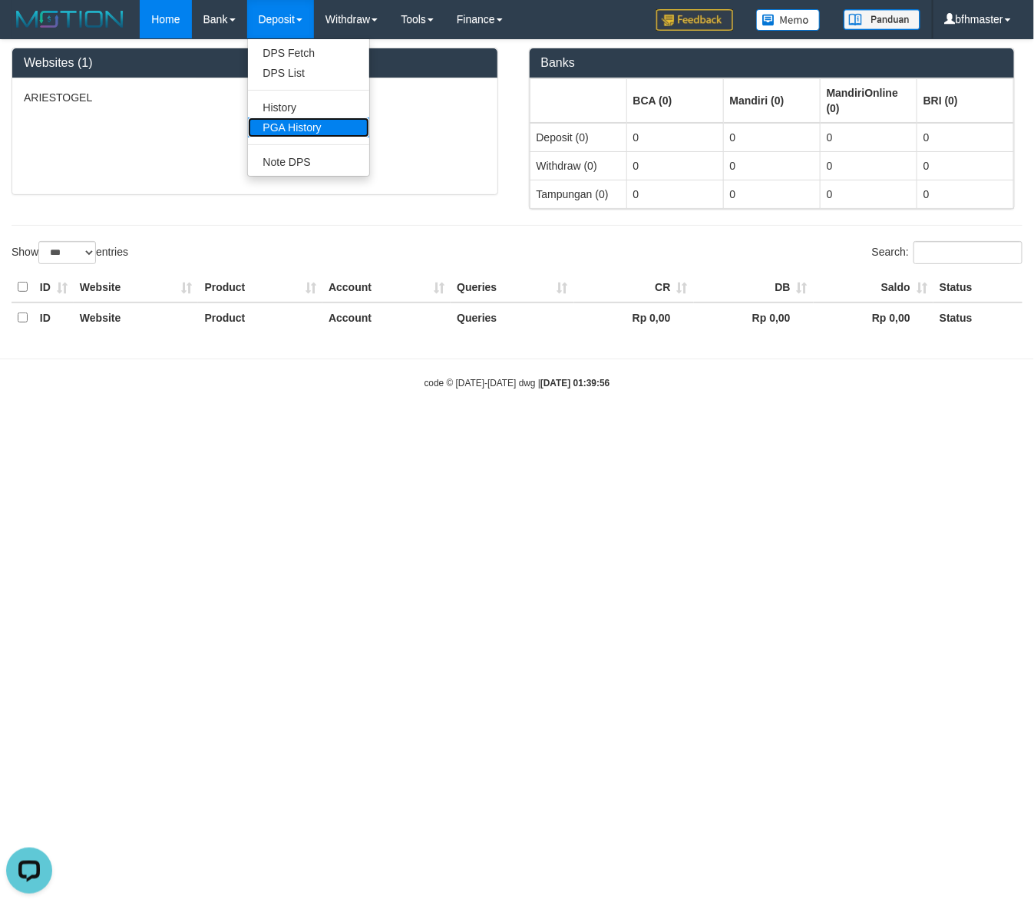
click at [289, 124] on link "PGA History" at bounding box center [308, 127] width 121 height 20
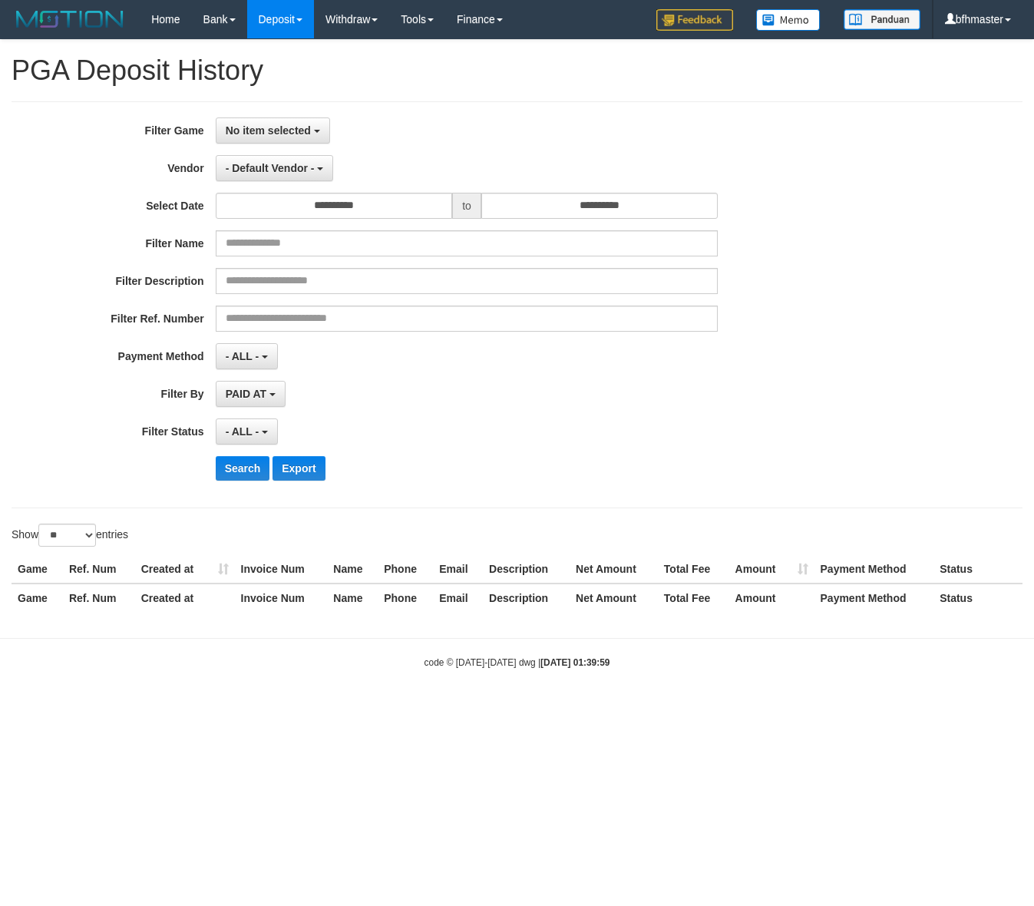
select select
select select "**"
click at [294, 134] on span "No item selected" at bounding box center [268, 130] width 85 height 12
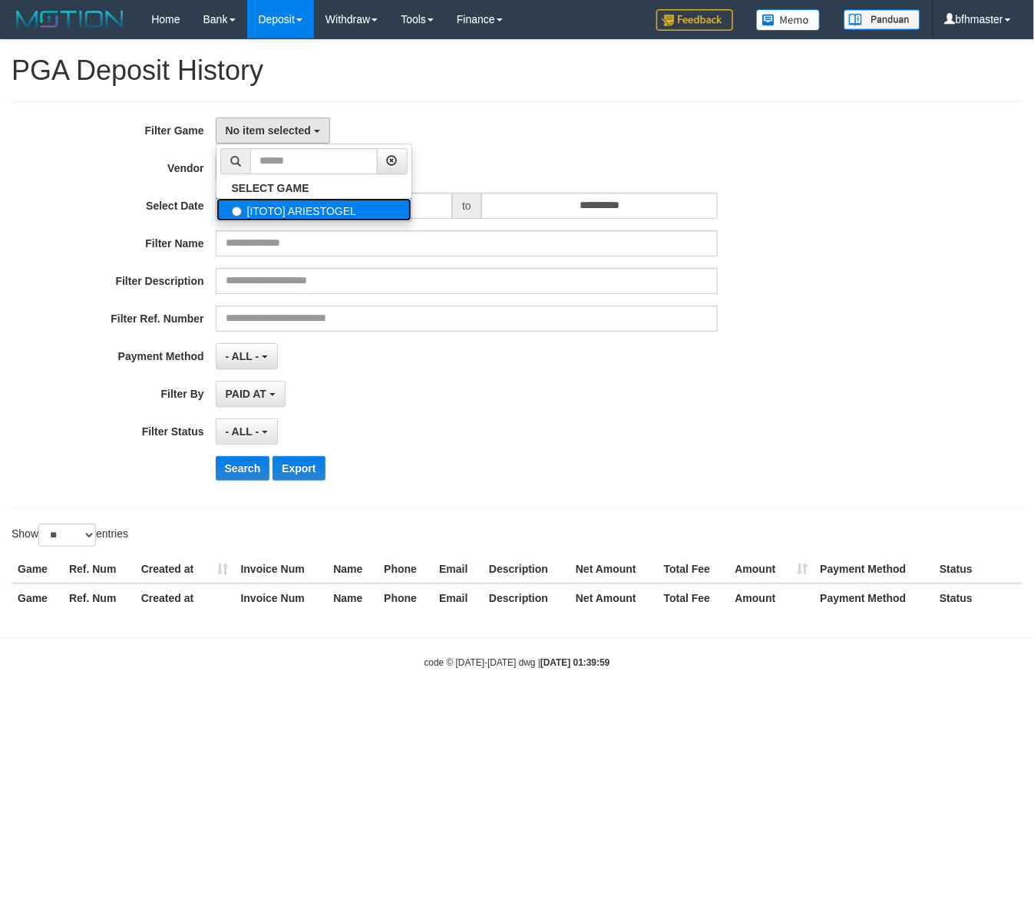
click at [273, 208] on label "[ITOTO] ARIESTOGEL" at bounding box center [314, 209] width 195 height 23
select select "***"
click at [290, 167] on span "- Default Vendor -" at bounding box center [270, 168] width 89 height 12
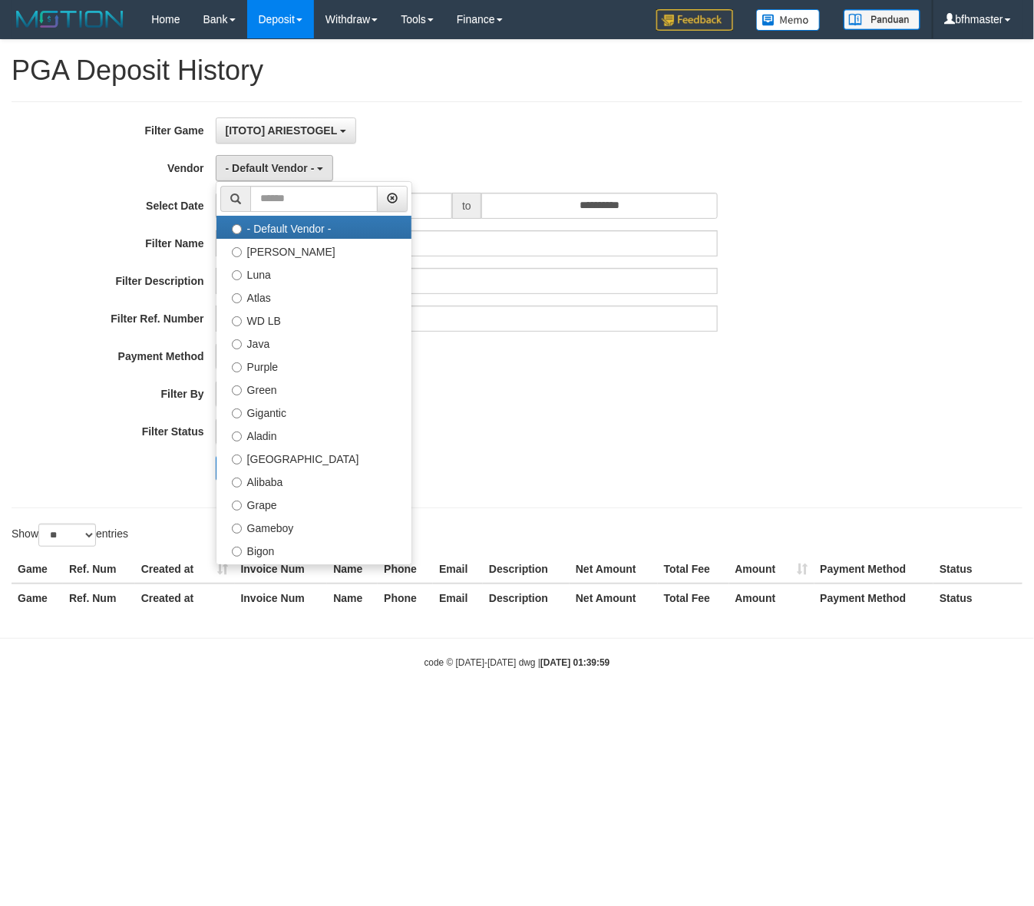
click at [301, 216] on ul "- Default Vendor - [PERSON_NAME] Atlas WD LB Java Purple Green Gigantic Aladin …" at bounding box center [314, 373] width 197 height 384
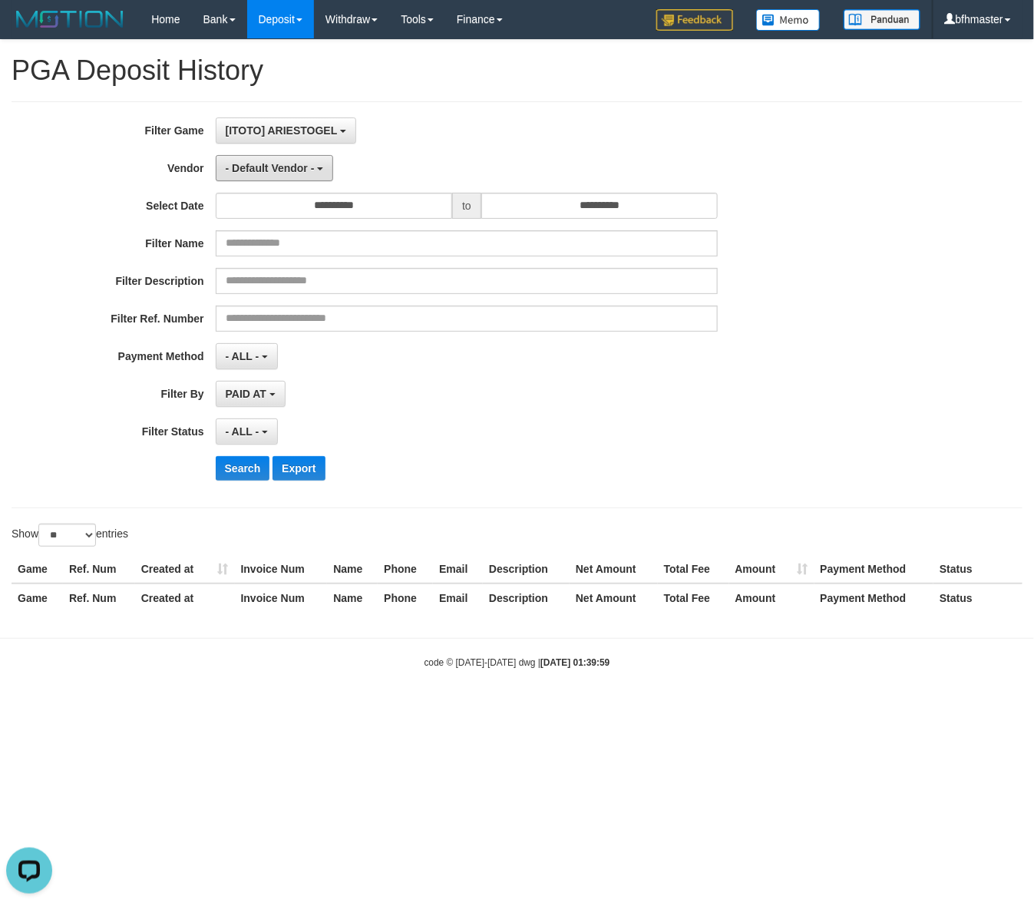
drag, startPoint x: 286, startPoint y: 160, endPoint x: 285, endPoint y: 252, distance: 92.2
click at [286, 163] on button "- Default Vendor -" at bounding box center [275, 168] width 118 height 26
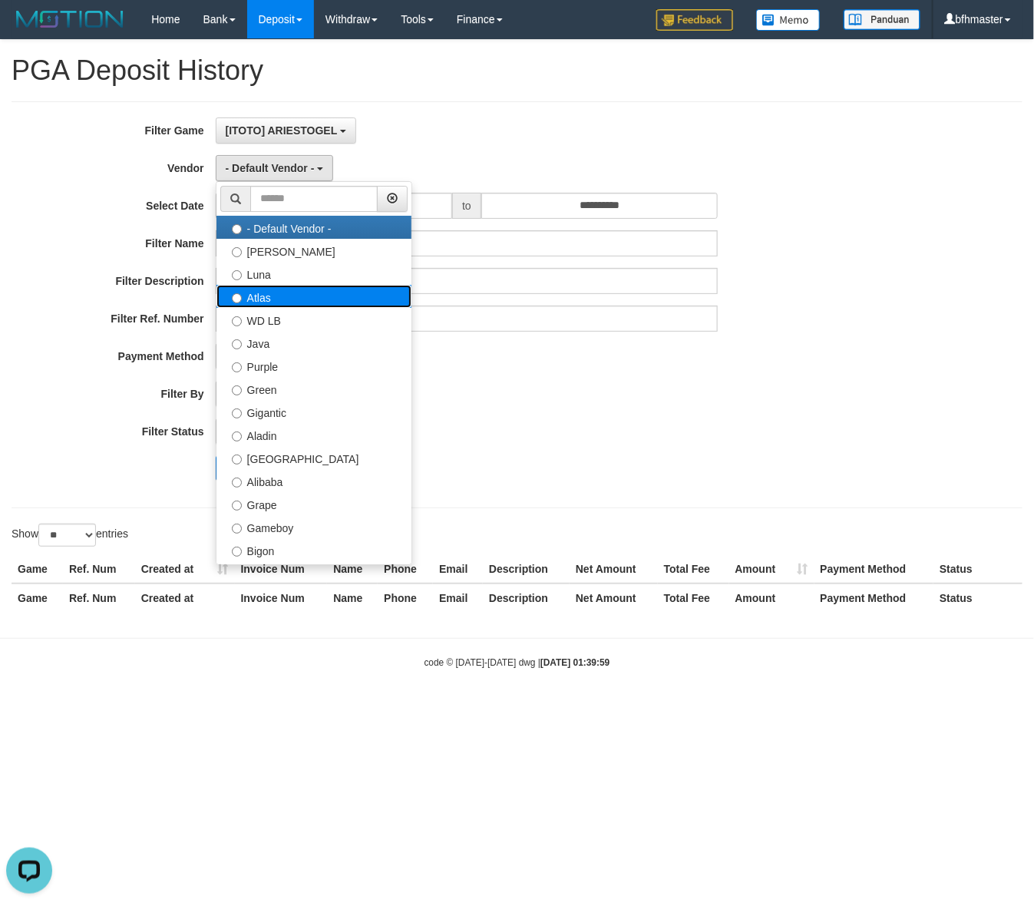
drag, startPoint x: 270, startPoint y: 293, endPoint x: 394, endPoint y: 238, distance: 135.4
click at [270, 294] on label "Atlas" at bounding box center [314, 296] width 195 height 23
select select "**********"
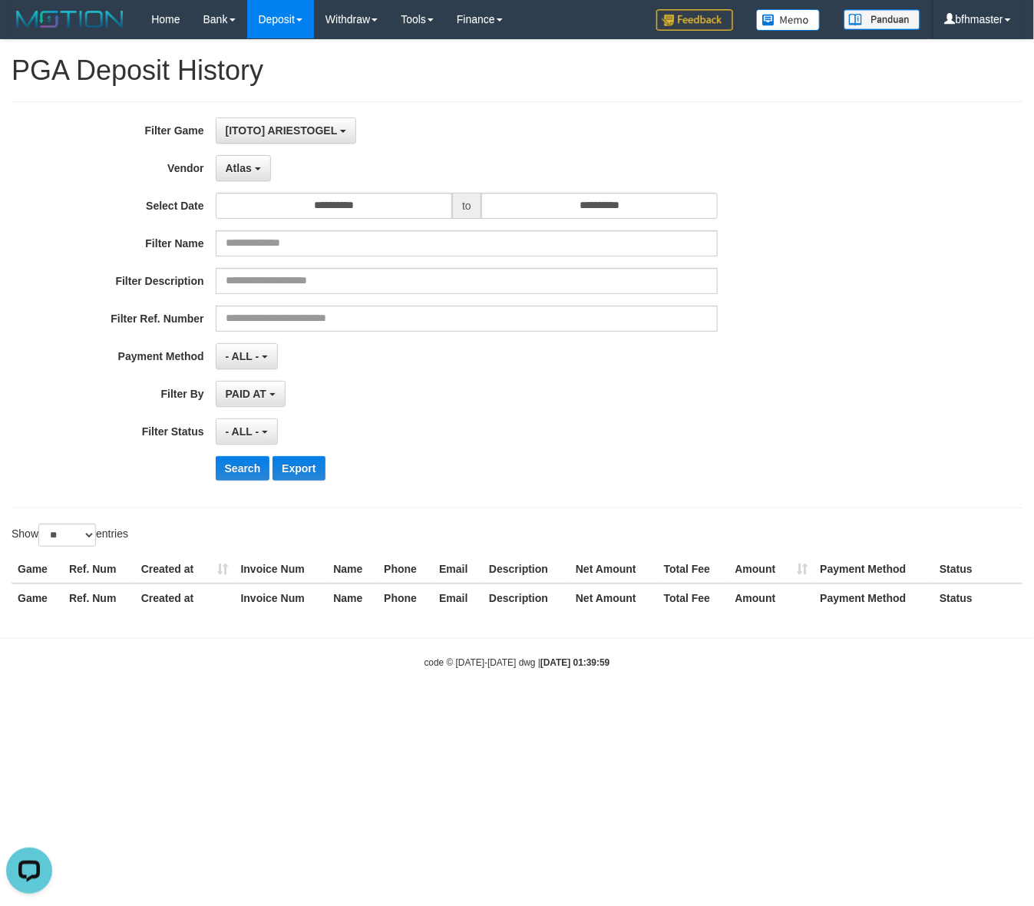
click at [568, 163] on div "Atlas - Default Vendor - [PERSON_NAME] Atlas WD LB Java Purple Green Gigantic A…" at bounding box center [467, 168] width 503 height 26
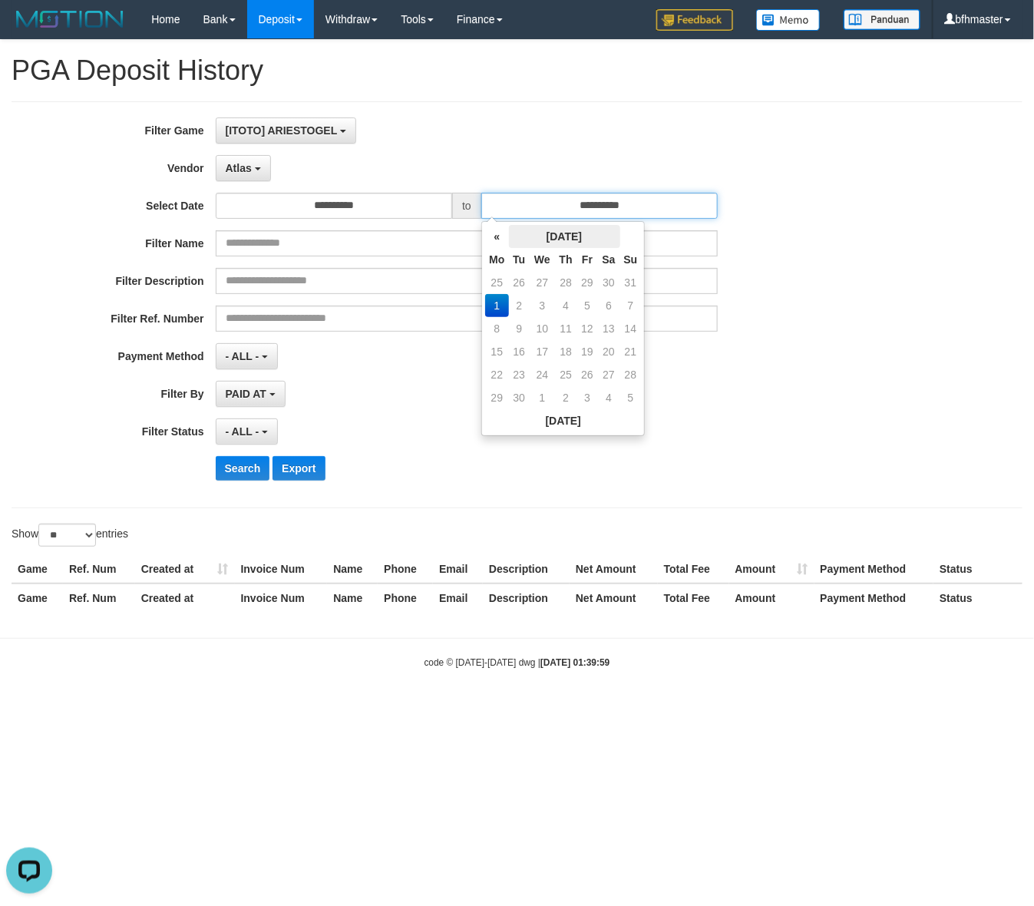
drag, startPoint x: 562, startPoint y: 201, endPoint x: 565, endPoint y: 239, distance: 37.8
click at [562, 201] on input "**********" at bounding box center [599, 206] width 237 height 26
click at [637, 286] on td "31" at bounding box center [631, 282] width 22 height 23
type input "**********"
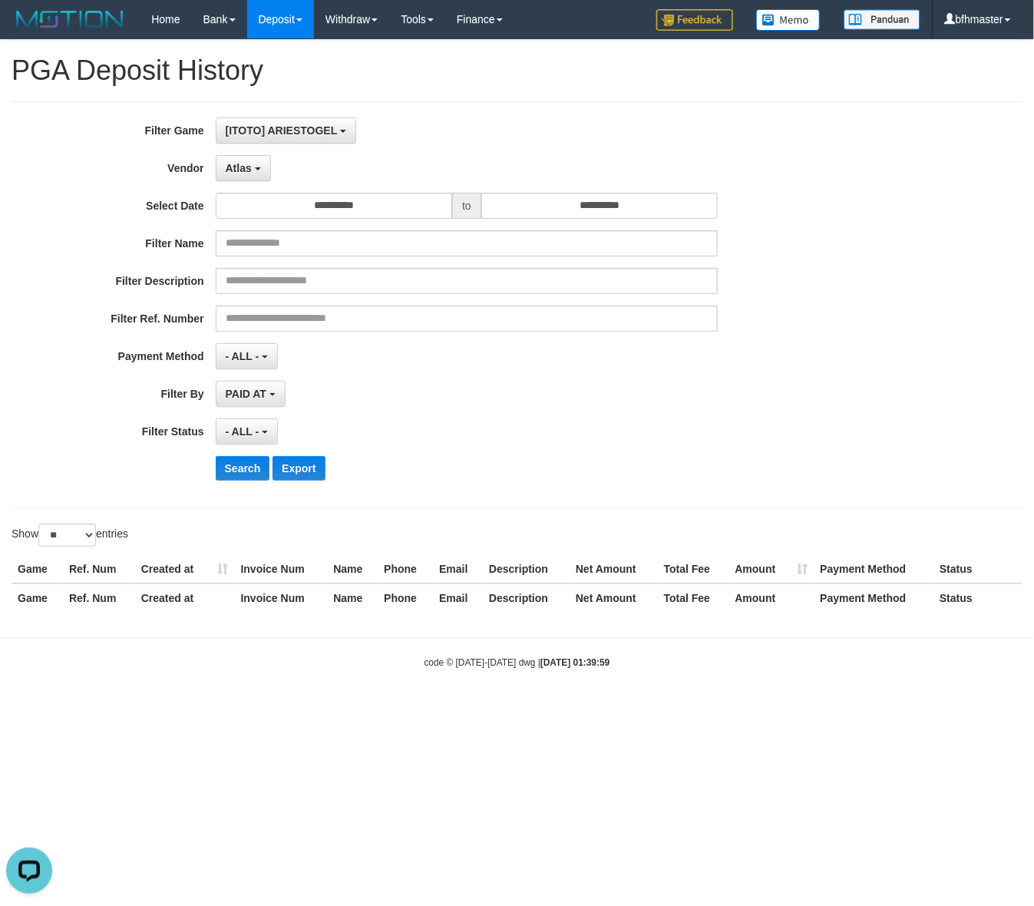
drag, startPoint x: 776, startPoint y: 467, endPoint x: 185, endPoint y: 504, distance: 591.7
click at [745, 468] on div "Search Export" at bounding box center [539, 468] width 647 height 25
click at [233, 488] on div "**********" at bounding box center [431, 304] width 862 height 375
click at [236, 481] on button "Search" at bounding box center [243, 468] width 55 height 25
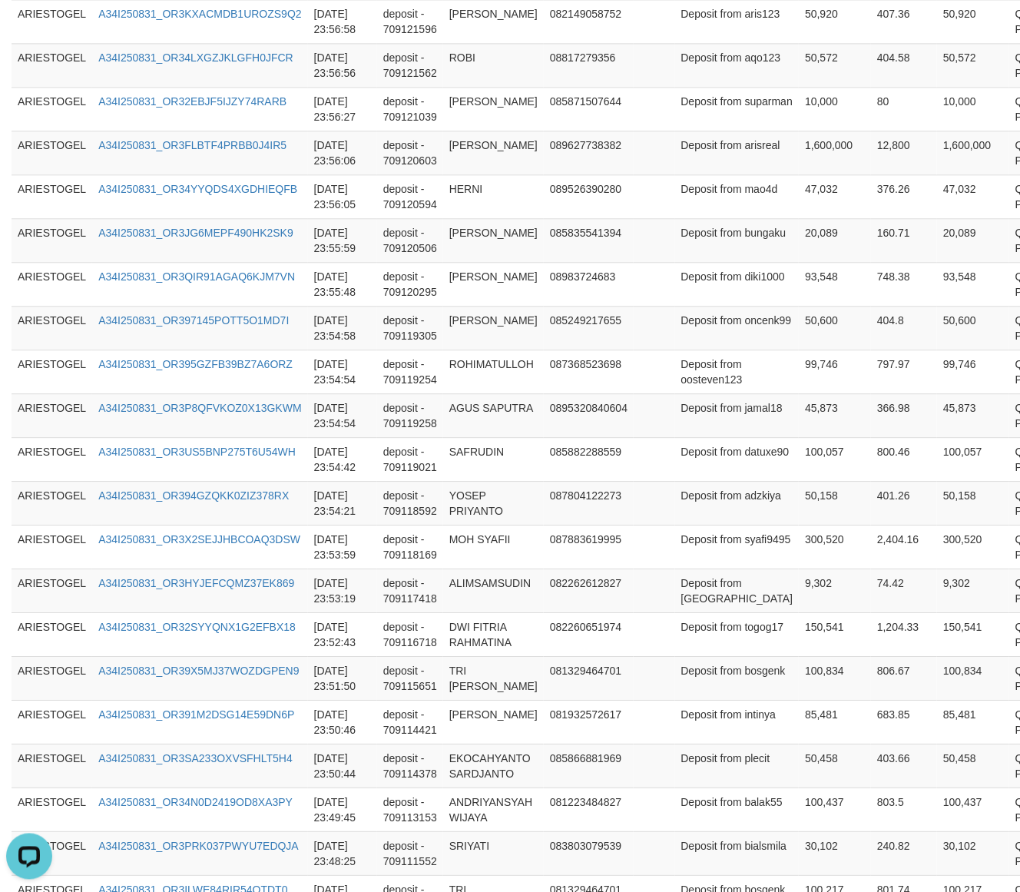
scroll to position [991, 0]
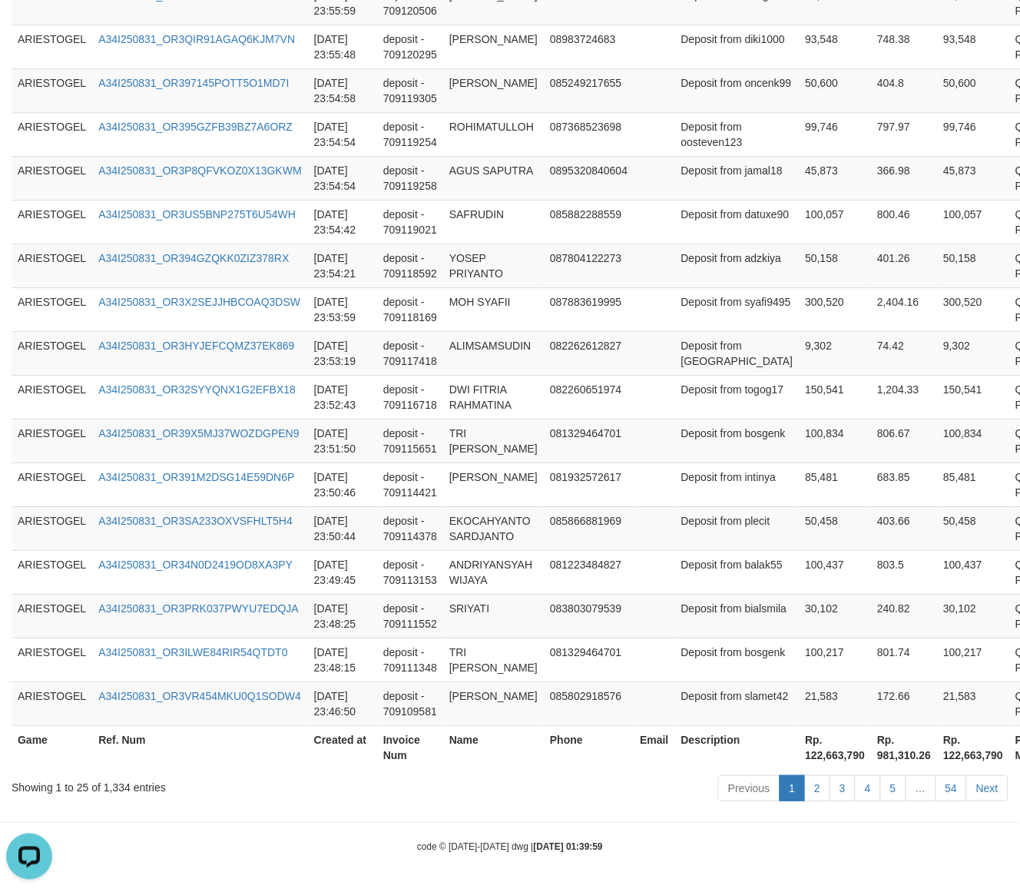
click at [799, 759] on th "Rp. 122,663,790" at bounding box center [835, 747] width 72 height 44
copy th "122,663,790"
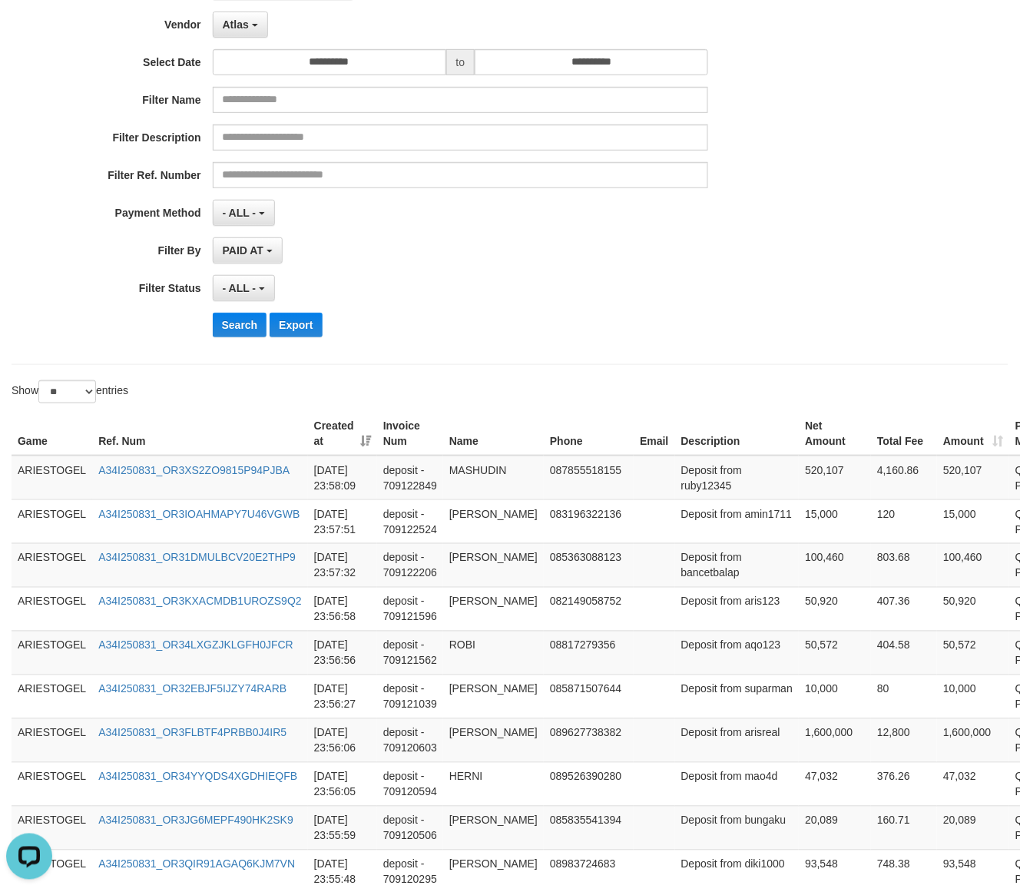
scroll to position [0, 0]
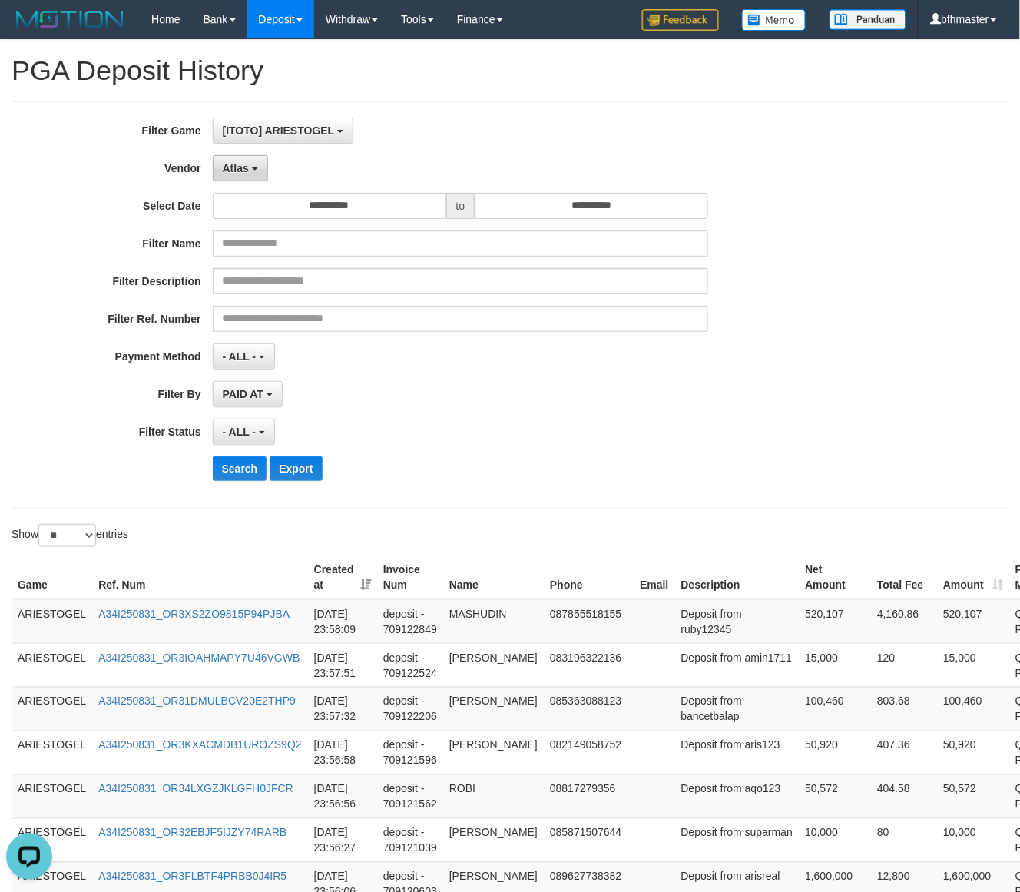
drag, startPoint x: 219, startPoint y: 167, endPoint x: 228, endPoint y: 180, distance: 16.6
click at [219, 167] on button "Atlas" at bounding box center [240, 168] width 55 height 26
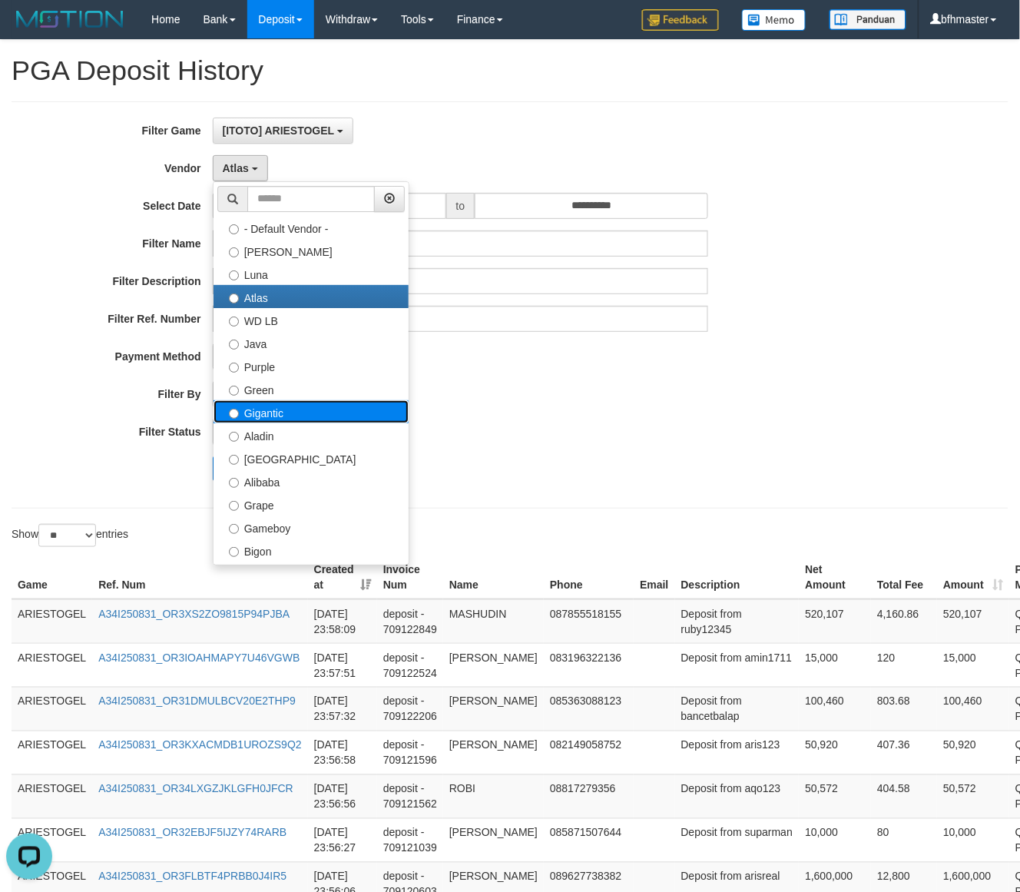
click at [262, 419] on label "Gigantic" at bounding box center [310, 411] width 195 height 23
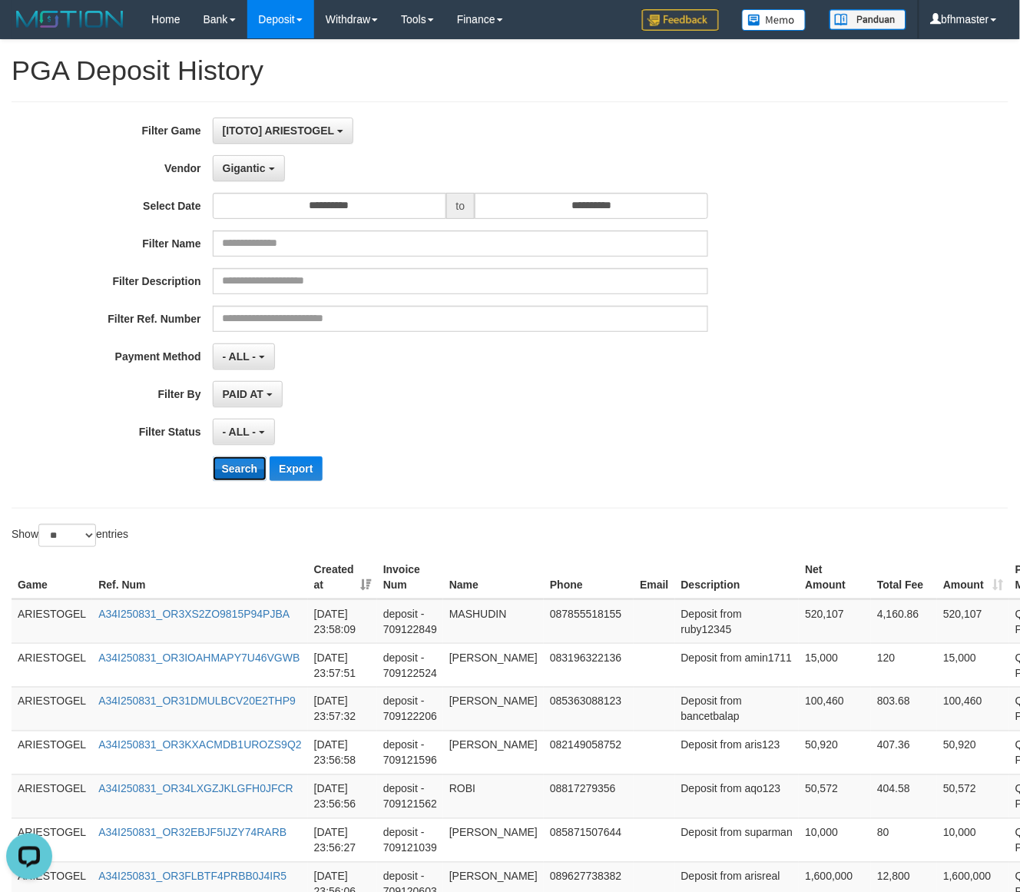
click at [238, 469] on button "Search" at bounding box center [240, 468] width 55 height 25
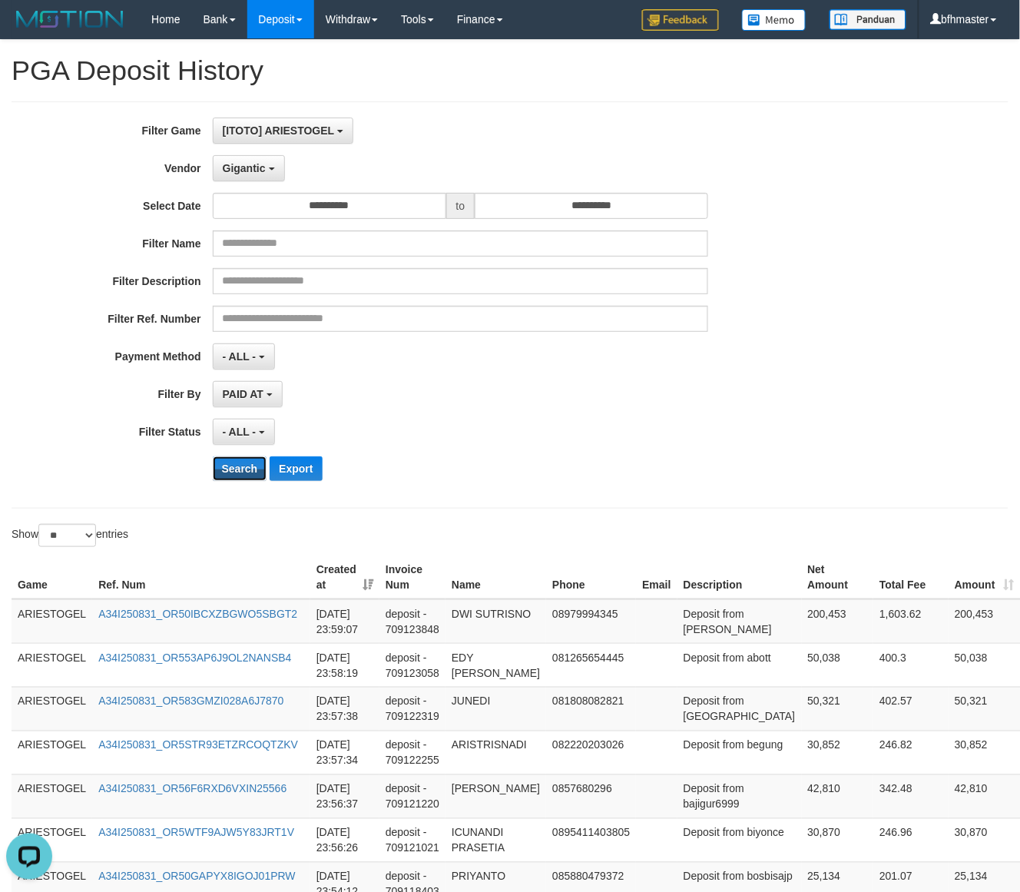
scroll to position [991, 0]
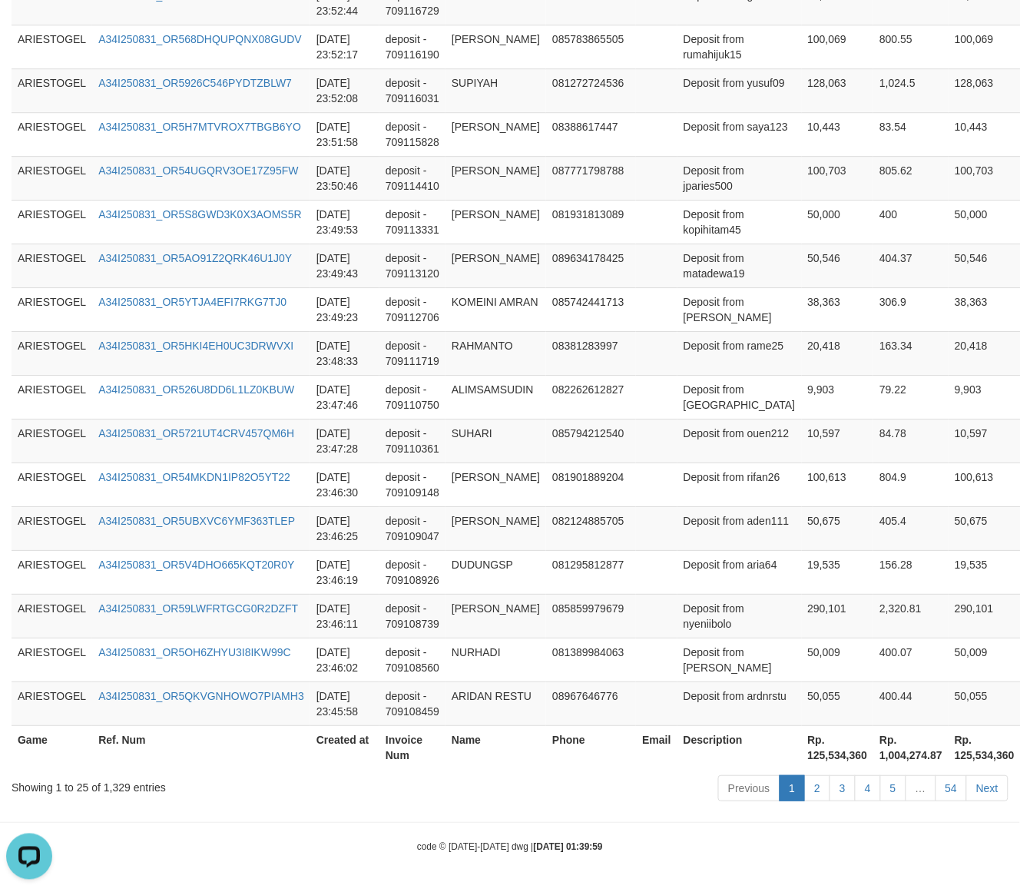
click at [802, 750] on th "Rp. 125,534,360" at bounding box center [838, 747] width 72 height 44
copy th "125,534,360"
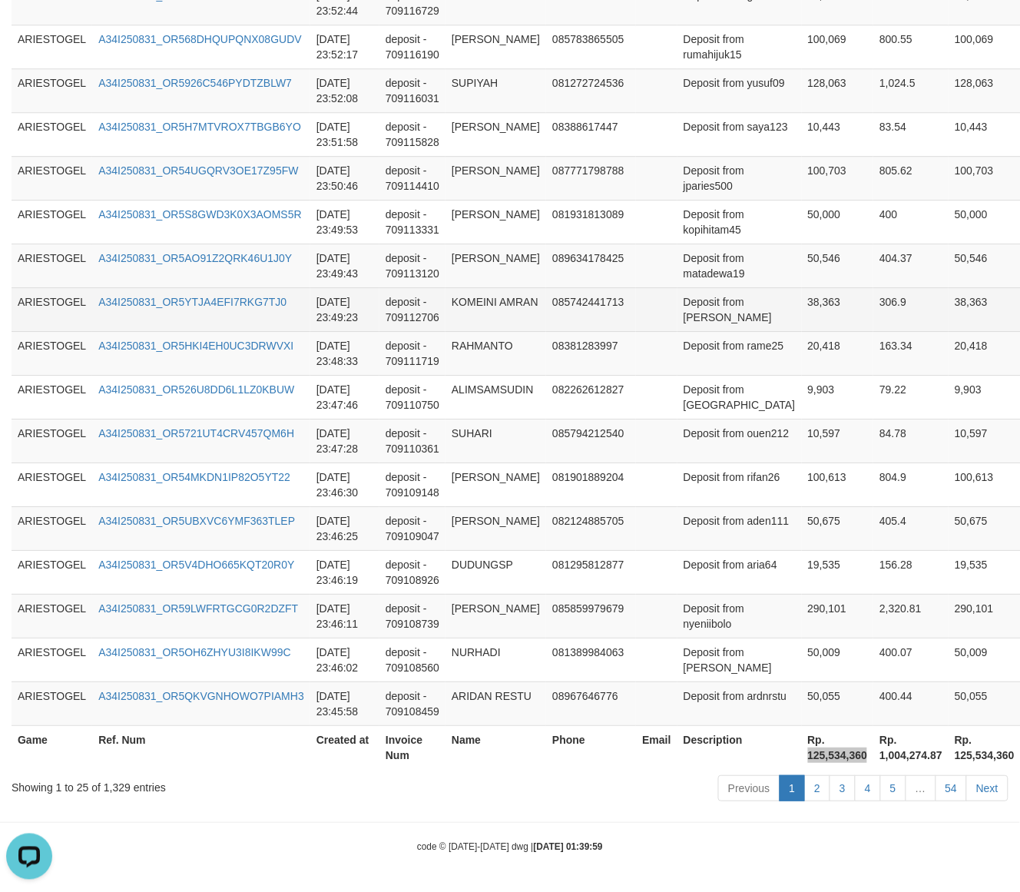
scroll to position [0, 0]
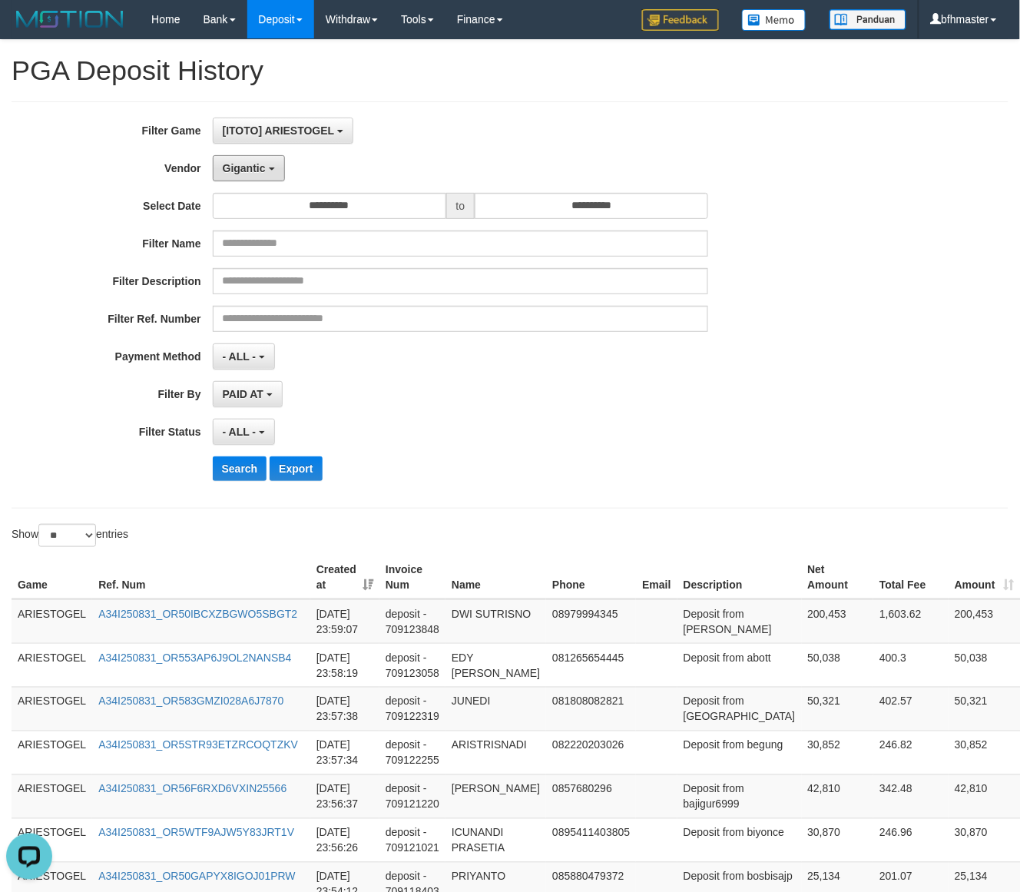
drag, startPoint x: 256, startPoint y: 174, endPoint x: 273, endPoint y: 253, distance: 81.6
click at [256, 174] on span "Gigantic" at bounding box center [244, 168] width 43 height 12
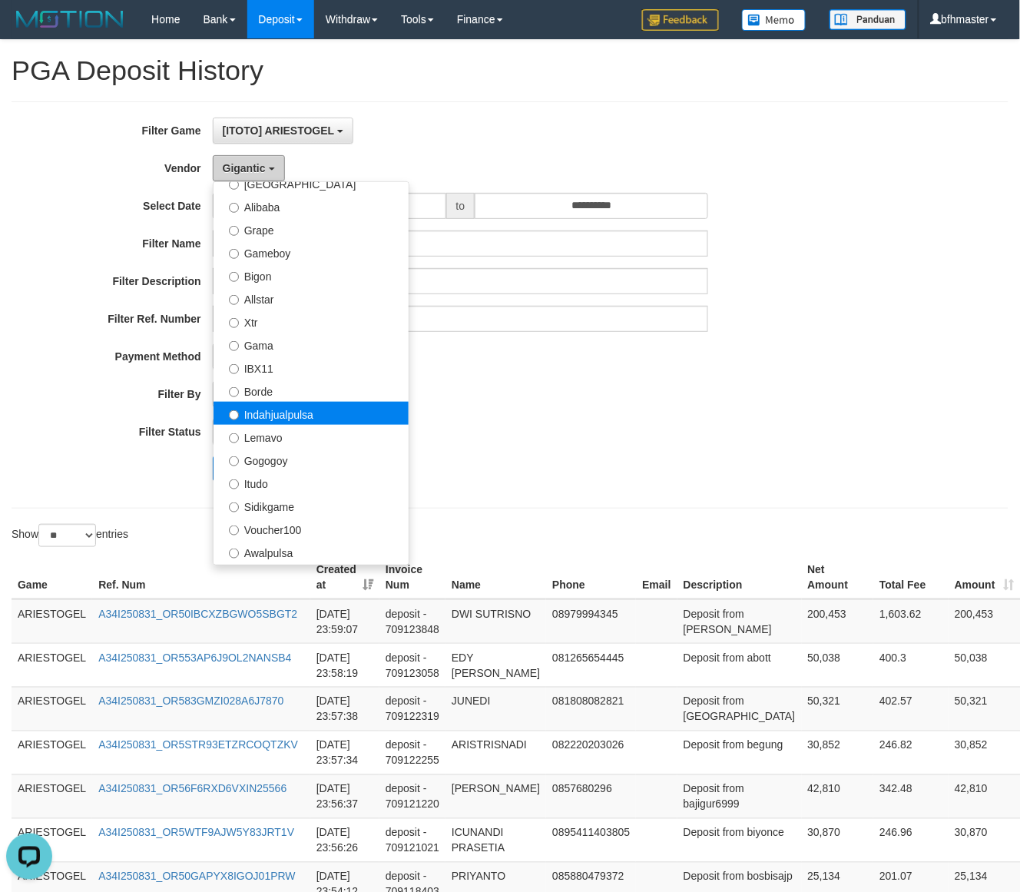
scroll to position [247, 0]
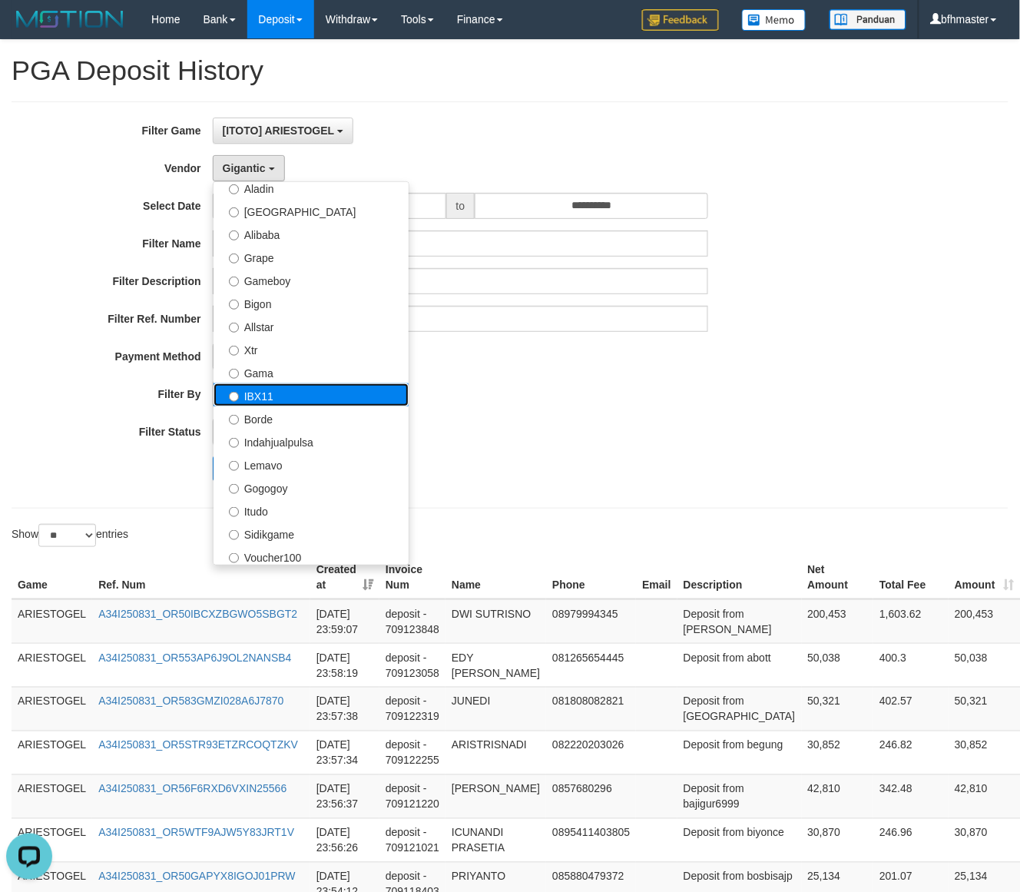
click at [281, 402] on label "IBX11" at bounding box center [310, 394] width 195 height 23
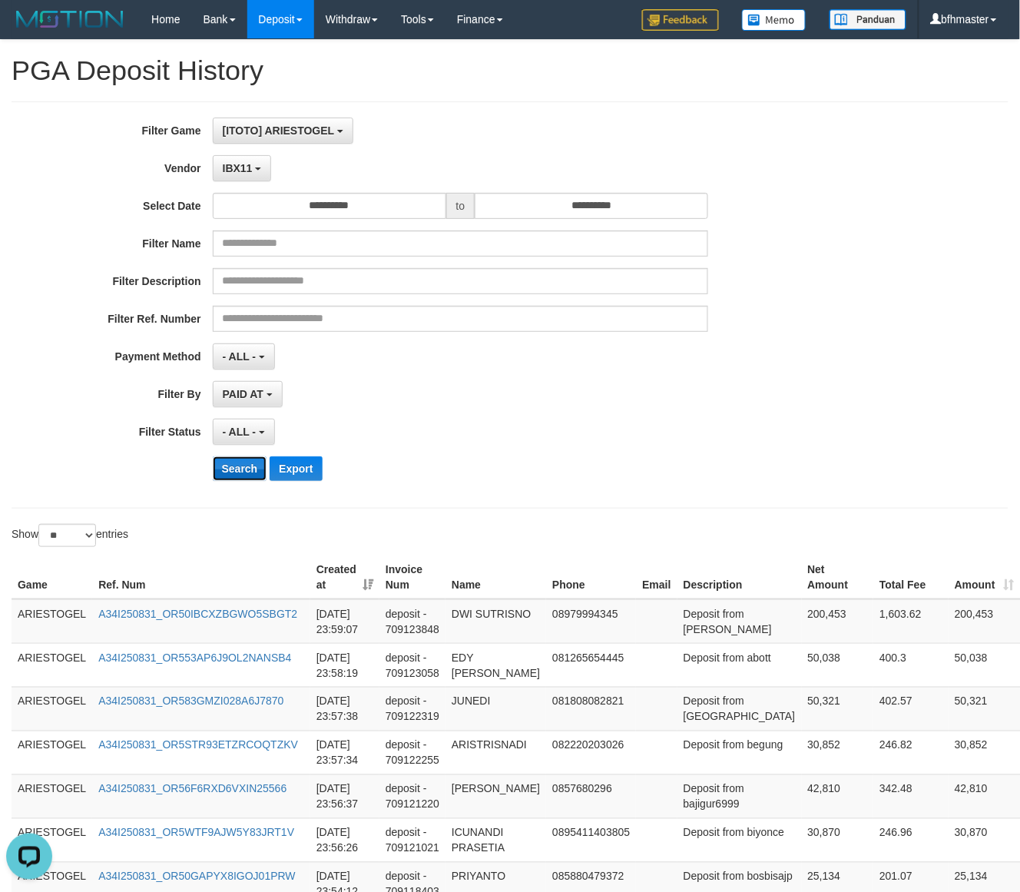
click at [230, 472] on button "Search" at bounding box center [240, 468] width 55 height 25
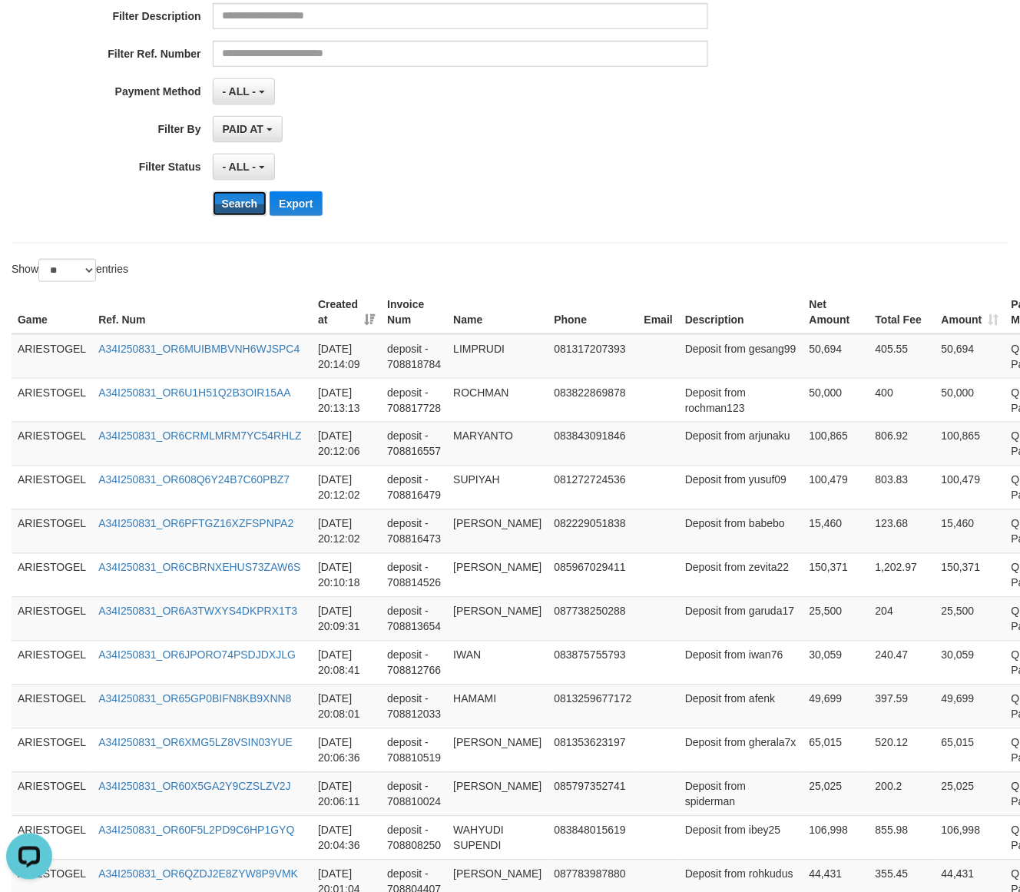
scroll to position [991, 0]
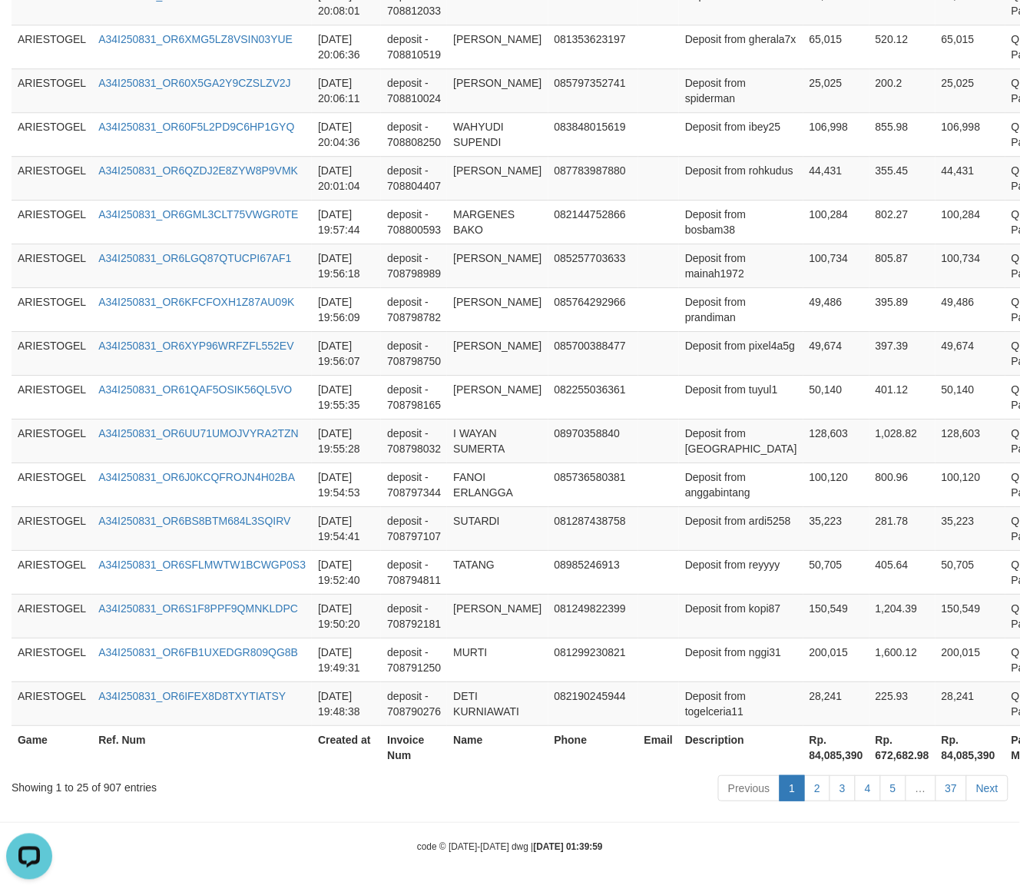
click at [803, 750] on th "Rp. 84,085,390" at bounding box center [836, 747] width 66 height 44
copy th "84,085,390"
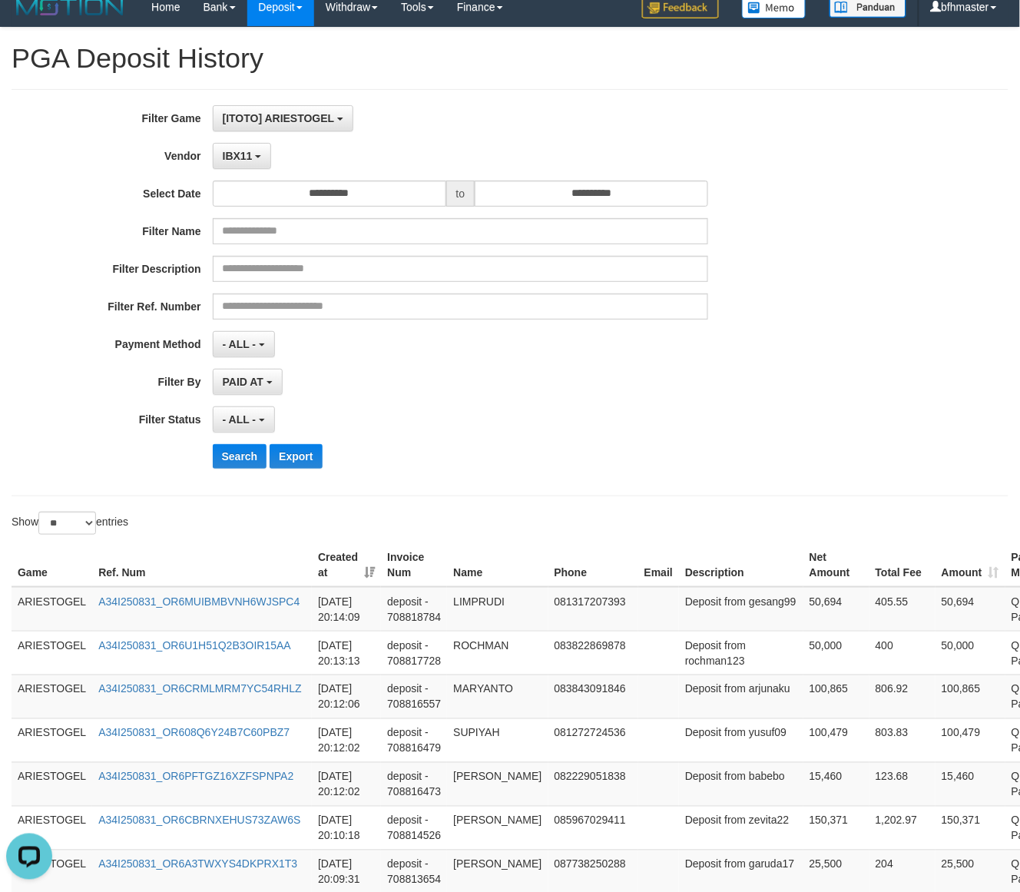
scroll to position [0, 0]
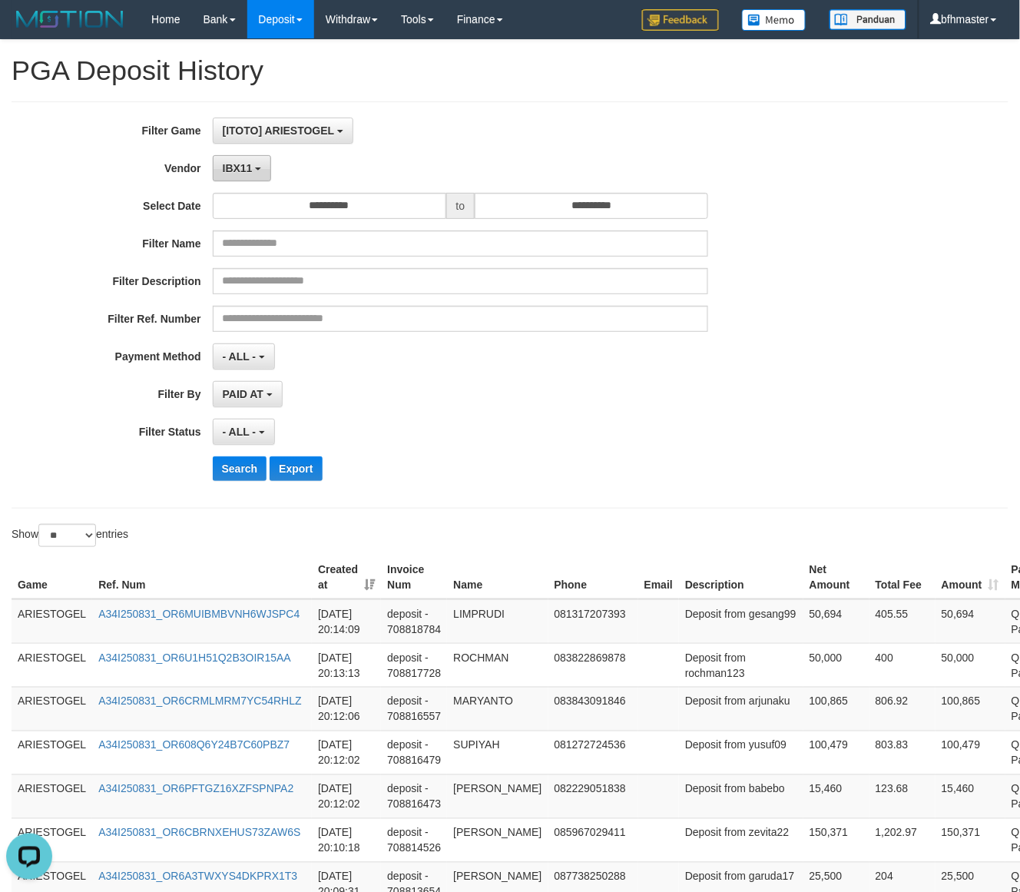
click at [248, 157] on button "IBX11" at bounding box center [242, 168] width 59 height 26
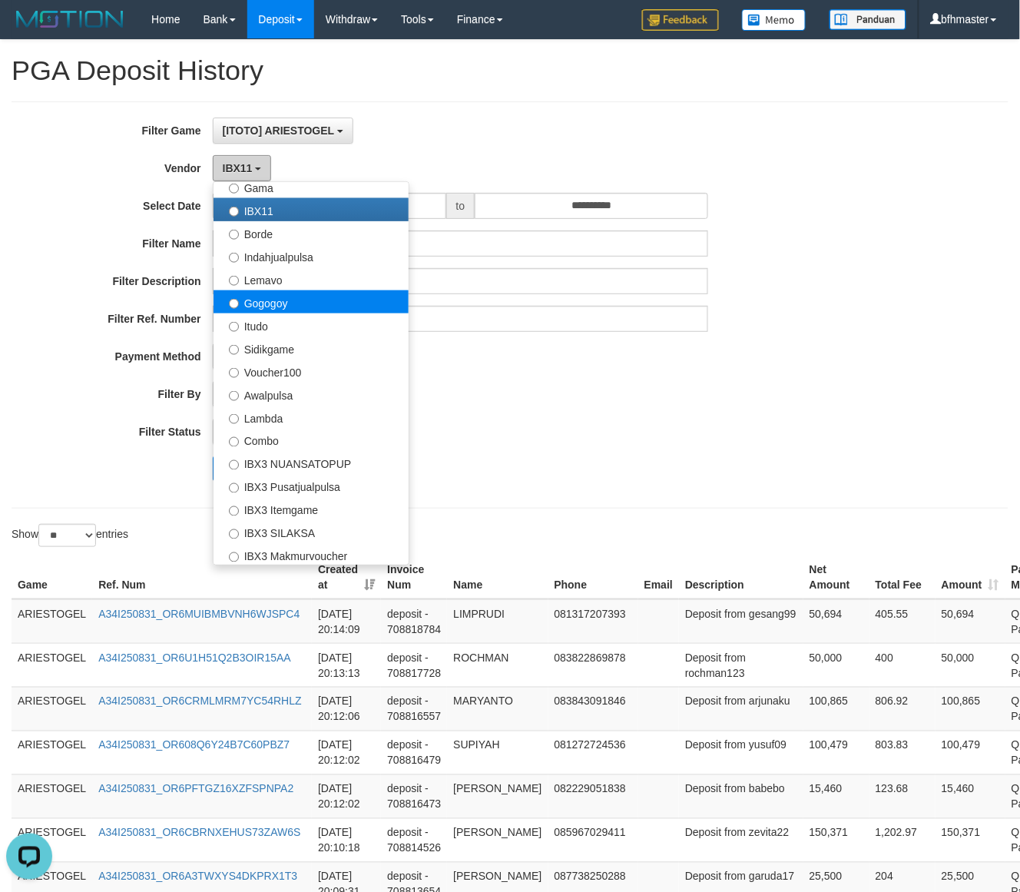
scroll to position [504, 0]
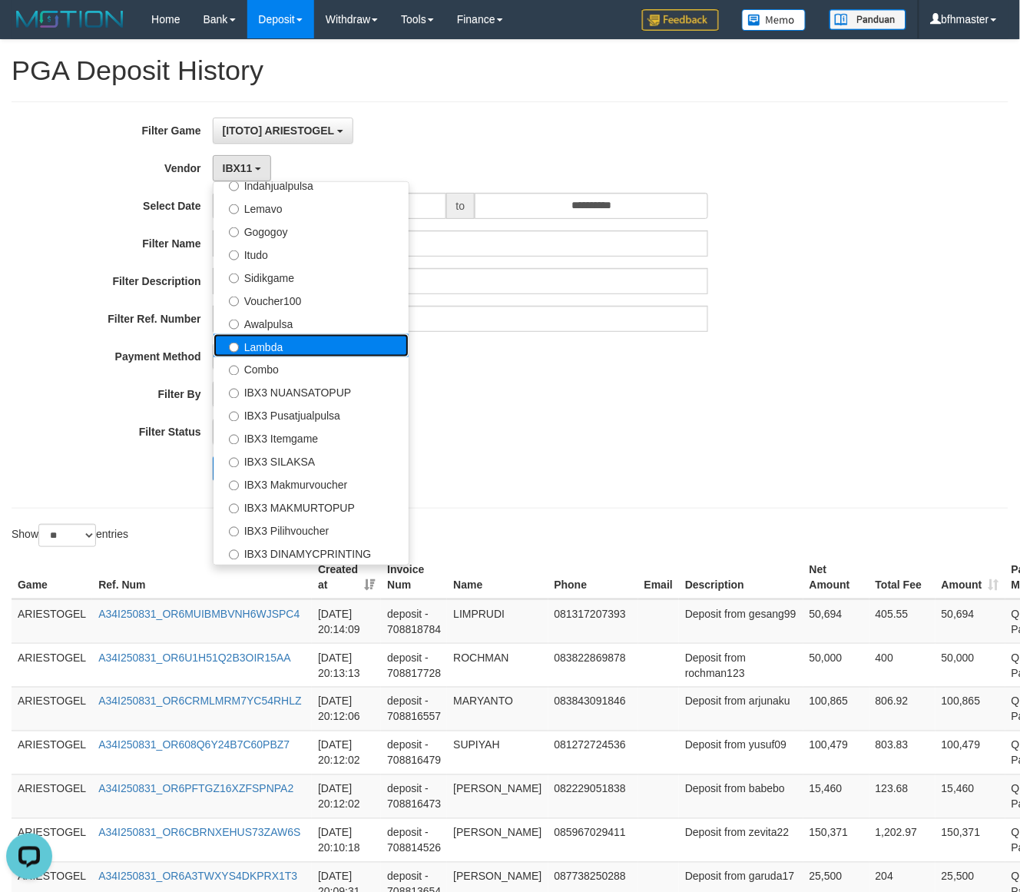
click at [266, 346] on label "Lambda" at bounding box center [310, 345] width 195 height 23
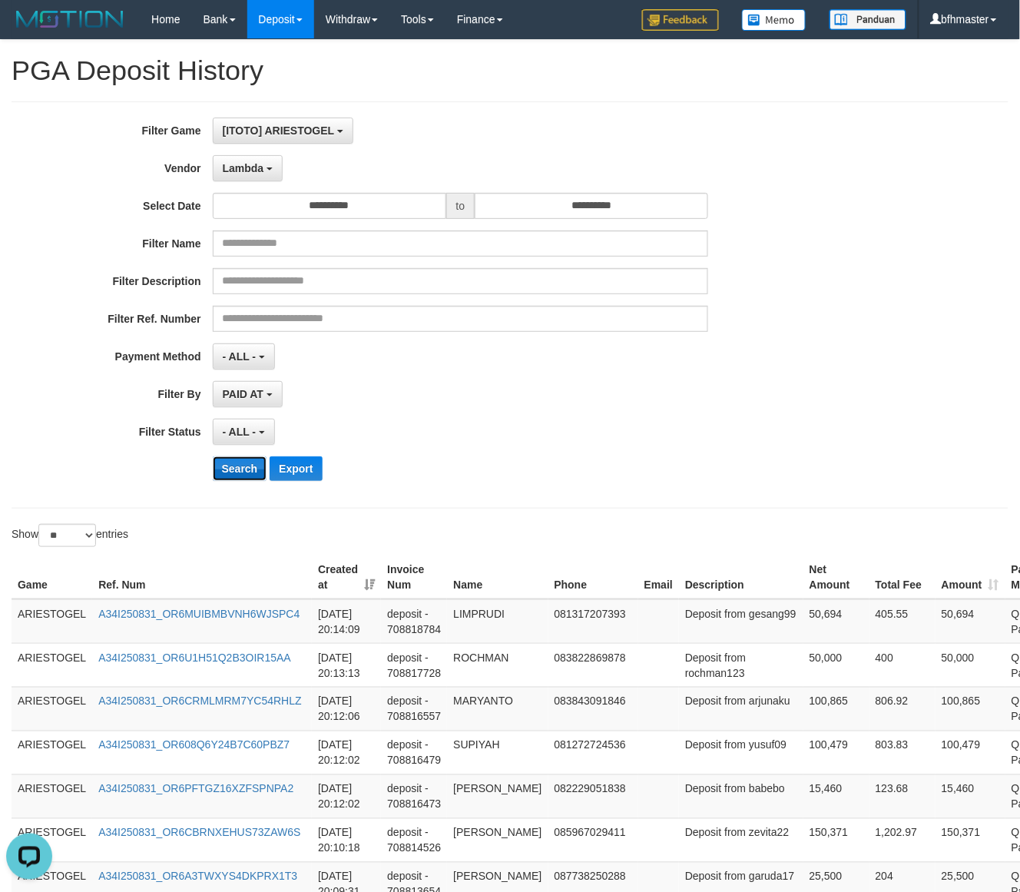
click at [240, 467] on button "Search" at bounding box center [240, 468] width 55 height 25
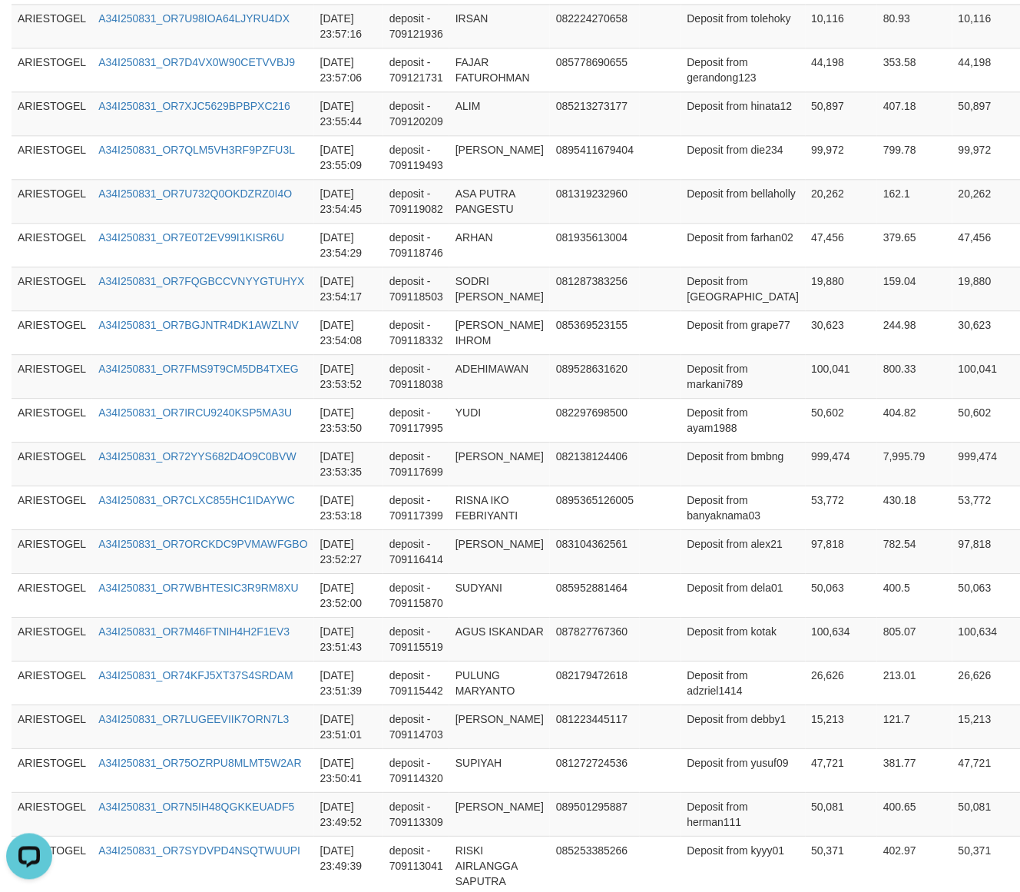
scroll to position [991, 0]
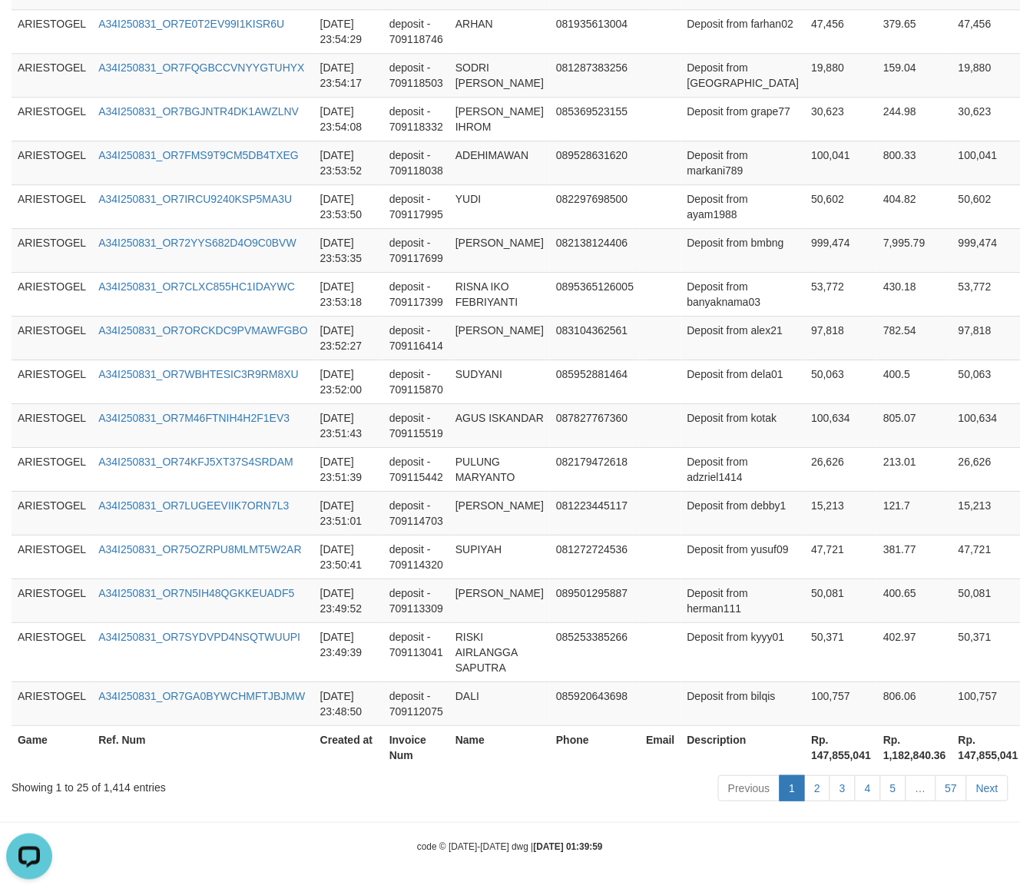
click at [806, 759] on th "Rp. 147,855,041" at bounding box center [842, 747] width 72 height 44
copy th "147,855,041"
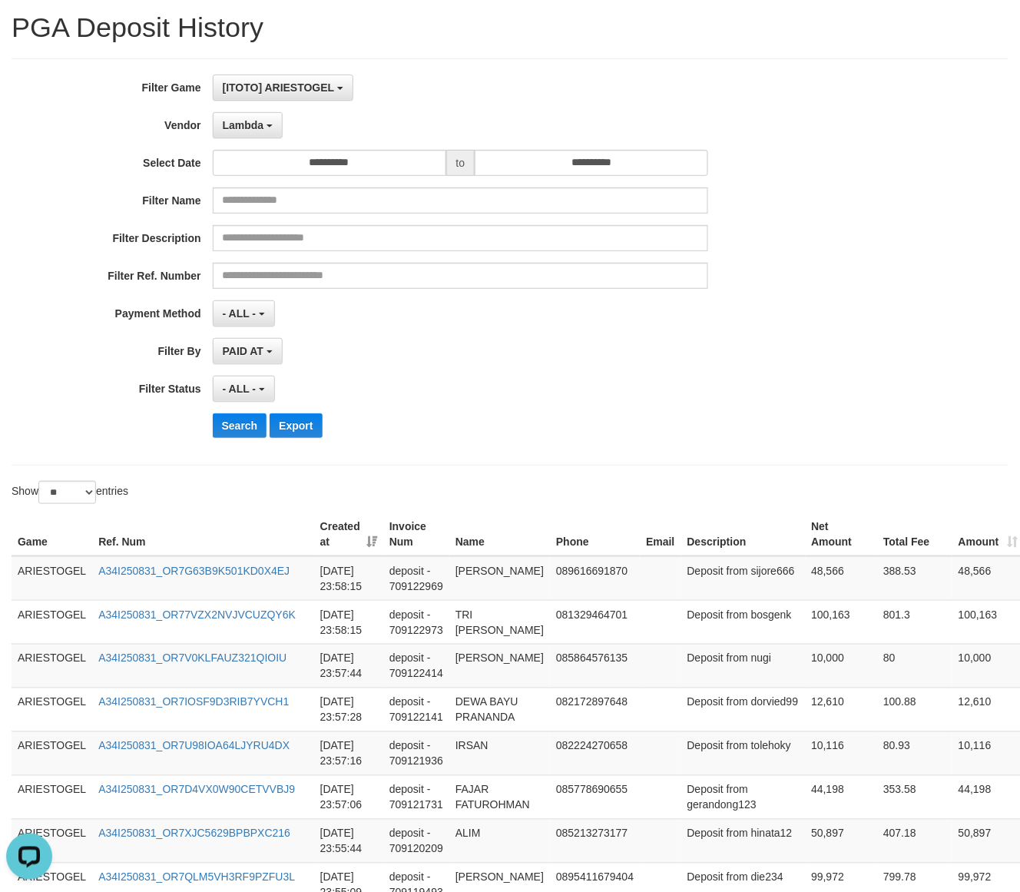
scroll to position [0, 0]
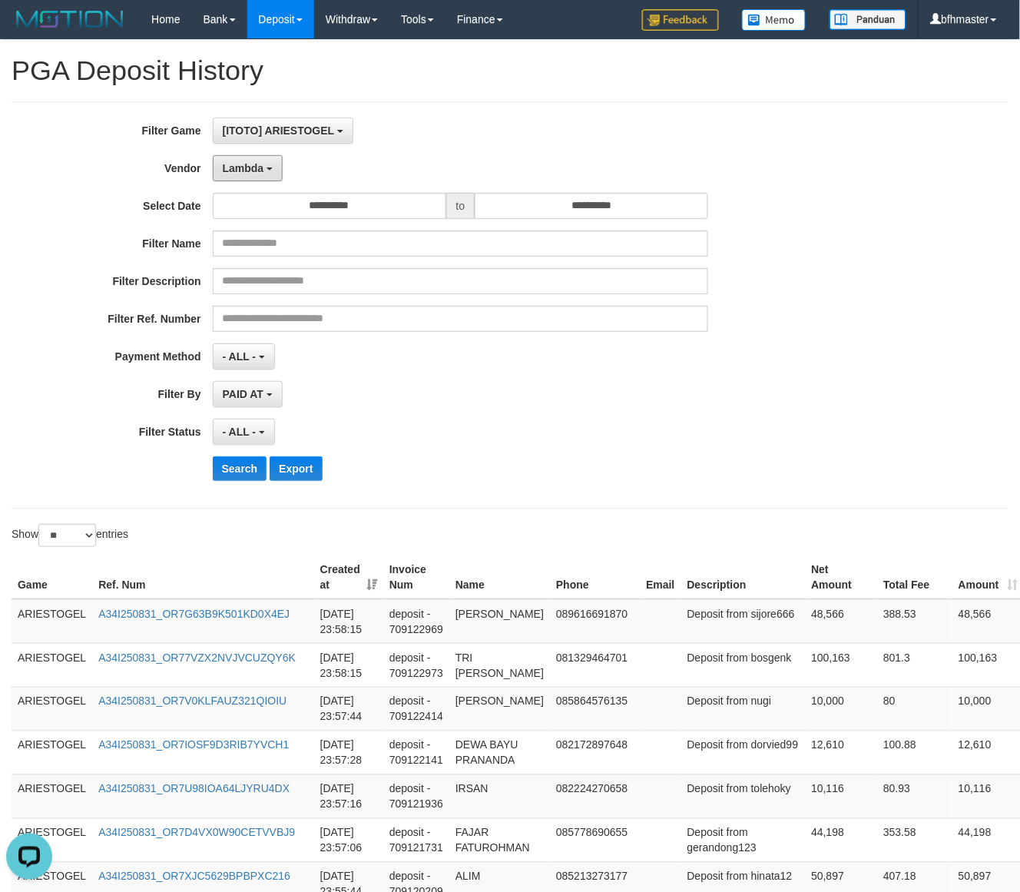
drag, startPoint x: 232, startPoint y: 171, endPoint x: 251, endPoint y: 230, distance: 62.2
click at [232, 171] on span "Lambda" at bounding box center [243, 168] width 41 height 12
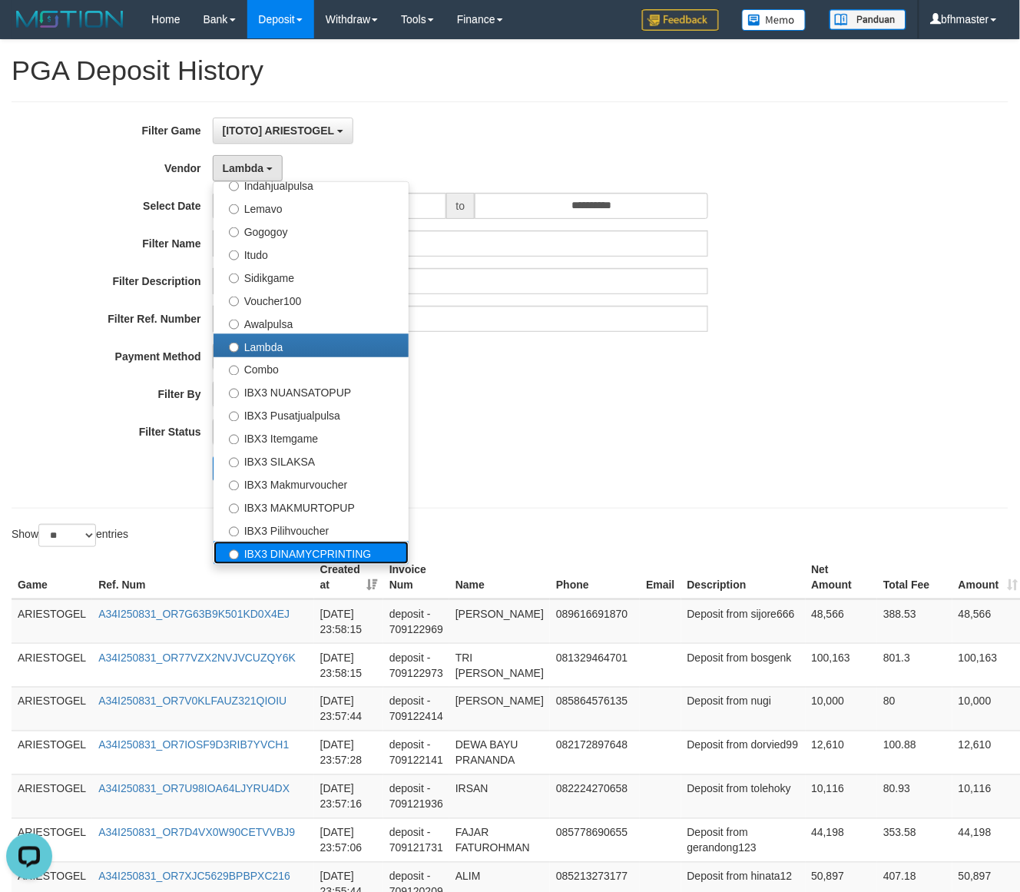
click at [233, 549] on label "IBX3 DINAMYCPRINTING" at bounding box center [310, 552] width 195 height 23
select select "**********"
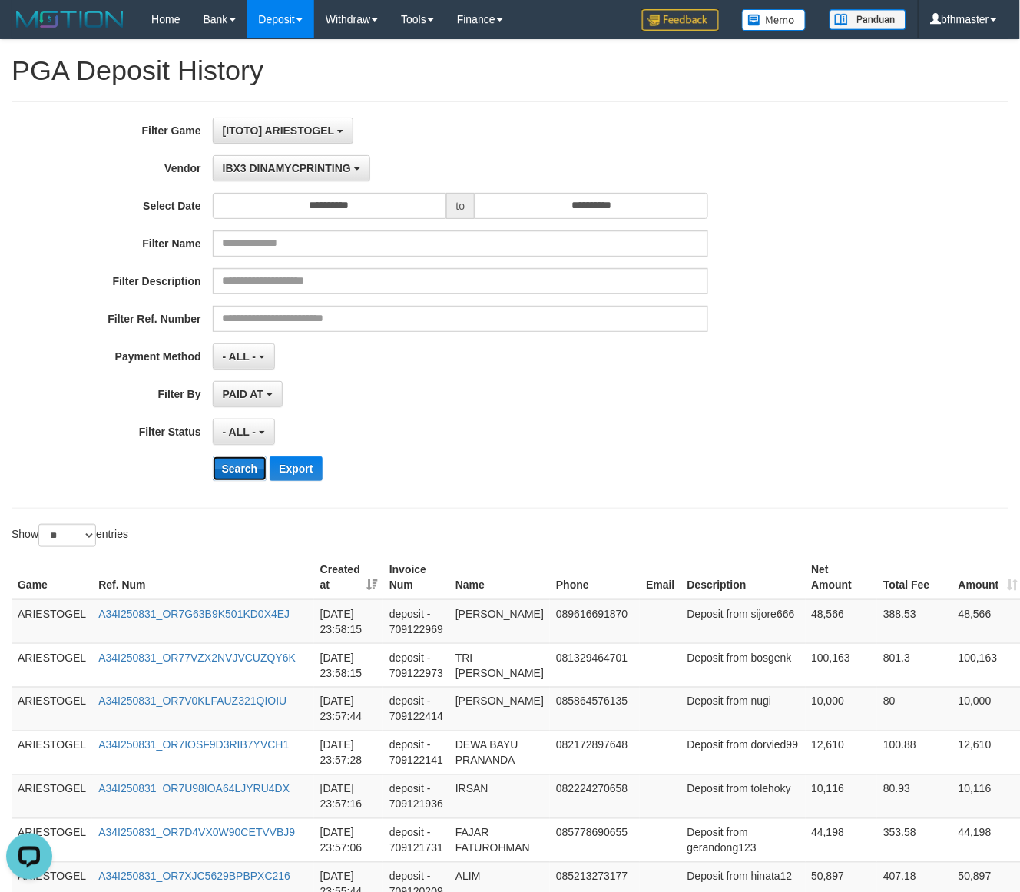
click at [224, 468] on button "Search" at bounding box center [240, 468] width 55 height 25
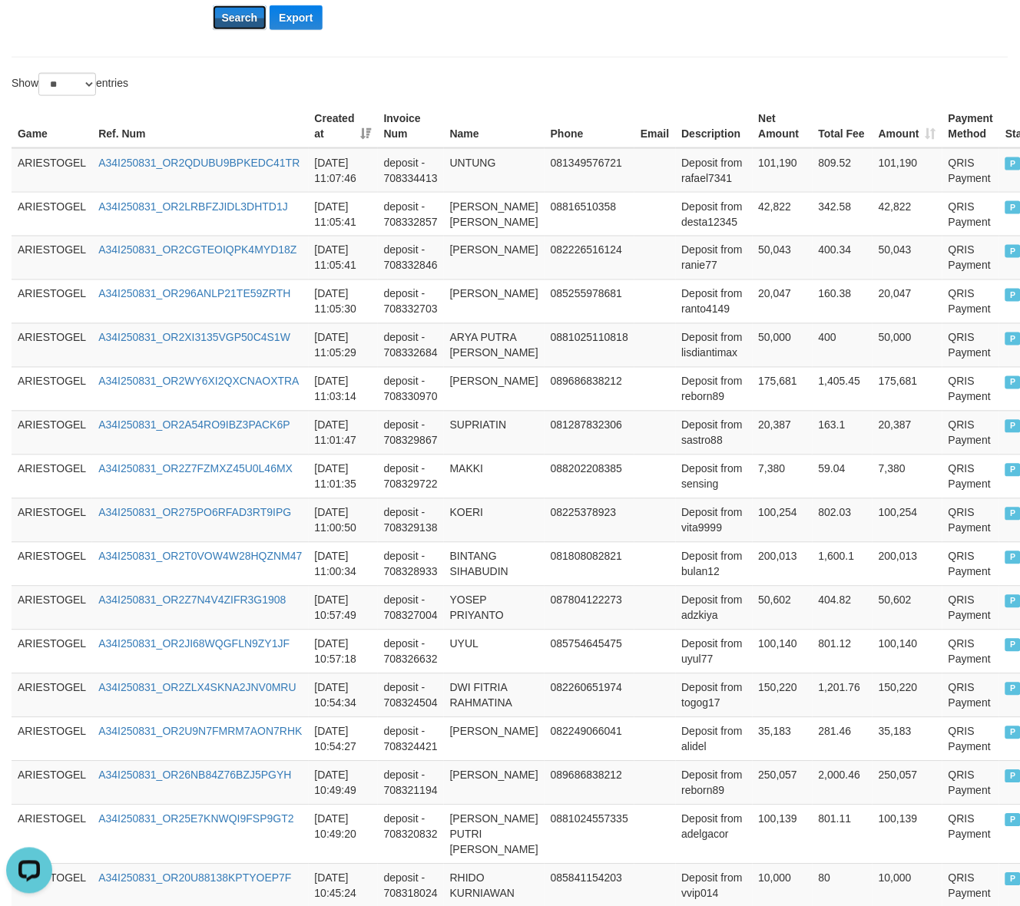
scroll to position [918, 0]
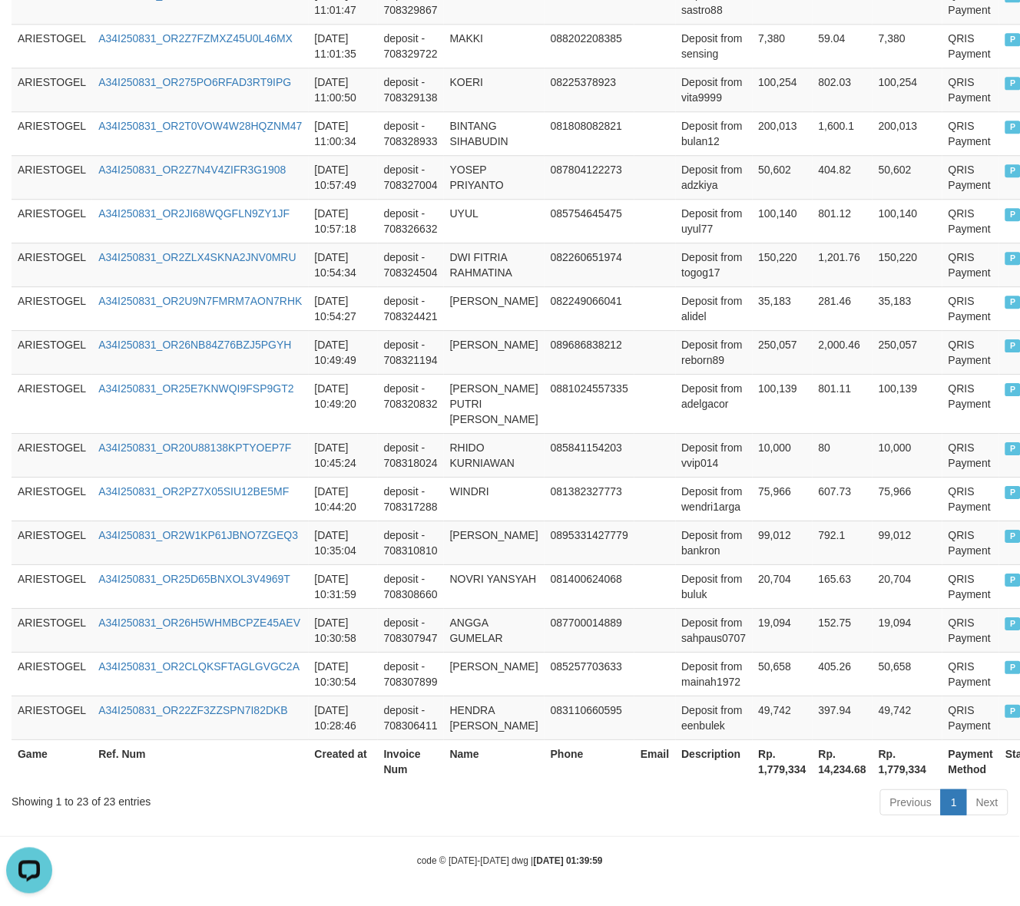
click at [777, 768] on th "Rp. 1,779,334" at bounding box center [783, 762] width 60 height 44
copy th "1,779,334"
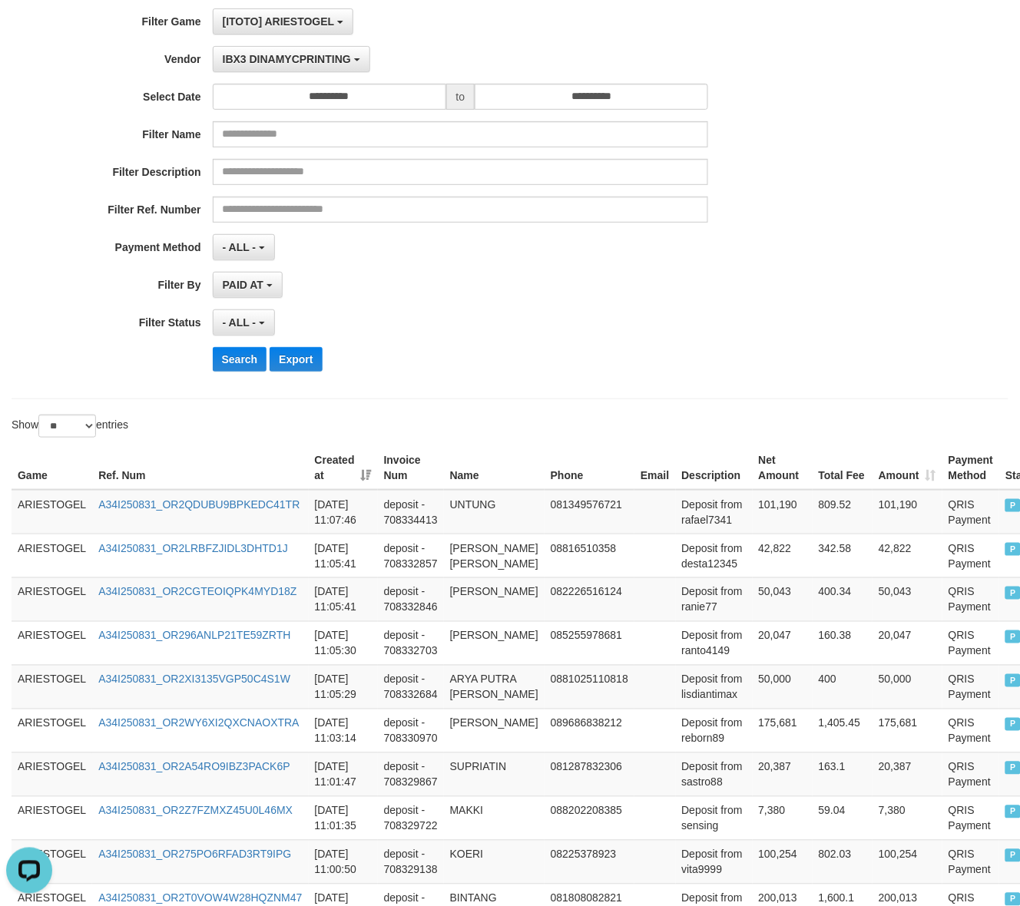
scroll to position [0, 0]
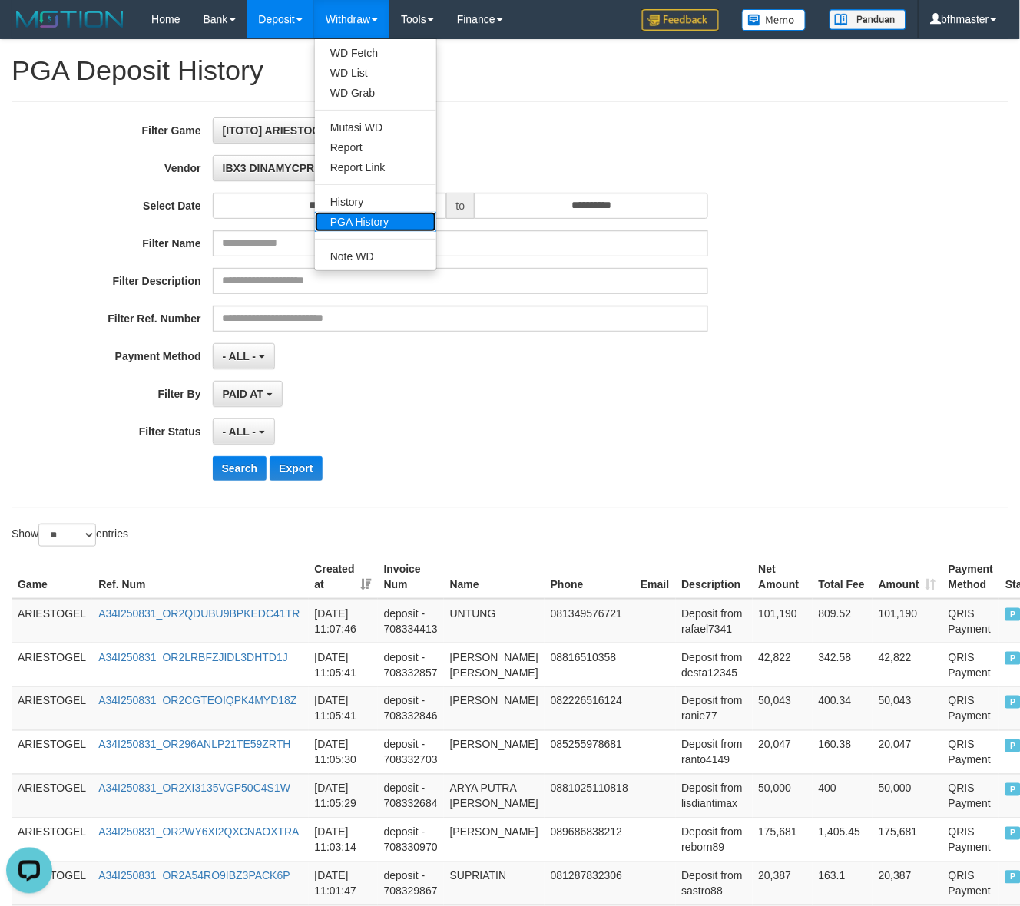
click at [356, 221] on link "PGA History" at bounding box center [375, 222] width 121 height 20
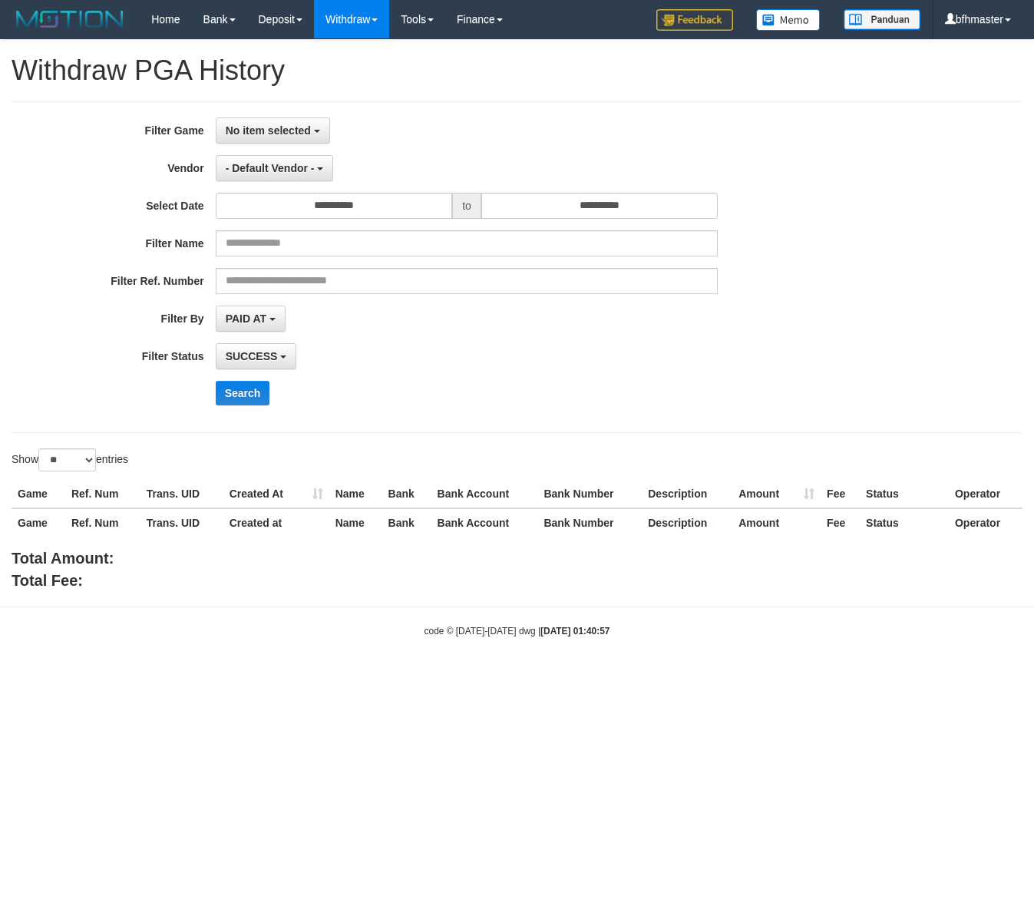
select select
select select "**"
click at [300, 138] on button "No item selected" at bounding box center [273, 130] width 114 height 26
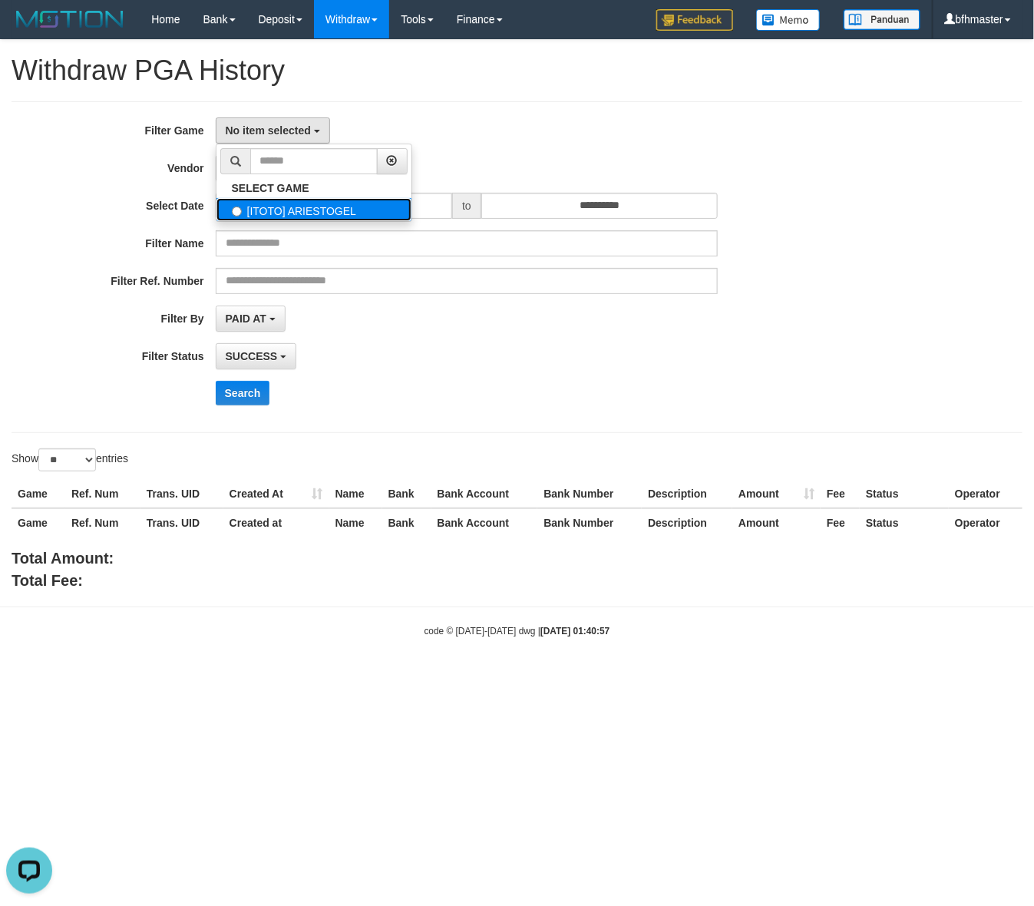
click at [284, 215] on label "[ITOTO] ARIESTOGEL" at bounding box center [314, 209] width 195 height 23
select select "***"
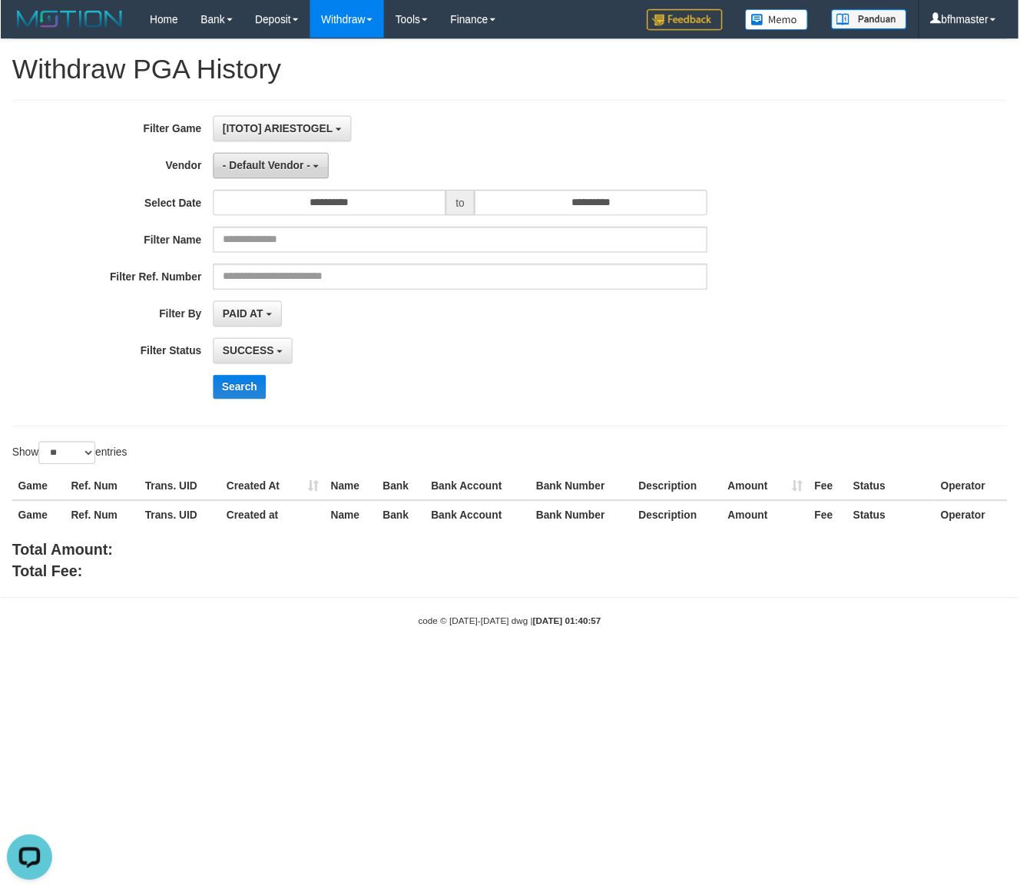
scroll to position [13, 0]
click at [293, 160] on button "- Default Vendor -" at bounding box center [275, 168] width 118 height 26
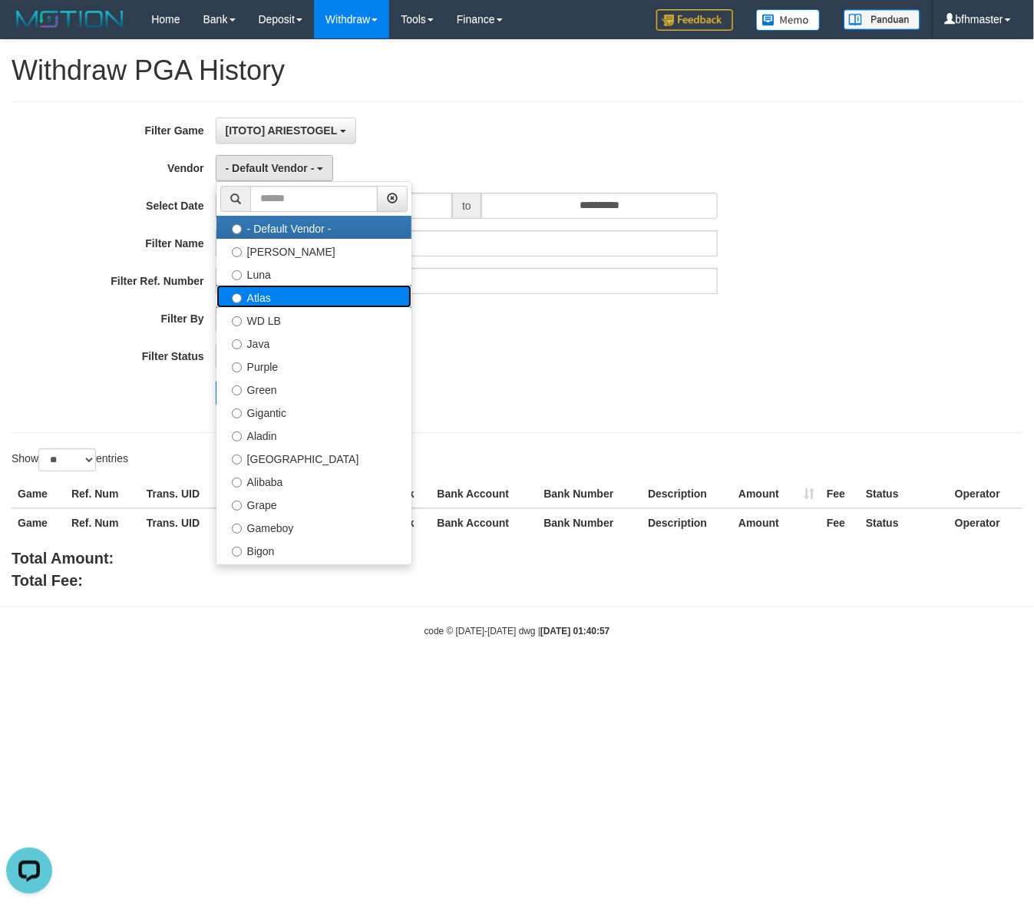
click at [280, 303] on label "Atlas" at bounding box center [314, 296] width 195 height 23
select select "**********"
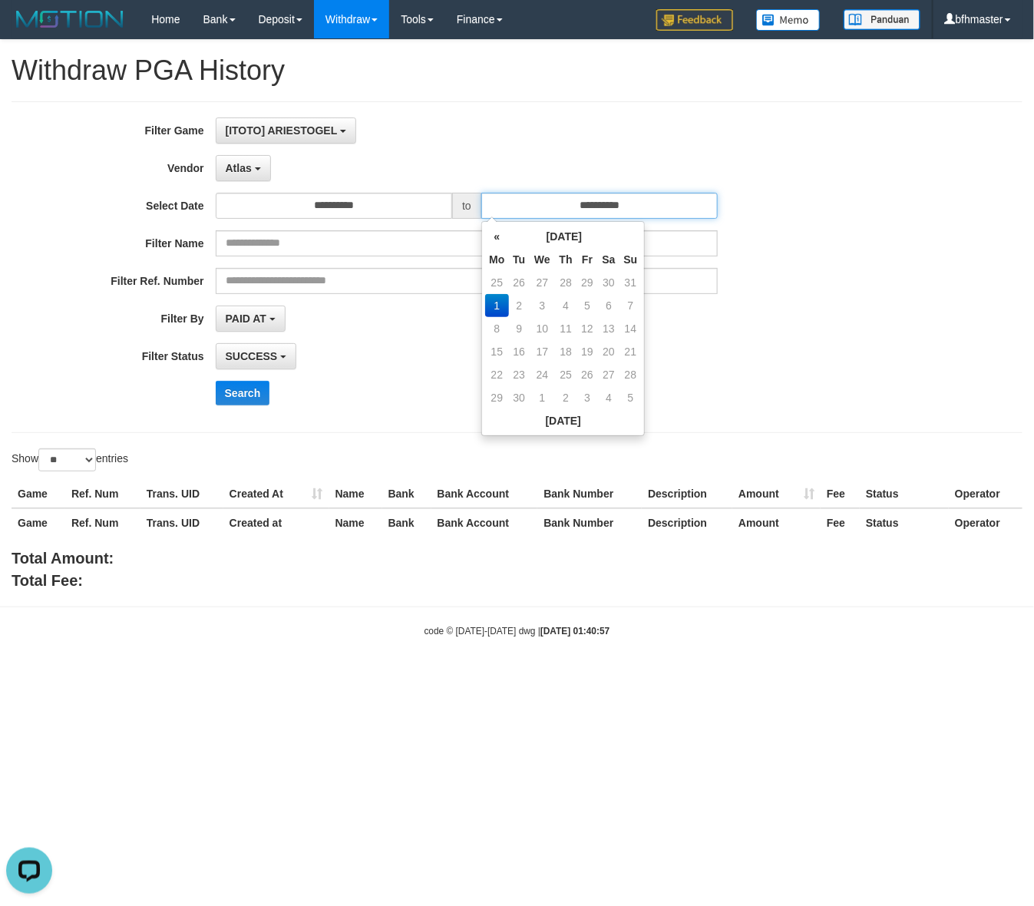
click at [542, 204] on input "**********" at bounding box center [599, 206] width 237 height 26
click at [636, 283] on td "31" at bounding box center [631, 282] width 22 height 23
type input "**********"
click at [727, 381] on div "**********" at bounding box center [431, 266] width 862 height 299
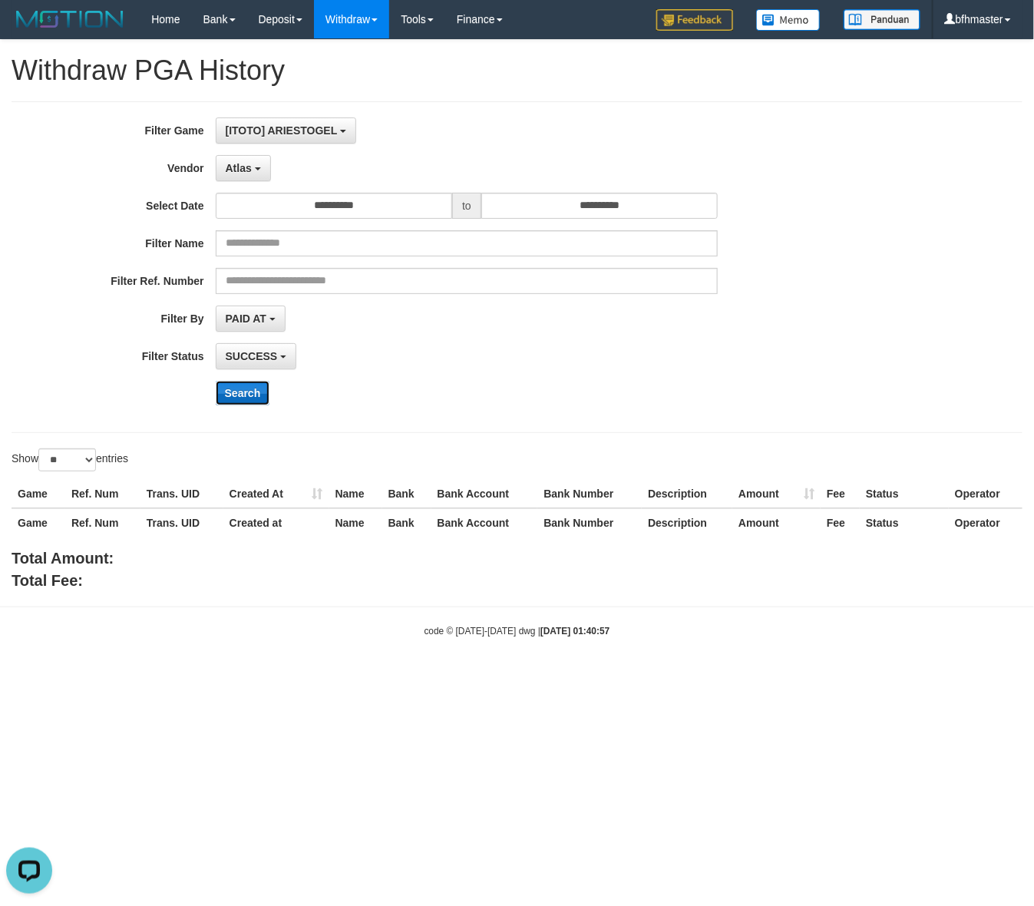
click at [242, 397] on button "Search" at bounding box center [243, 393] width 55 height 25
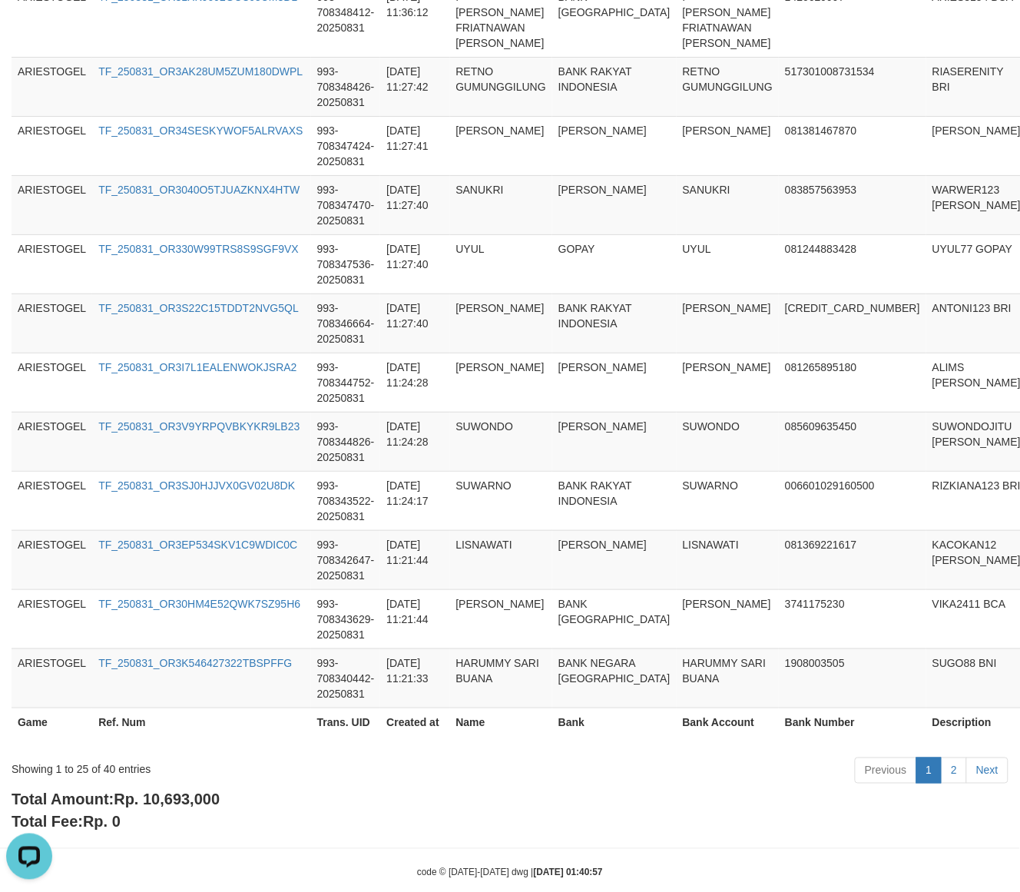
scroll to position [1326, 0]
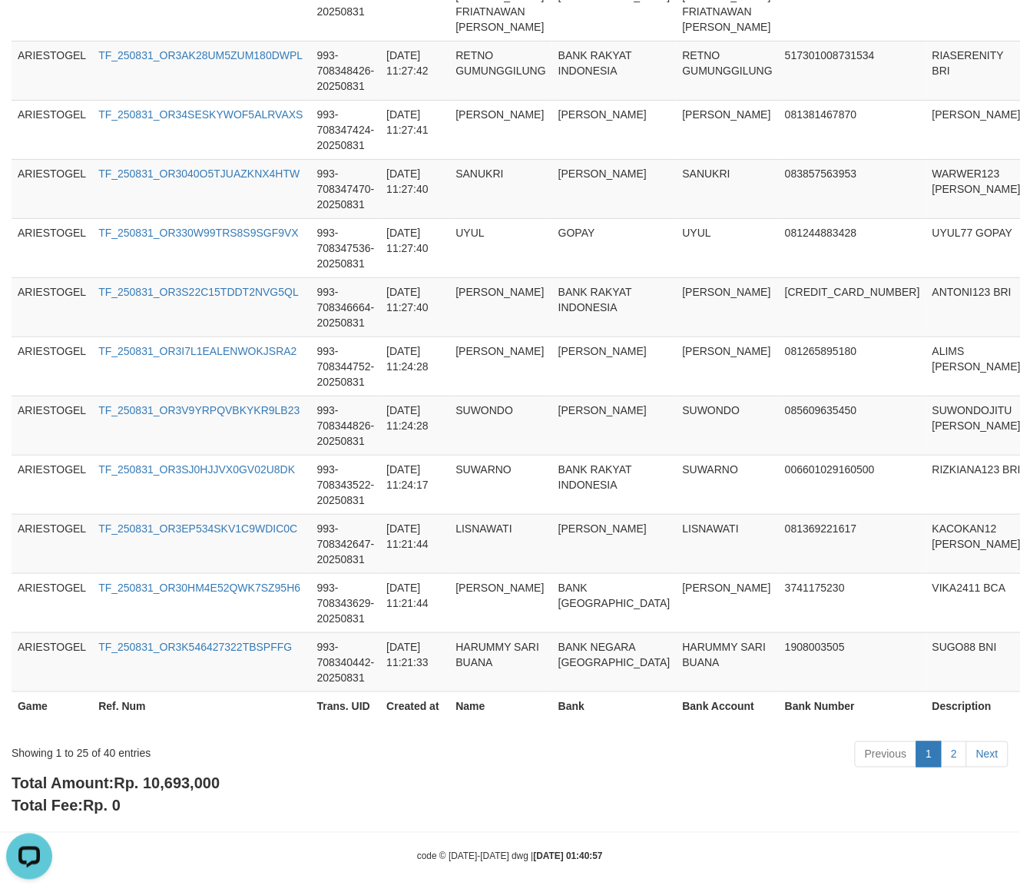
click at [178, 761] on div "Showing 1 to 25 of 40 entries Previous 1 2 Next" at bounding box center [510, 756] width 1020 height 33
click at [164, 775] on span "Rp. 10,693,000" at bounding box center [167, 783] width 106 height 17
copy span "10,693,000"
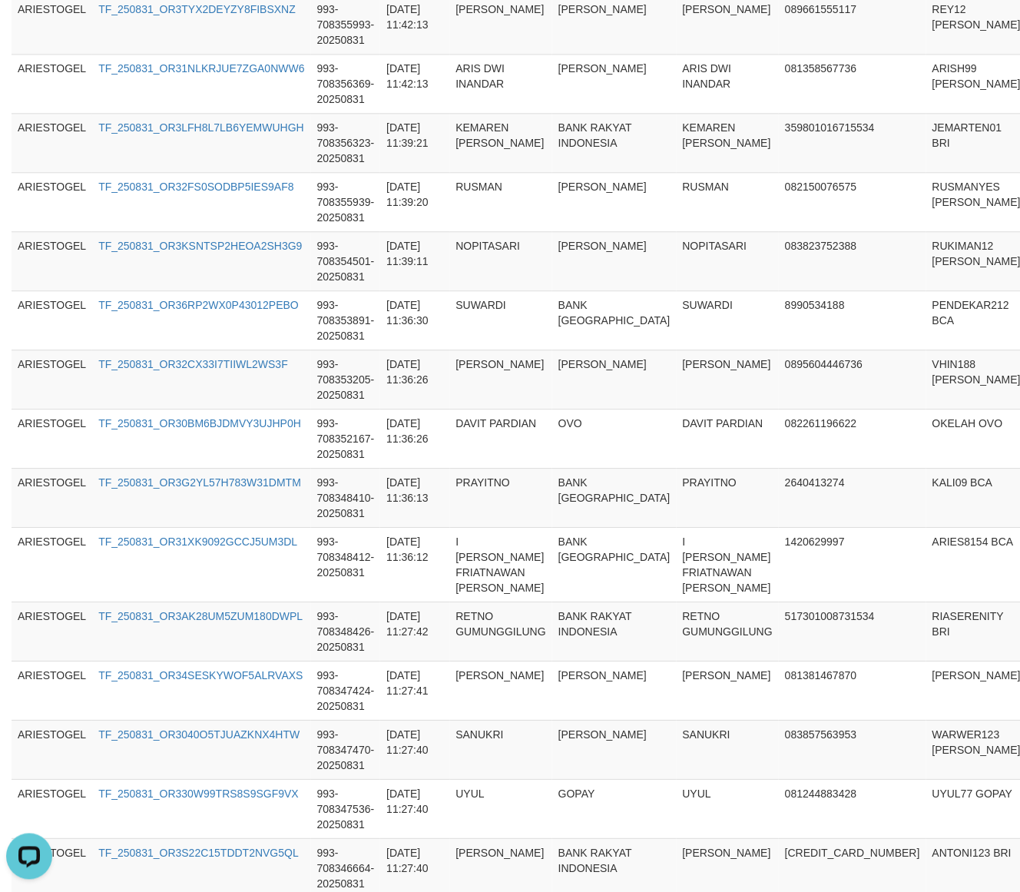
scroll to position [47, 0]
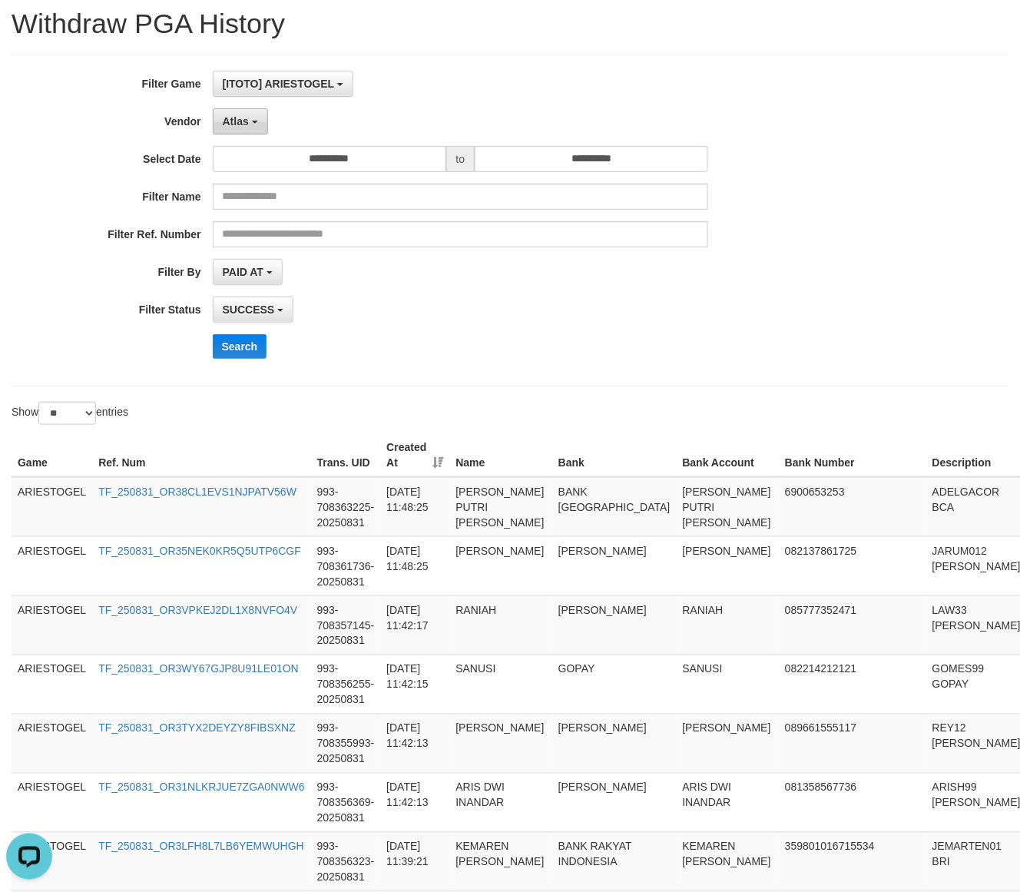
click at [265, 127] on button "Atlas" at bounding box center [240, 121] width 55 height 26
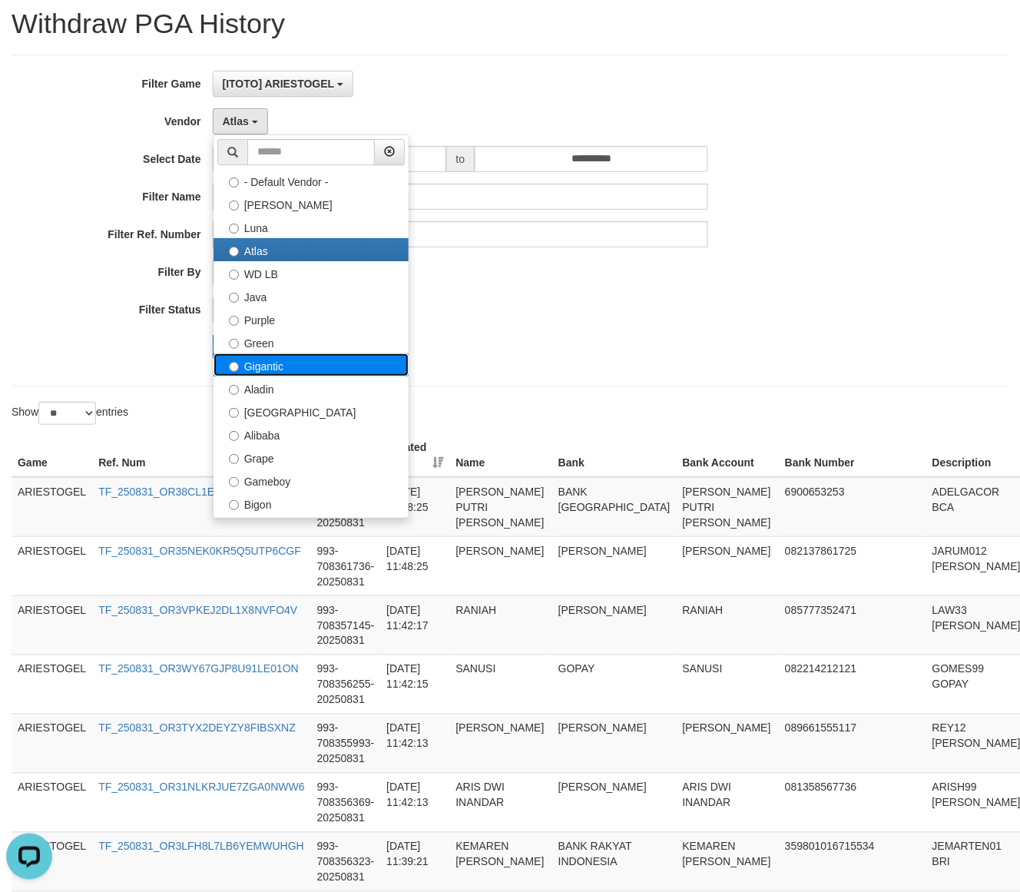
click at [288, 366] on label "Gigantic" at bounding box center [310, 364] width 195 height 23
select select "**********"
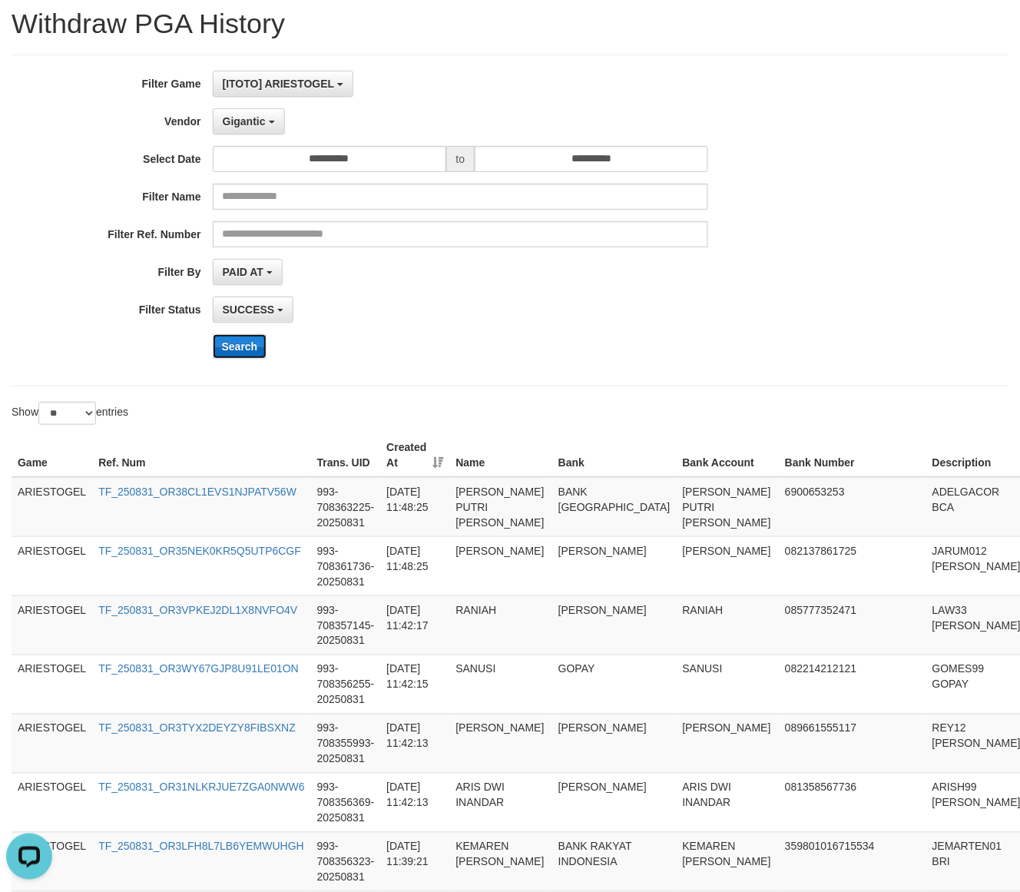
click at [236, 351] on button "Search" at bounding box center [240, 346] width 55 height 25
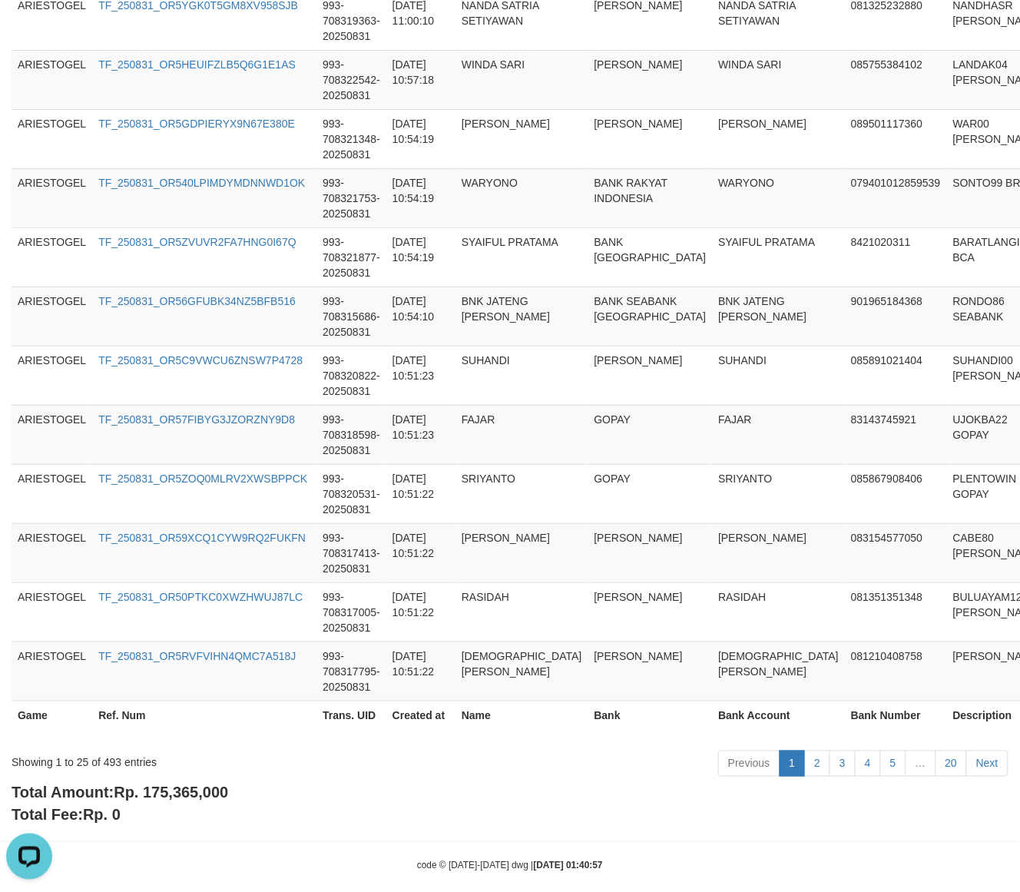
scroll to position [1357, 0]
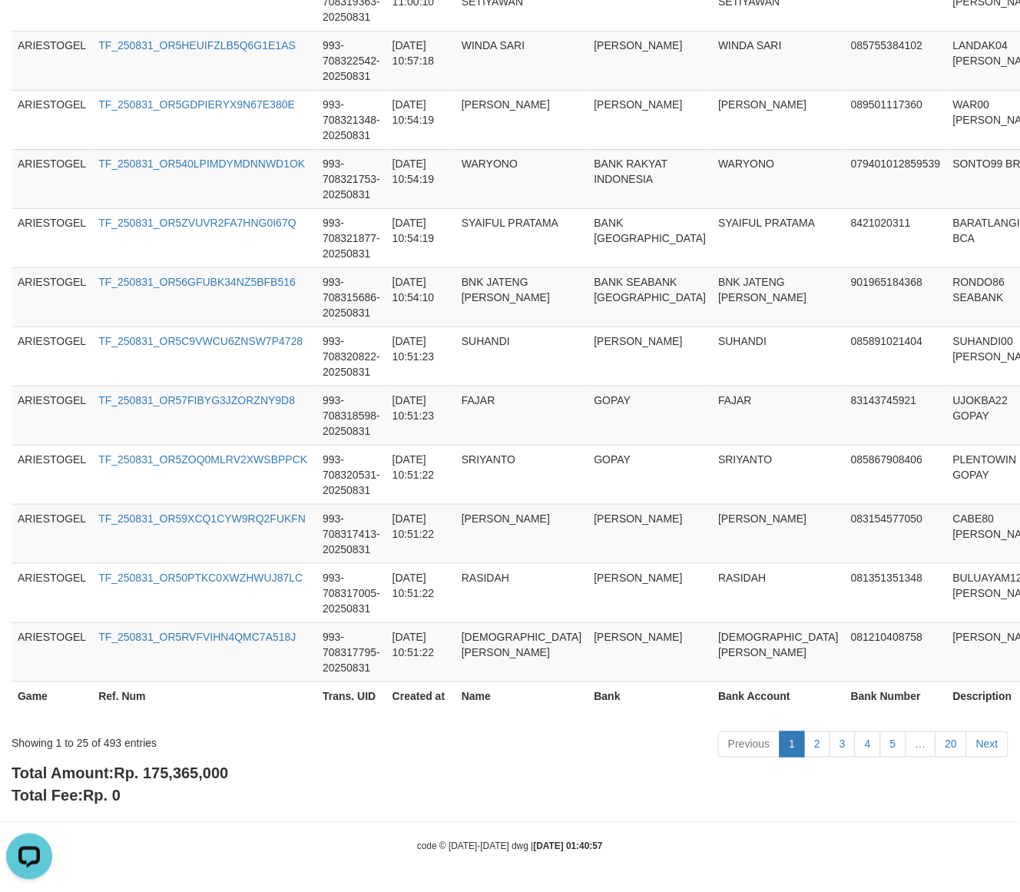
click at [180, 786] on div "Total Amount: Rp. 175,365,000 Total Fee: Rp. 0" at bounding box center [510, 785] width 997 height 44
click at [180, 780] on span "Rp. 175,365,000" at bounding box center [171, 773] width 114 height 17
copy span "175,365,000"
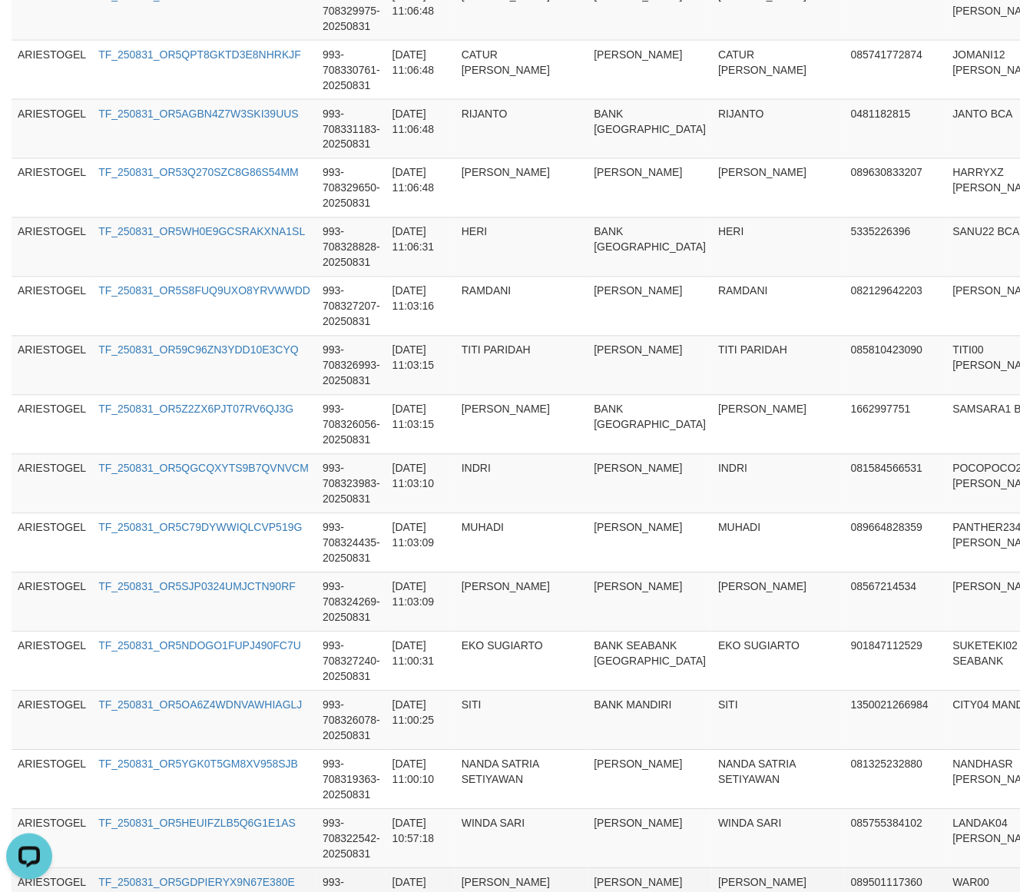
scroll to position [0, 0]
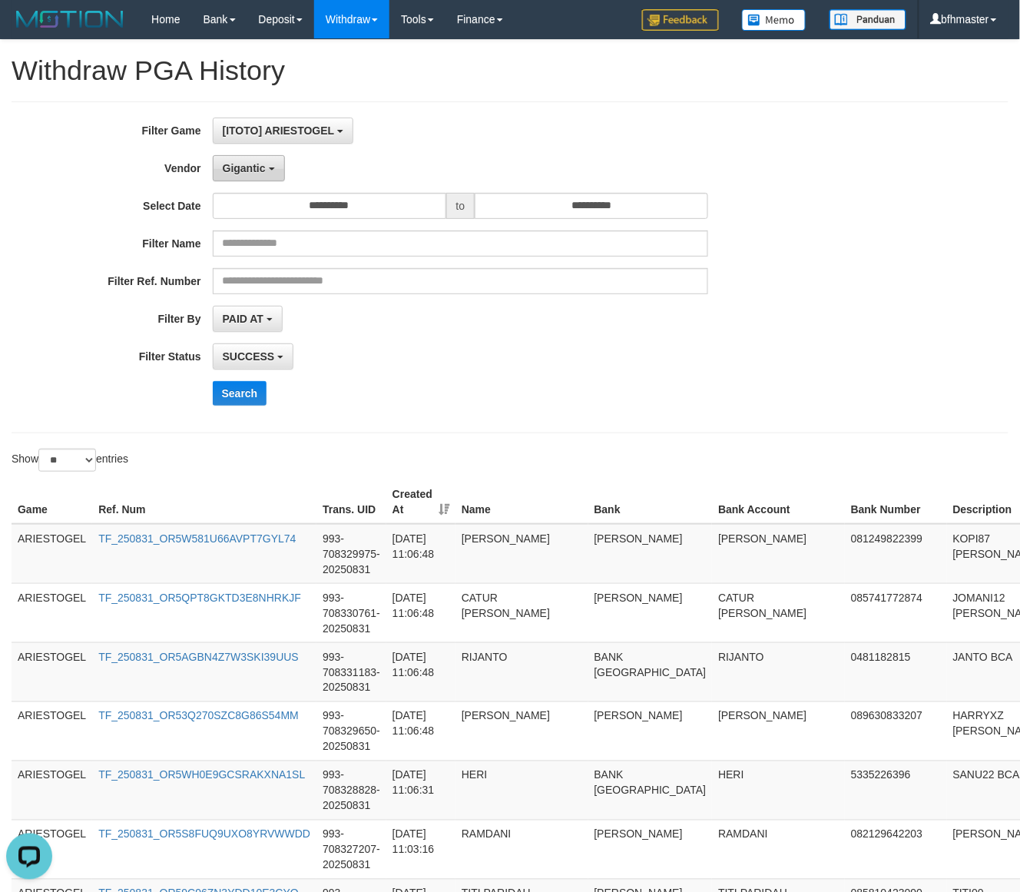
click at [253, 179] on button "Gigantic" at bounding box center [249, 168] width 72 height 26
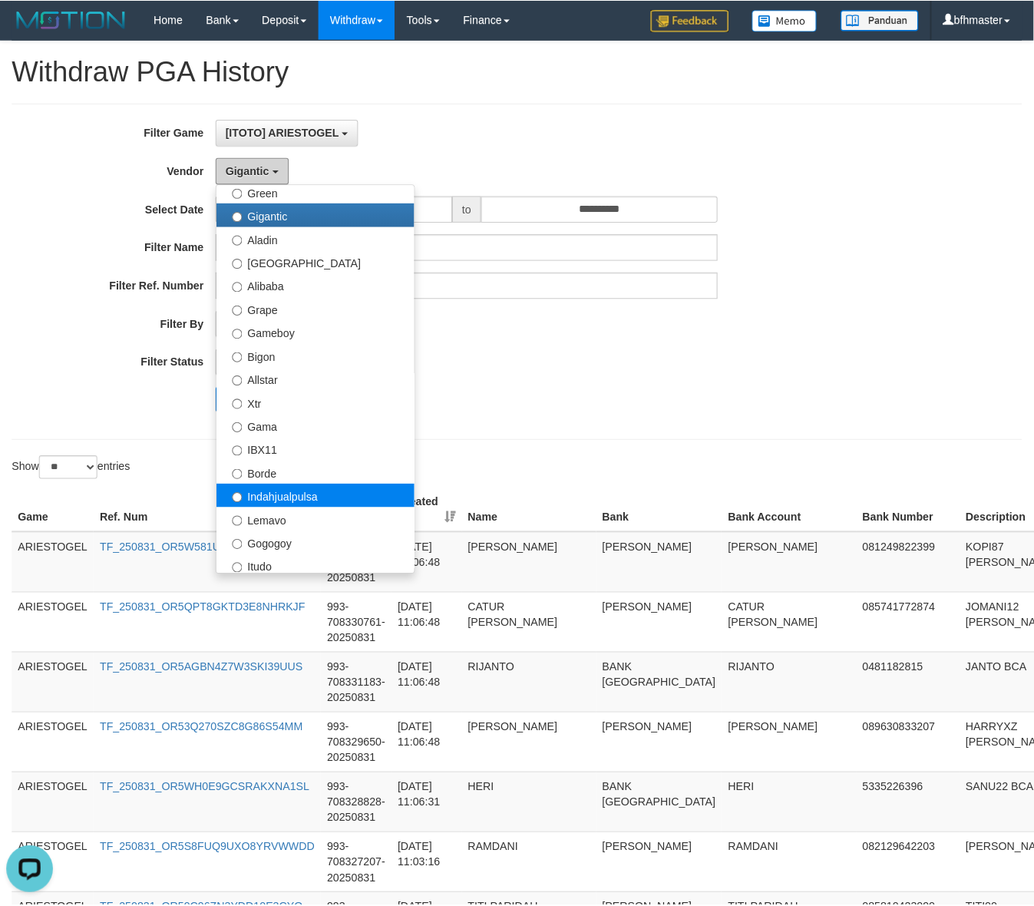
scroll to position [256, 0]
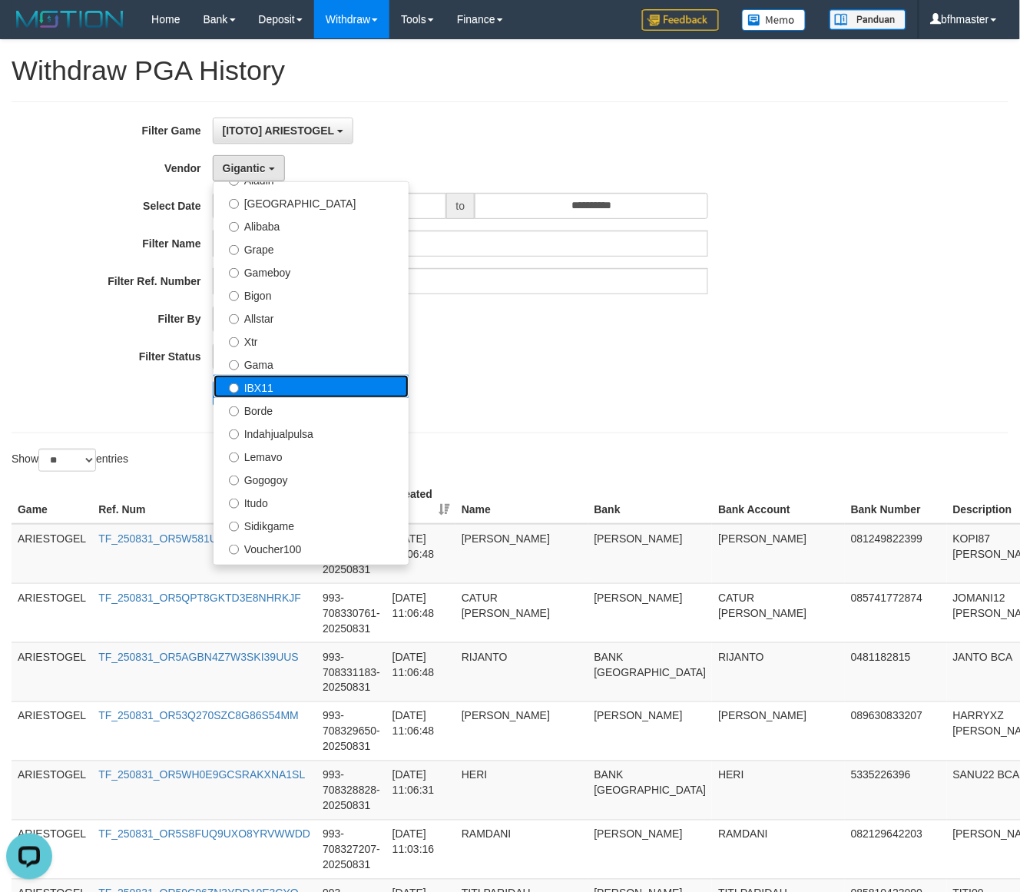
click at [285, 397] on label "IBX11" at bounding box center [310, 386] width 195 height 23
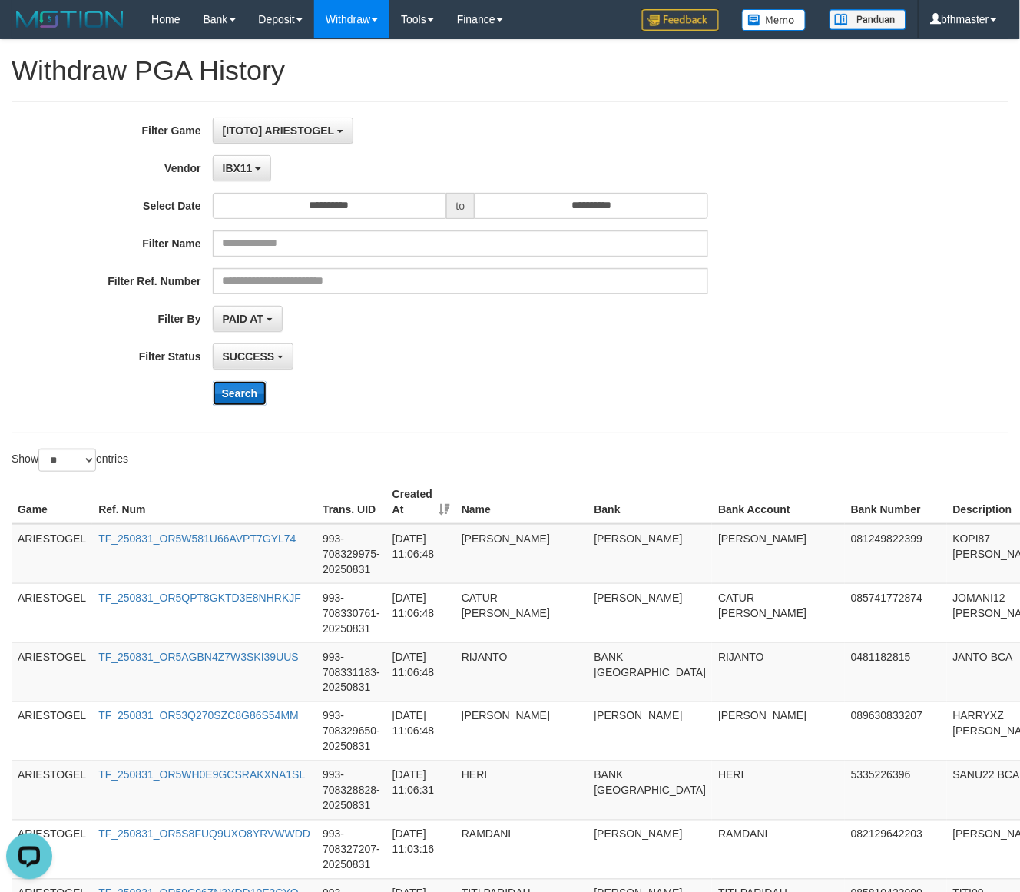
click at [232, 401] on button "Search" at bounding box center [240, 393] width 55 height 25
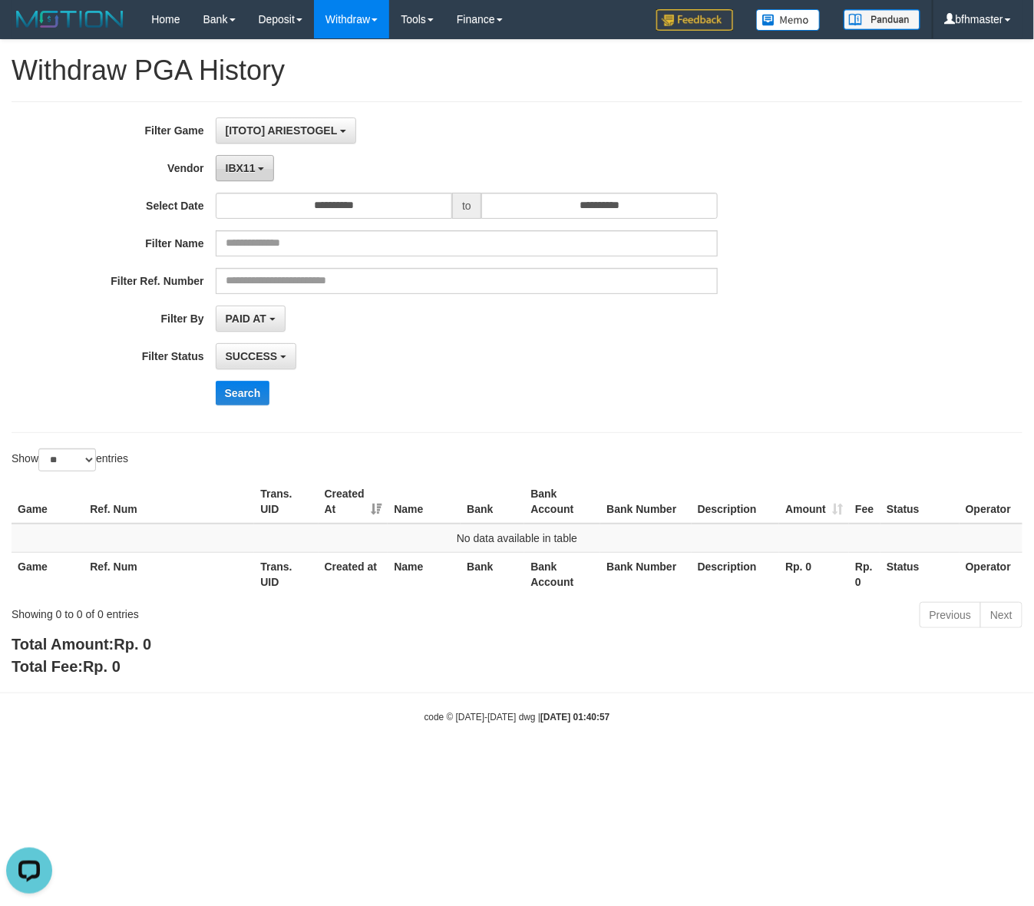
click at [256, 175] on button "IBX11" at bounding box center [245, 168] width 59 height 26
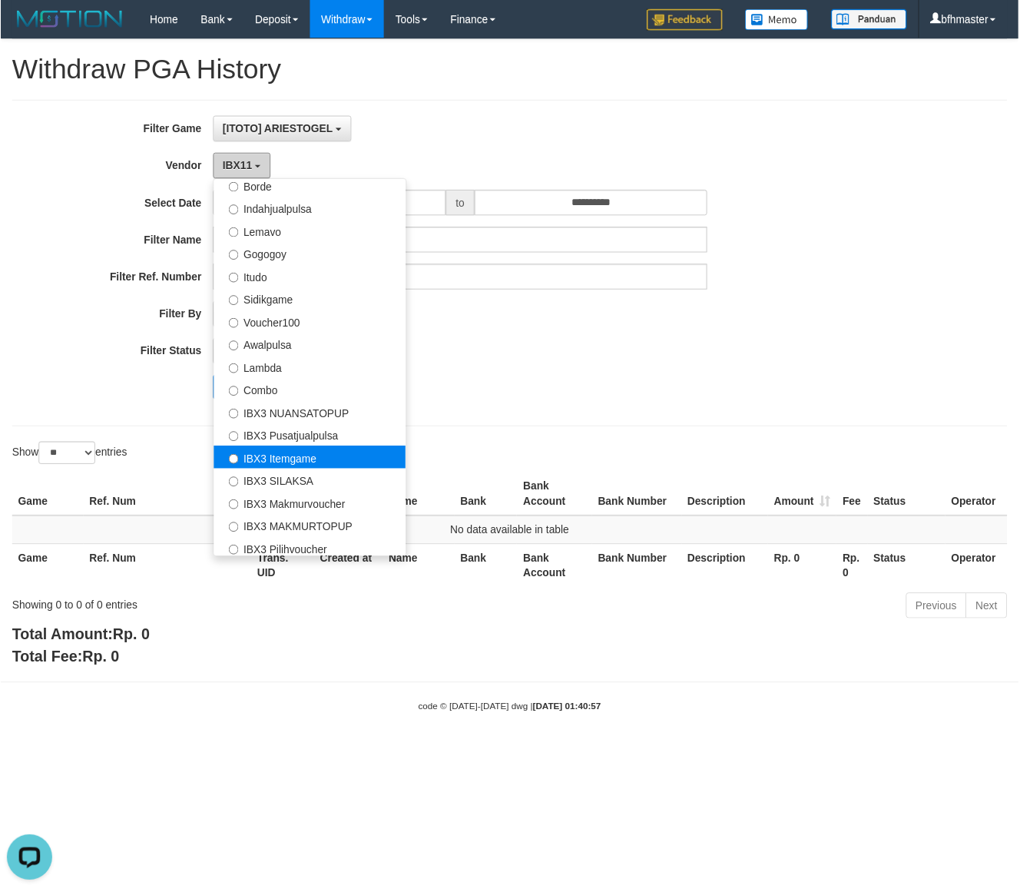
scroll to position [504, 0]
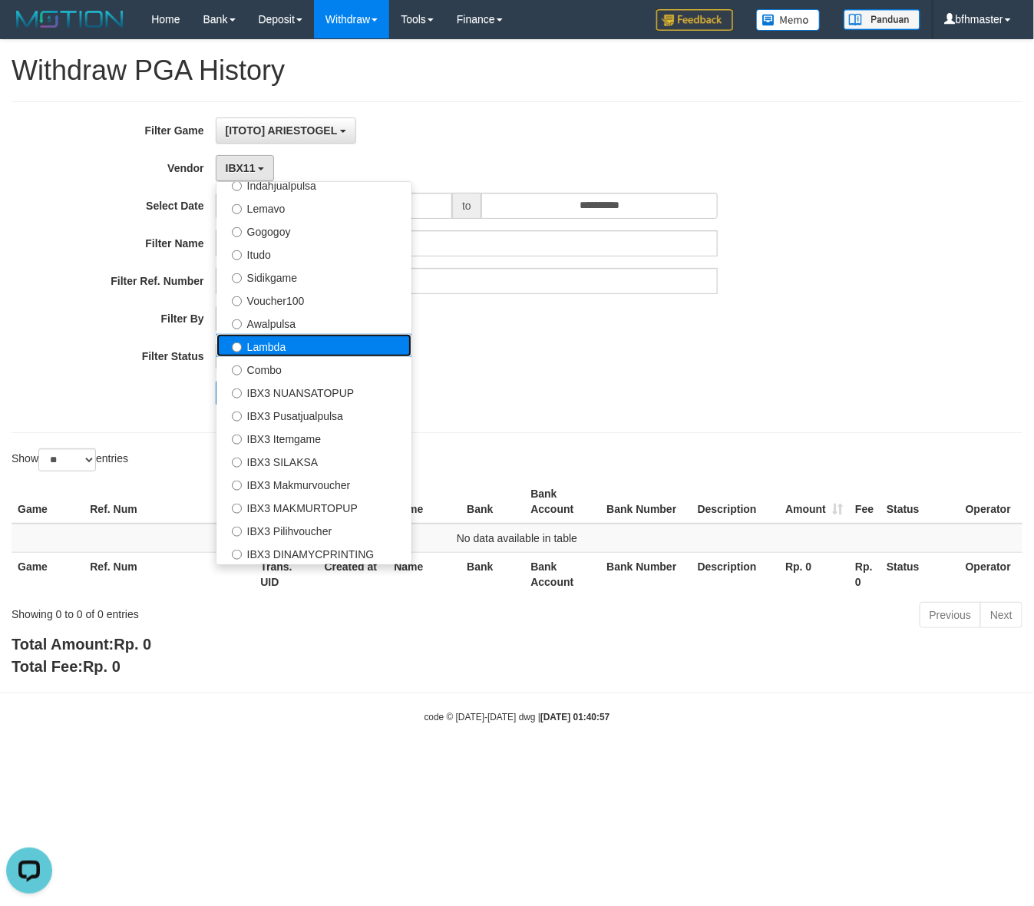
click at [280, 347] on label "Lambda" at bounding box center [314, 345] width 195 height 23
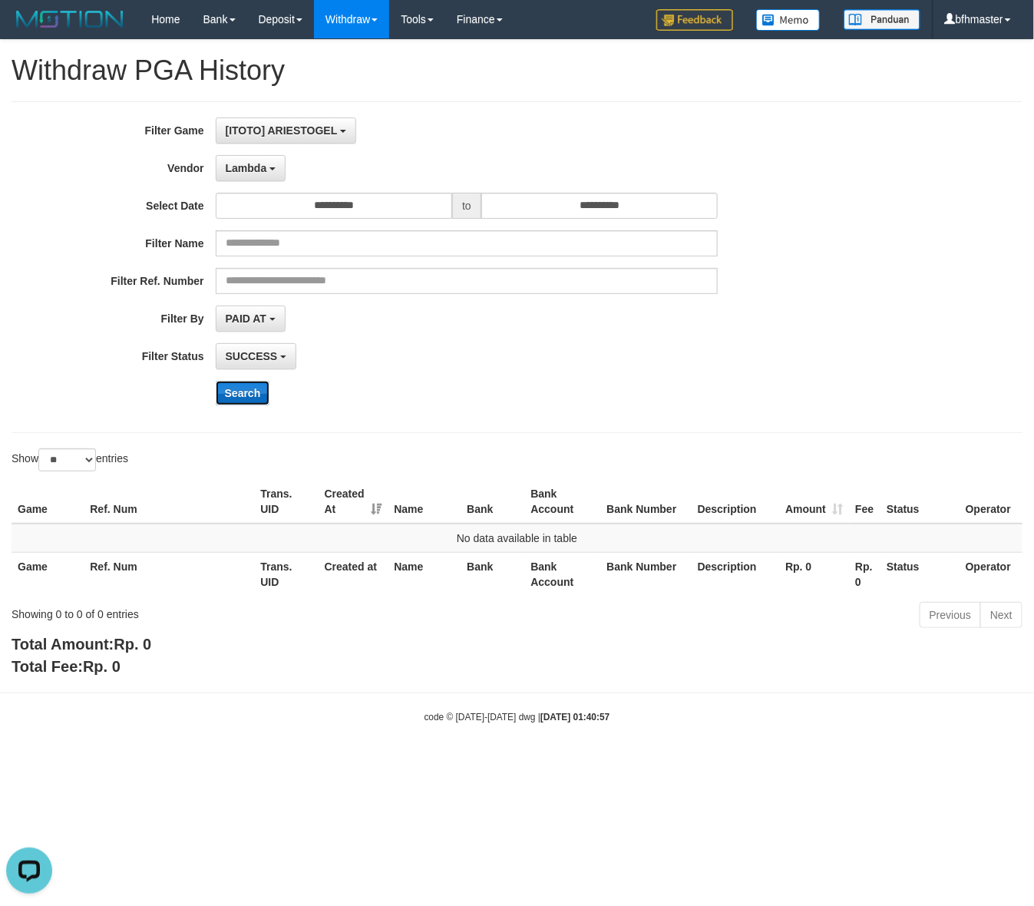
click at [258, 401] on button "Search" at bounding box center [243, 393] width 55 height 25
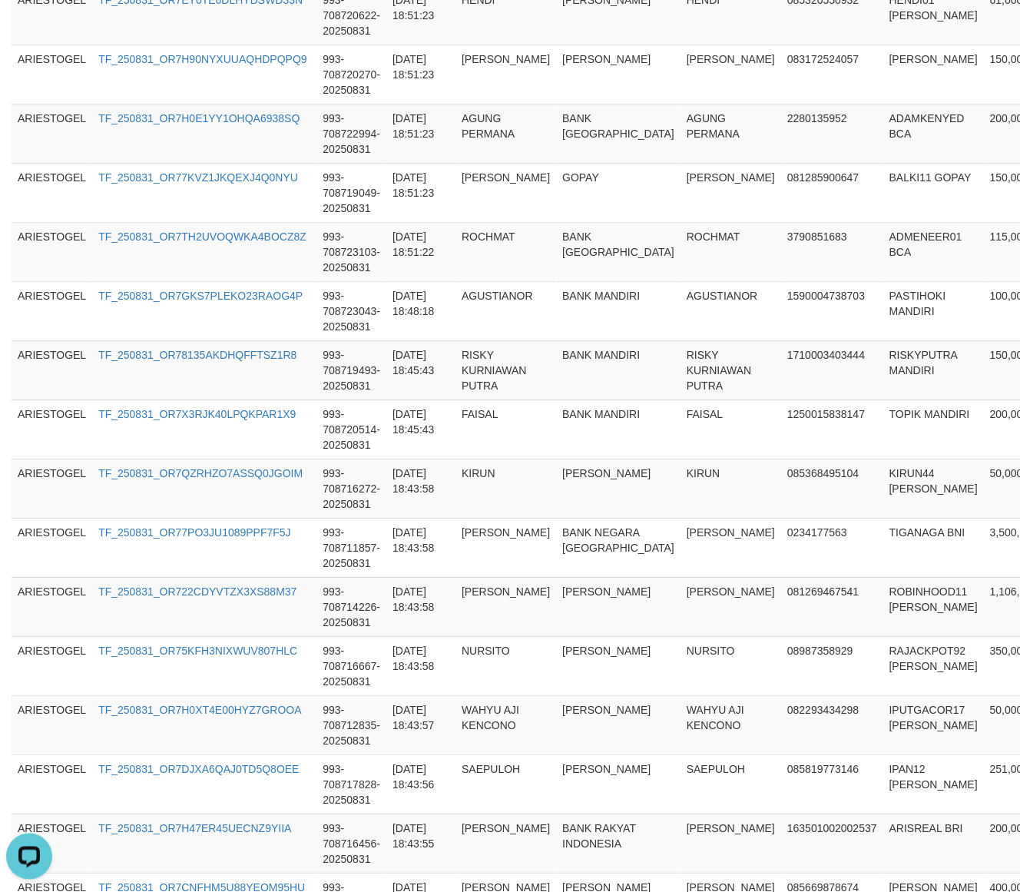
scroll to position [1326, 0]
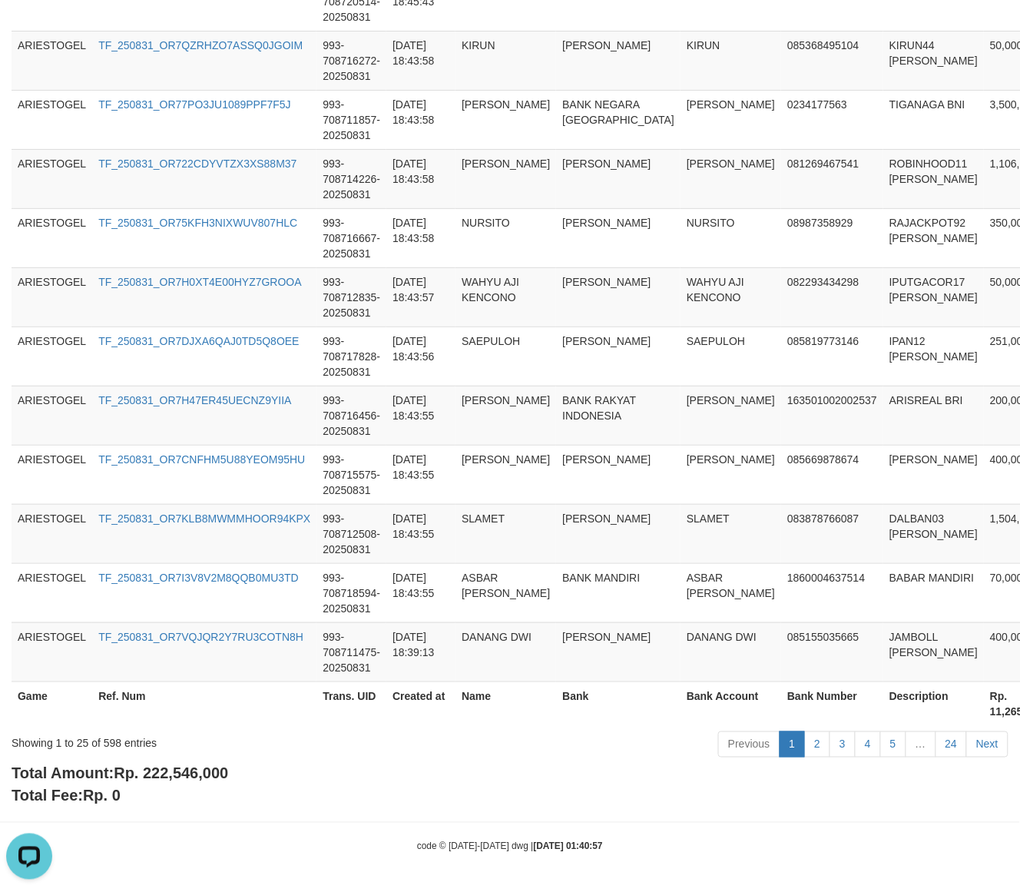
click at [187, 769] on span "Rp. 222,546,000" at bounding box center [171, 773] width 114 height 17
copy span "222,546,000"
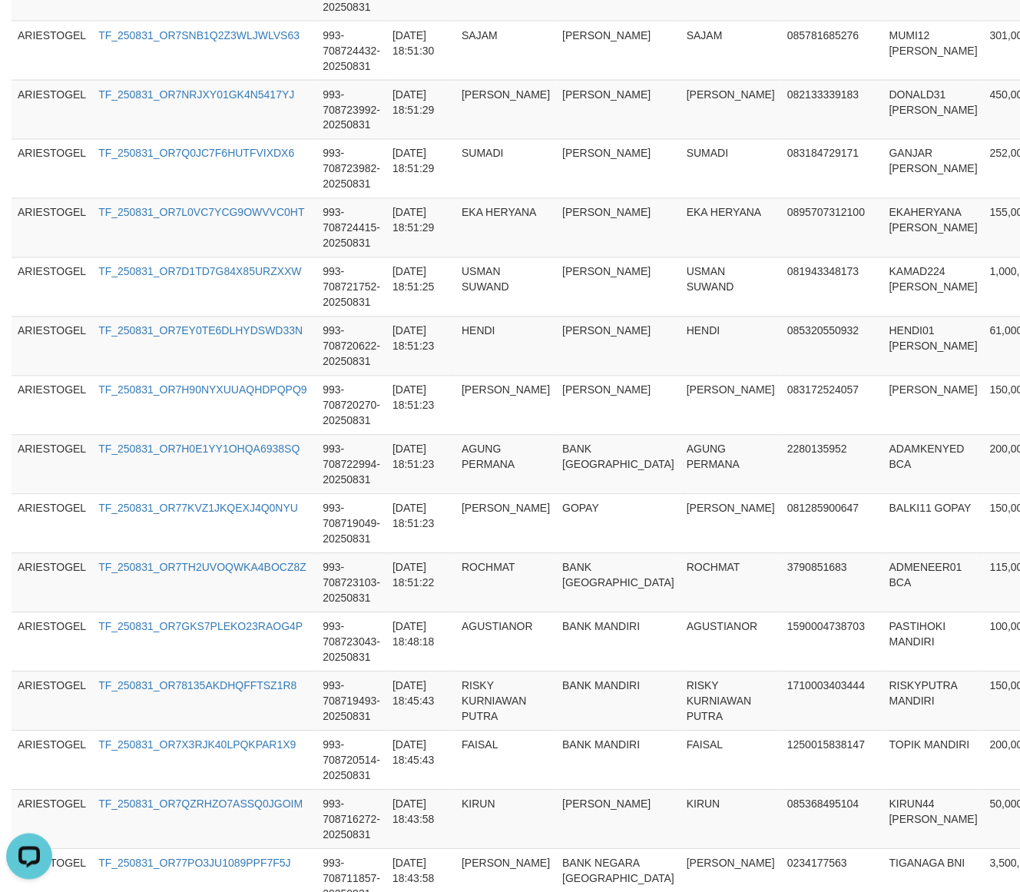
scroll to position [47, 0]
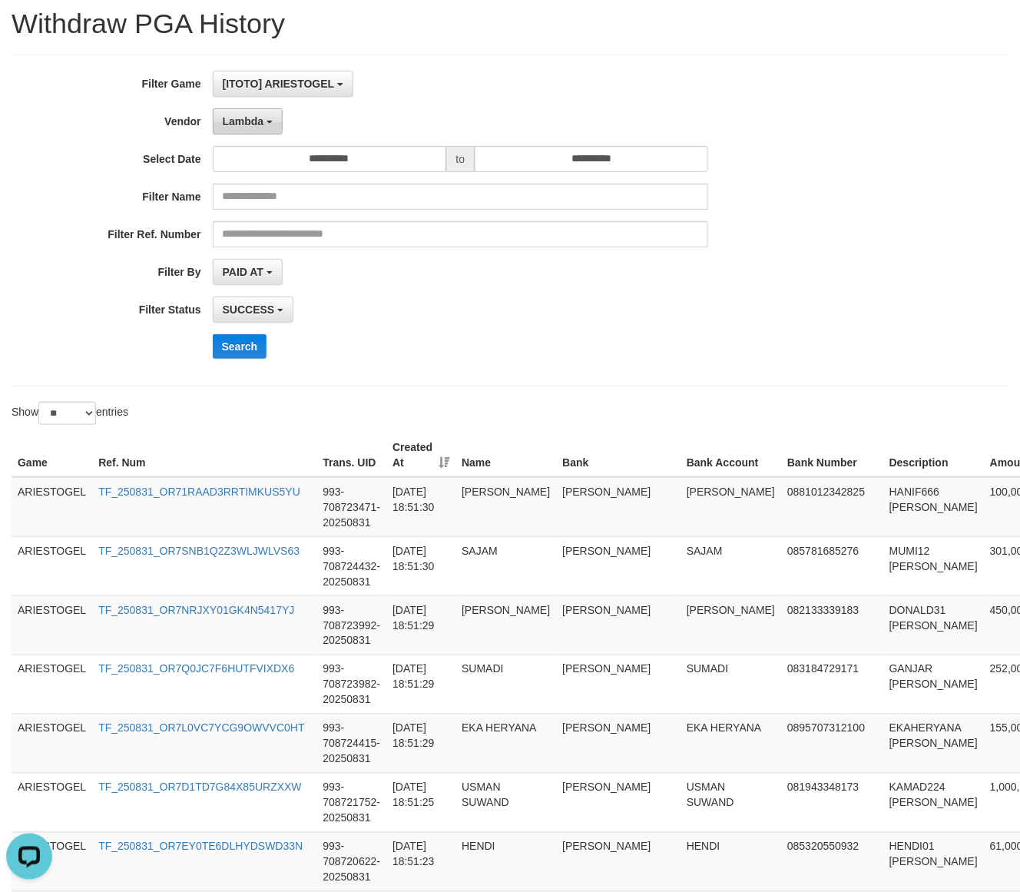
click at [254, 137] on div "**********" at bounding box center [425, 220] width 850 height 299
click at [253, 132] on button "Lambda" at bounding box center [248, 121] width 71 height 26
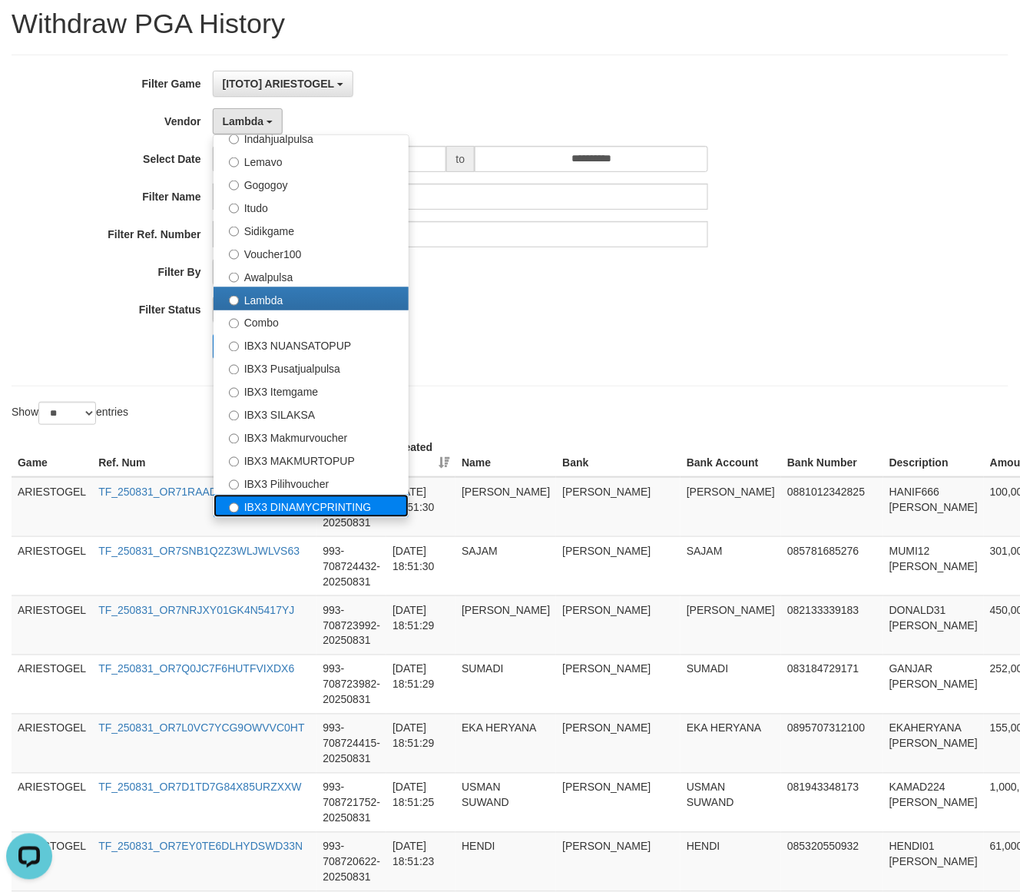
click at [316, 499] on label "IBX3 DINAMYCPRINTING" at bounding box center [310, 506] width 195 height 23
select select "**********"
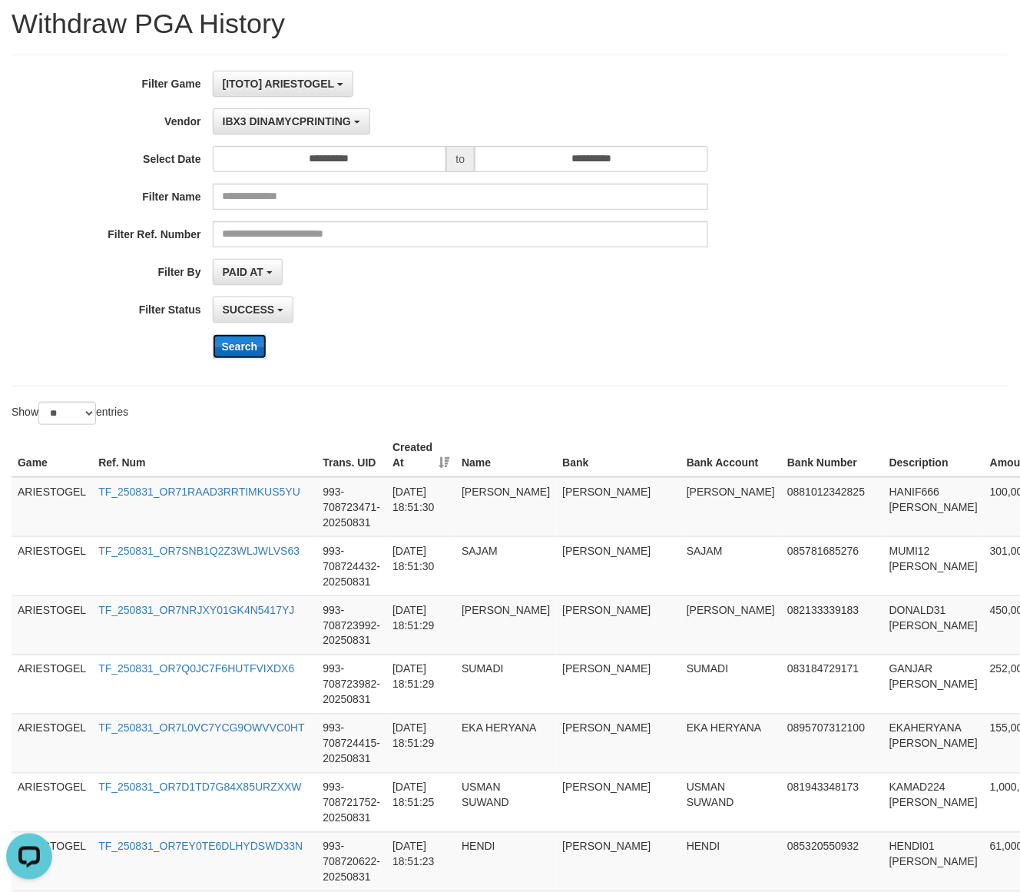
click at [238, 349] on button "Search" at bounding box center [240, 346] width 55 height 25
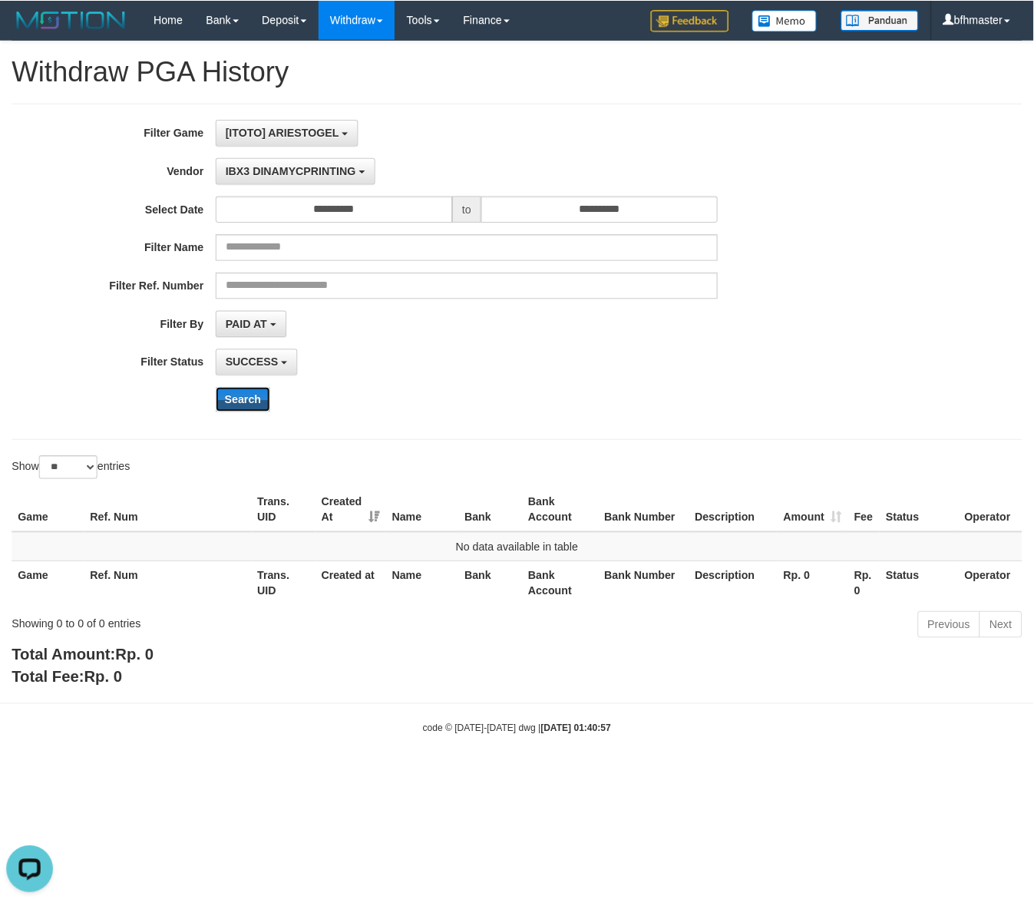
scroll to position [0, 0]
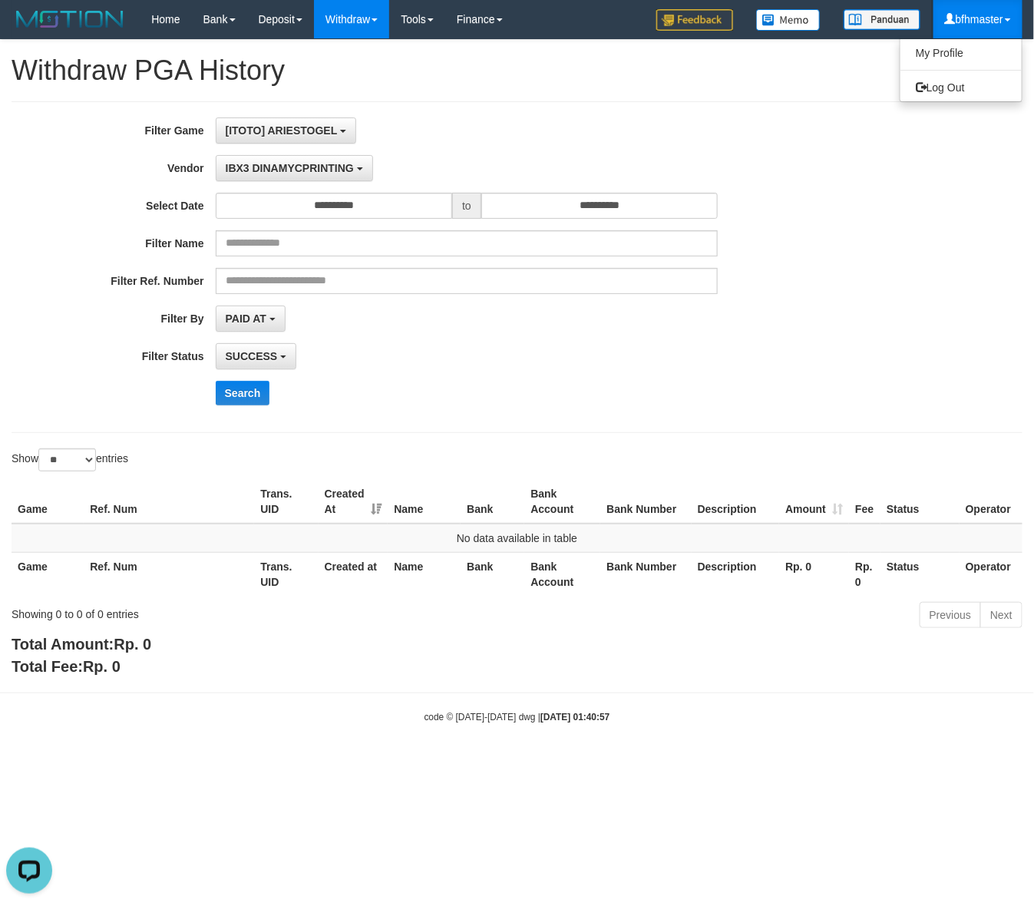
click at [964, 10] on link "bfhmaster" at bounding box center [978, 19] width 89 height 38
click at [958, 18] on link "bfhmaster" at bounding box center [978, 19] width 89 height 38
